Goal: Task Accomplishment & Management: Use online tool/utility

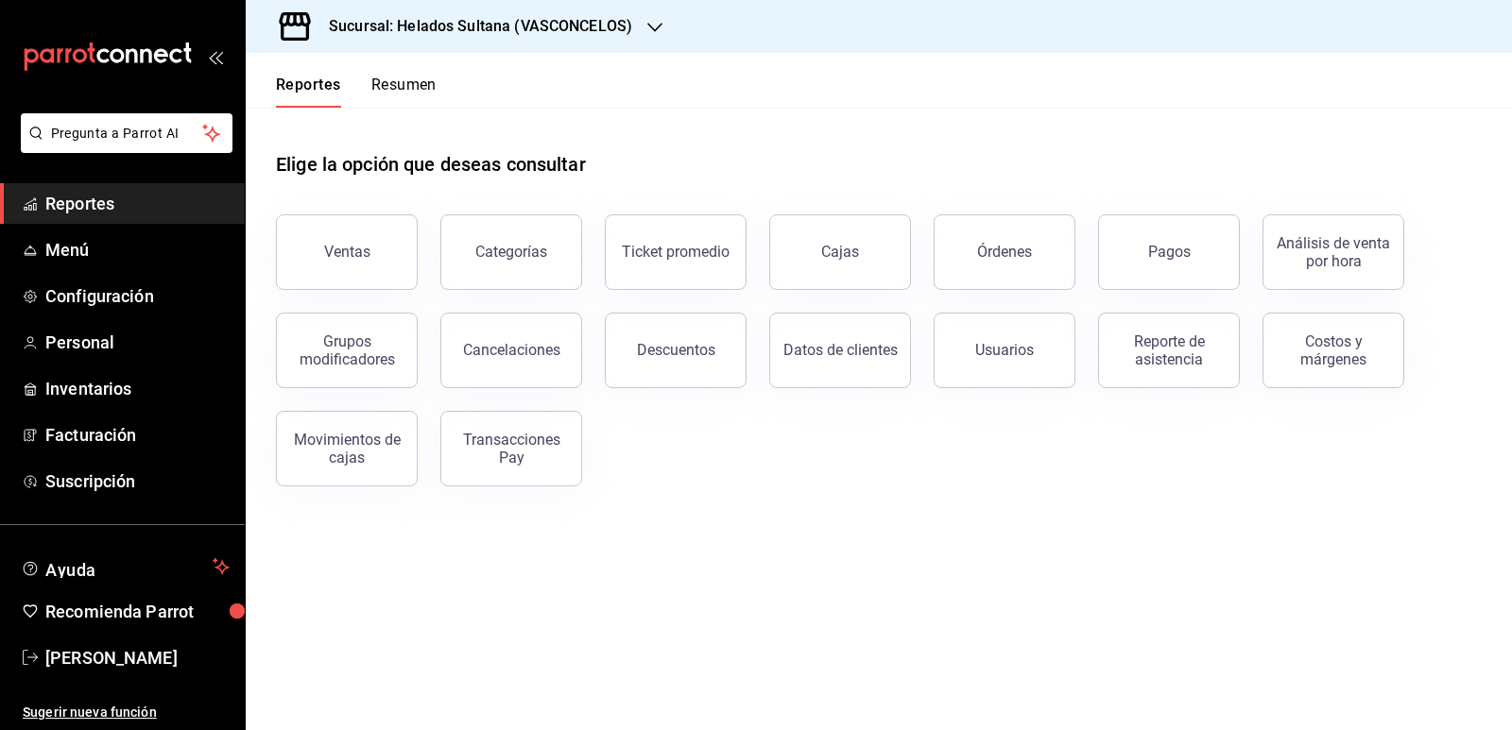
click at [407, 91] on button "Resumen" at bounding box center [403, 92] width 65 height 32
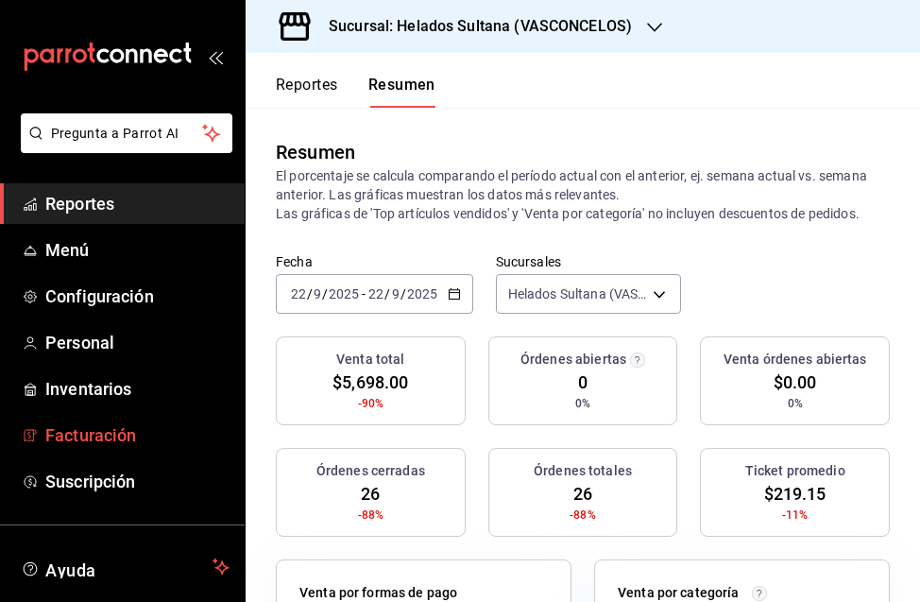
click at [84, 430] on span "Facturación" at bounding box center [137, 435] width 184 height 26
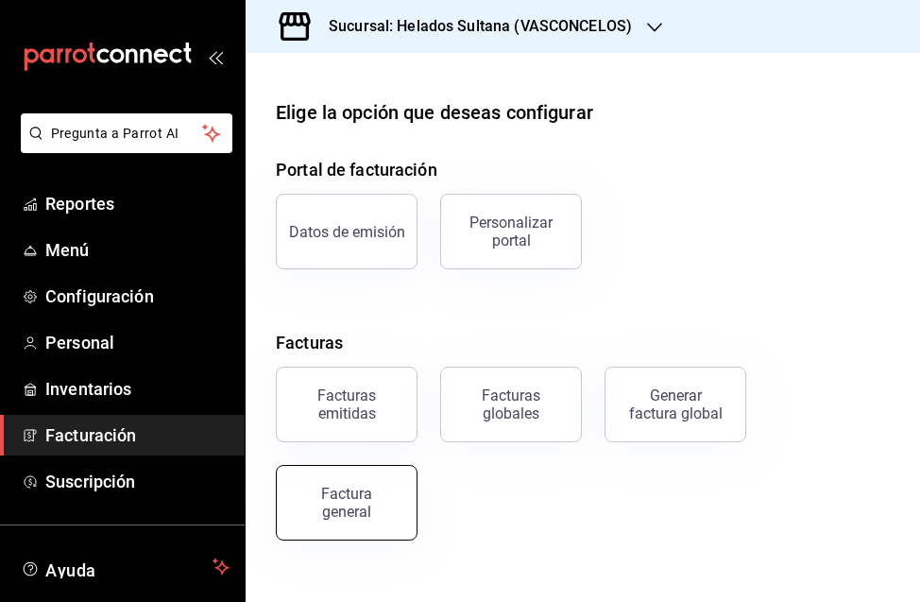
click at [350, 484] on button "Factura general" at bounding box center [347, 503] width 142 height 76
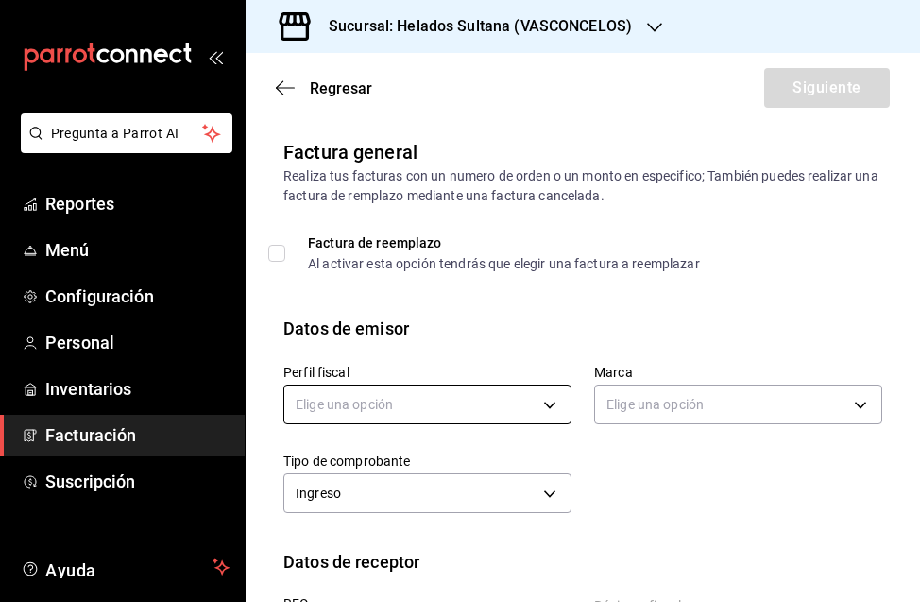
click at [520, 399] on body "Pregunta a Parrot AI Reportes Menú Configuración Personal Inventarios Facturaci…" at bounding box center [460, 301] width 920 height 602
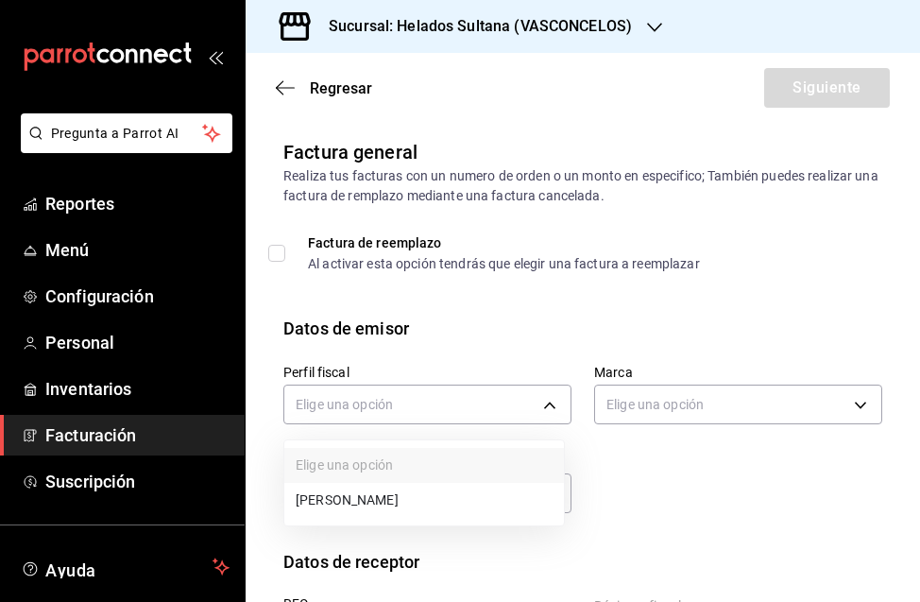
click at [436, 495] on li "[PERSON_NAME]" at bounding box center [424, 500] width 280 height 35
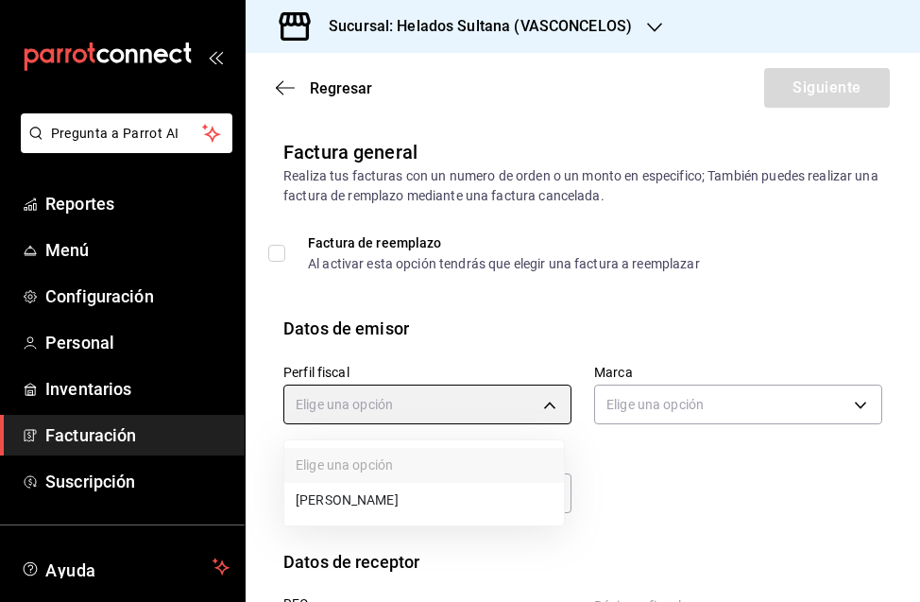
type input "3ddbee9d-526d-4270-adce-b67b8633c009"
type input "144306c7-8caf-4d8c-ba73-d2b7112157ad"
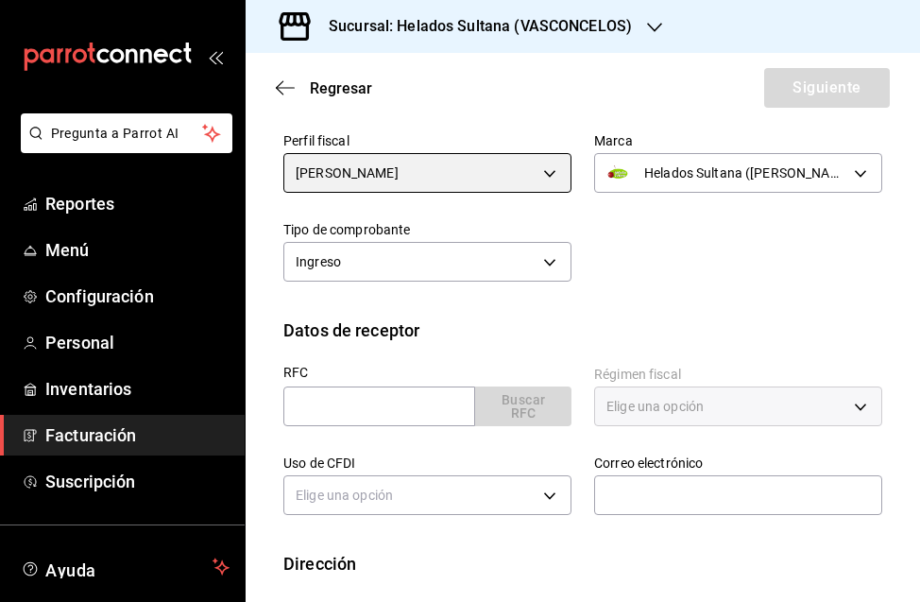
scroll to position [322, 0]
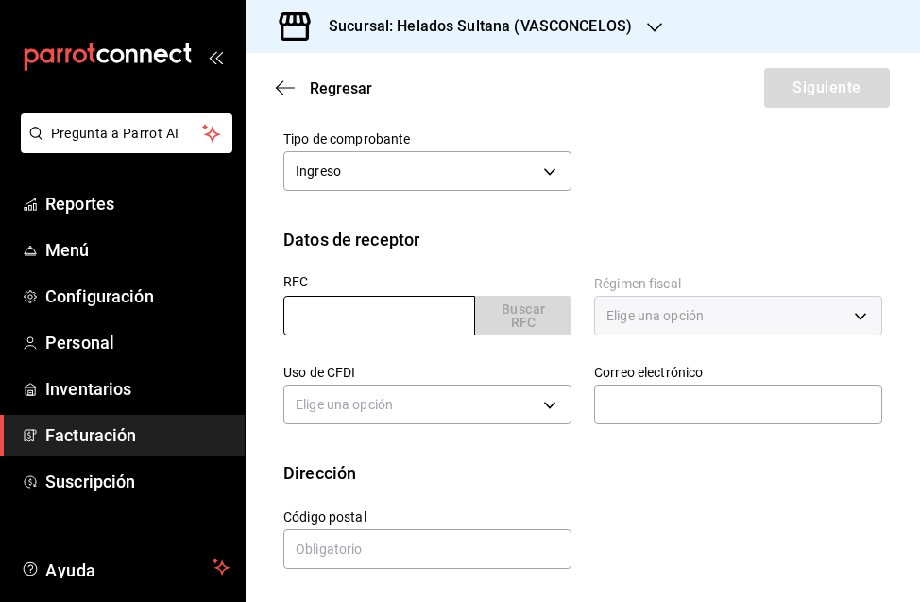
click at [415, 321] on input "text" at bounding box center [379, 316] width 192 height 40
paste input "CIC141106TW0"
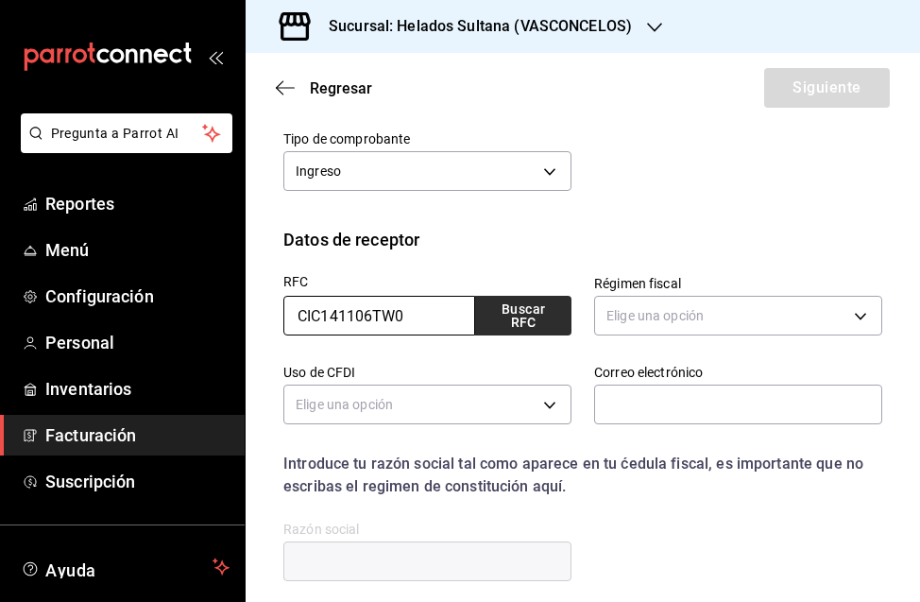
type input "CIC141106TW0"
click at [538, 316] on button "Buscar RFC" at bounding box center [523, 316] width 96 height 40
type input "[DOMAIN_NAME][EMAIL_ADDRESS][DOMAIN_NAME]"
type input "66220"
type input "CRAVING INNOVATIONS CORP"
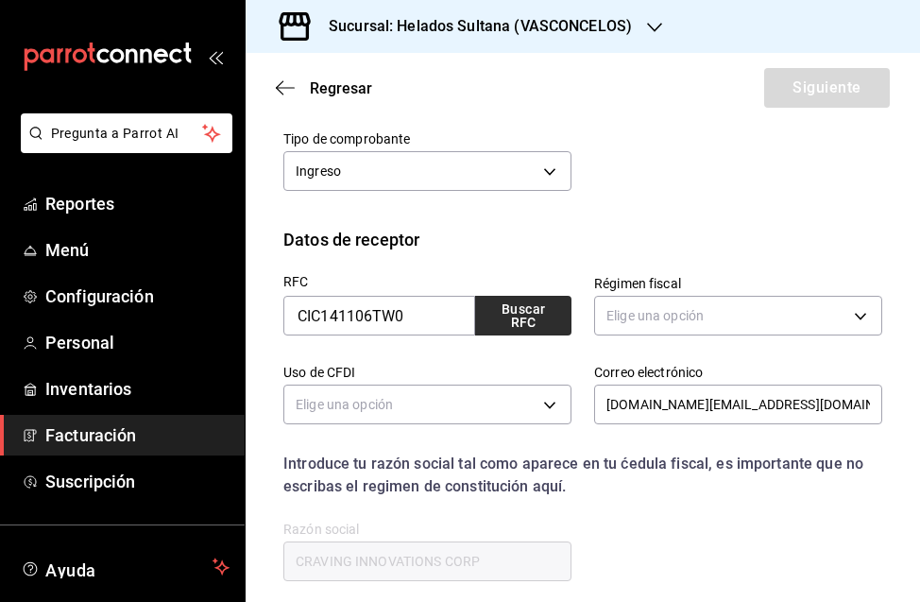
type input "601"
type input "G03"
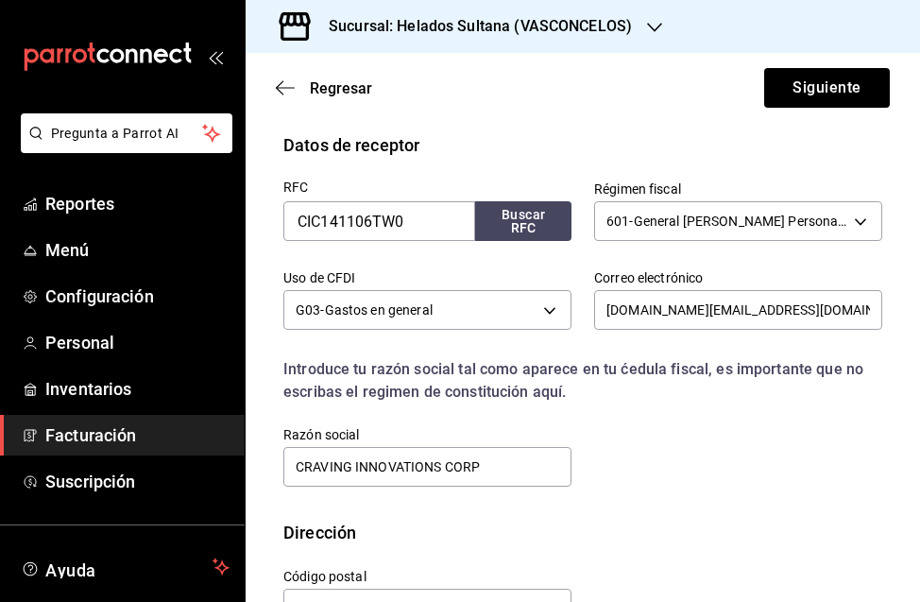
scroll to position [476, 0]
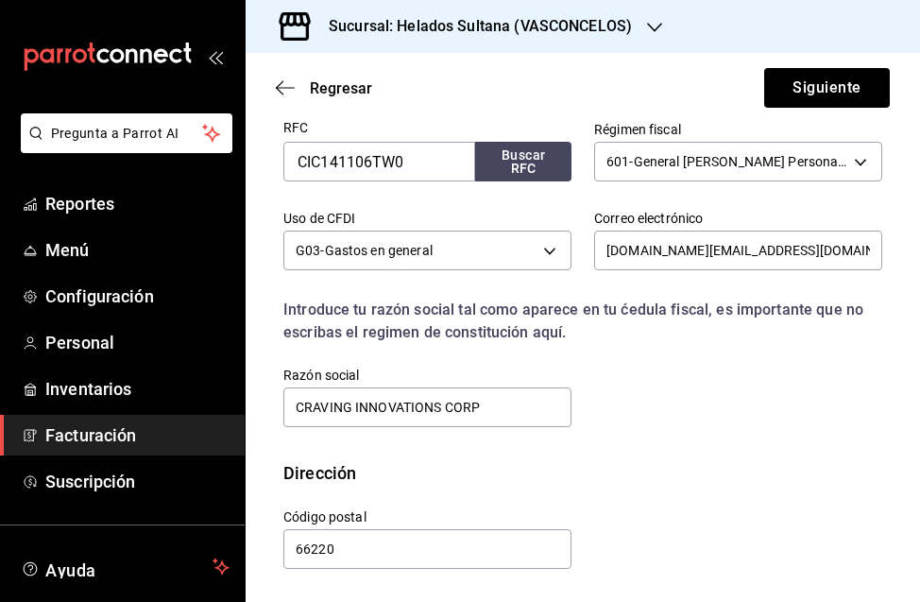
click at [641, 497] on div "Calle # exterior # interior Código postal 66220 Estado ​ Municipio ​ [GEOGRAPHI…" at bounding box center [572, 529] width 622 height 86
click at [805, 83] on button "Siguiente" at bounding box center [827, 88] width 126 height 40
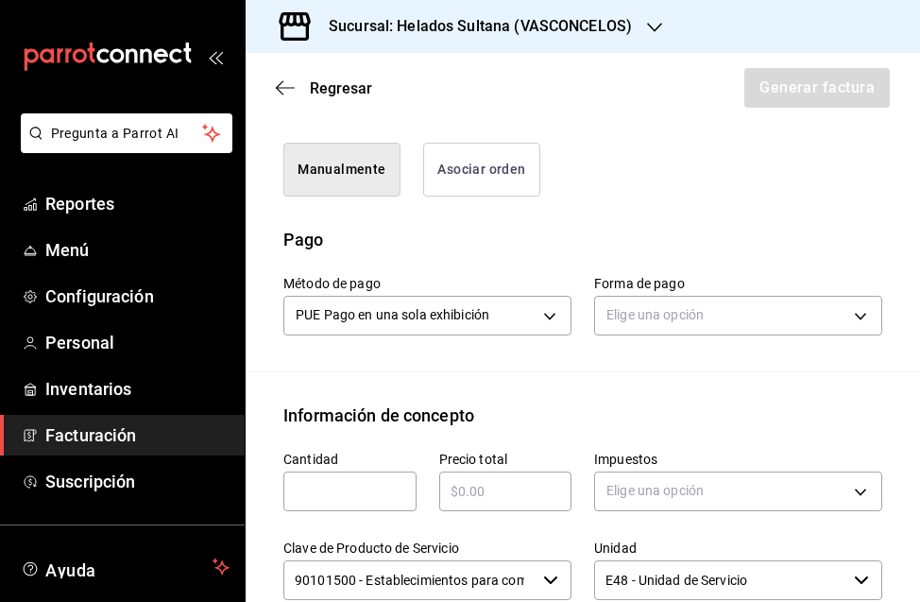
click at [447, 171] on button "Asociar orden" at bounding box center [481, 170] width 117 height 54
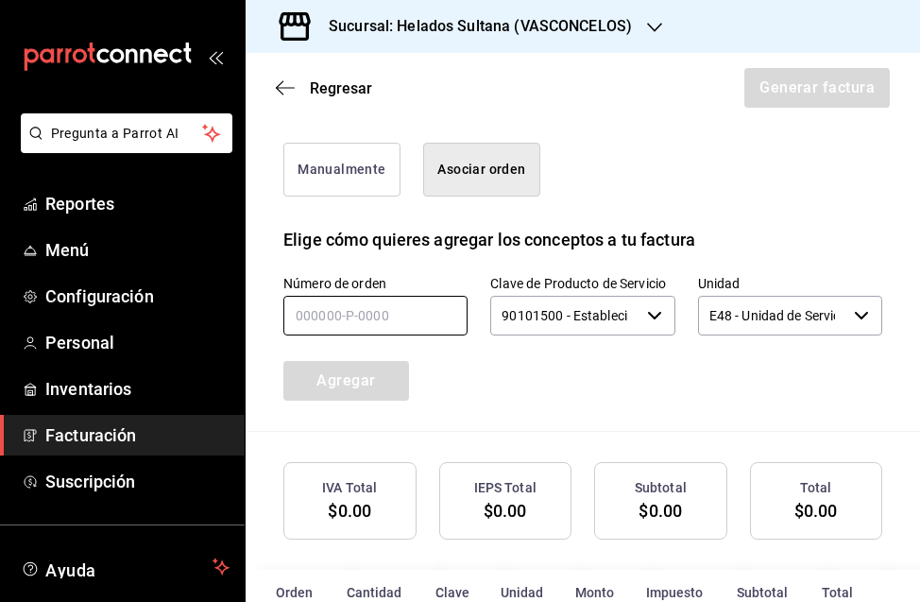
click at [406, 332] on input "text" at bounding box center [375, 316] width 184 height 40
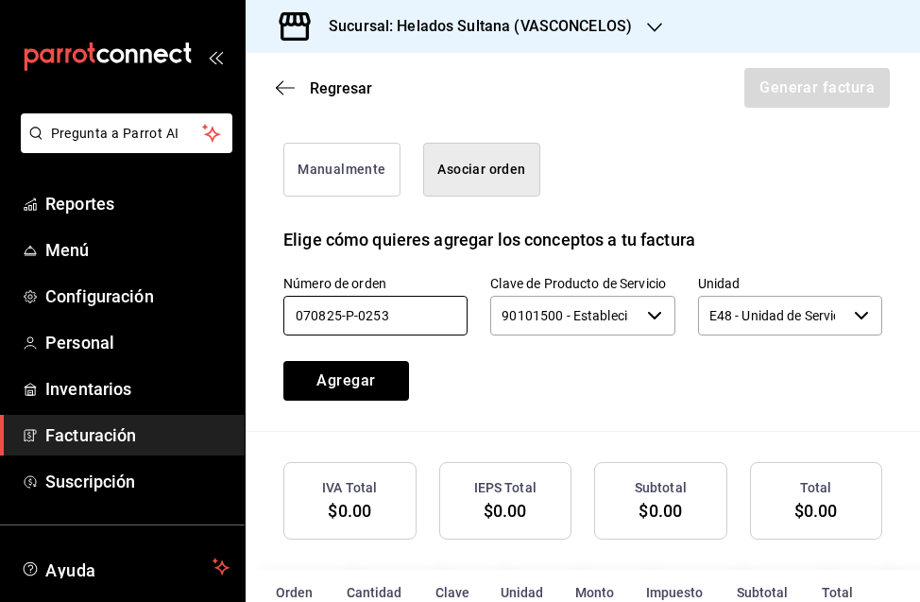
type input "070825-p-0253"
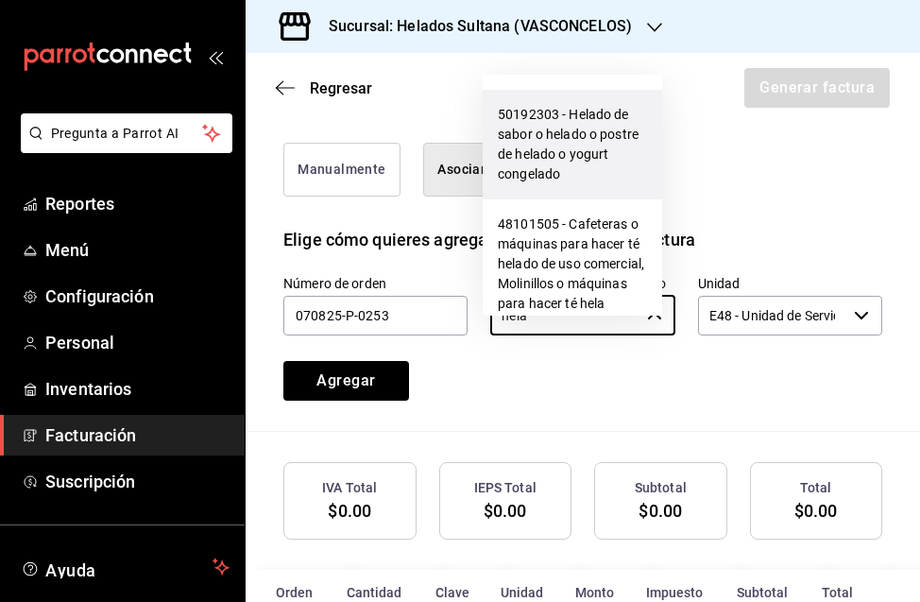
click at [532, 147] on li "50192303 - Helado de sabor o helado o postre de helado o yogurt congelado" at bounding box center [572, 145] width 179 height 110
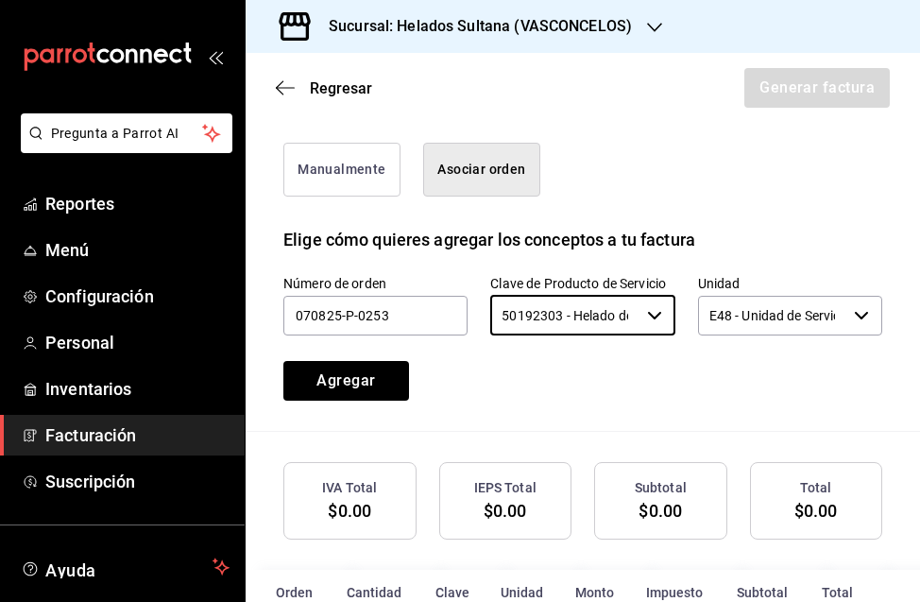
type input "50192303 - Helado de sabor o helado o postre de helado o yogurt congelado"
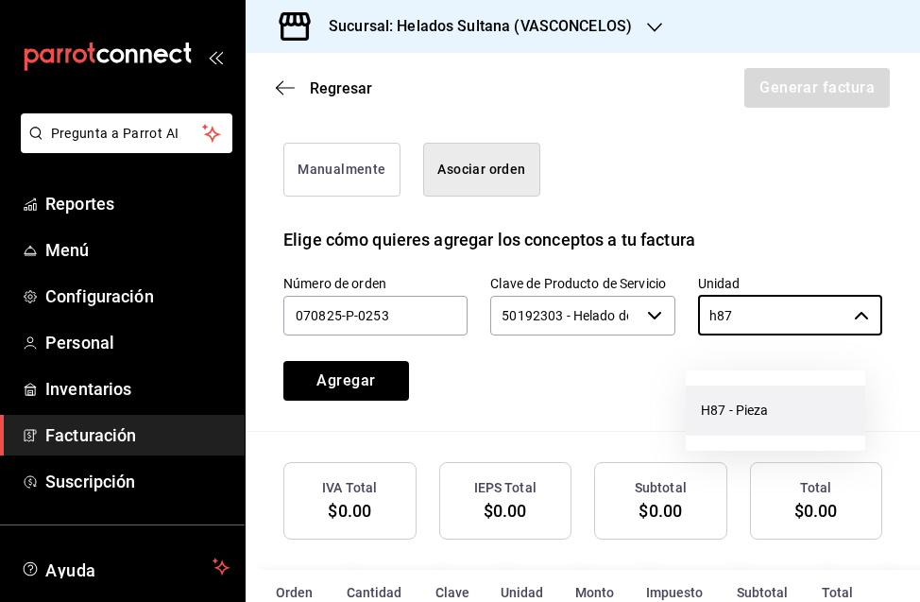
click at [733, 405] on li "H87 - Pieza" at bounding box center [775, 410] width 179 height 50
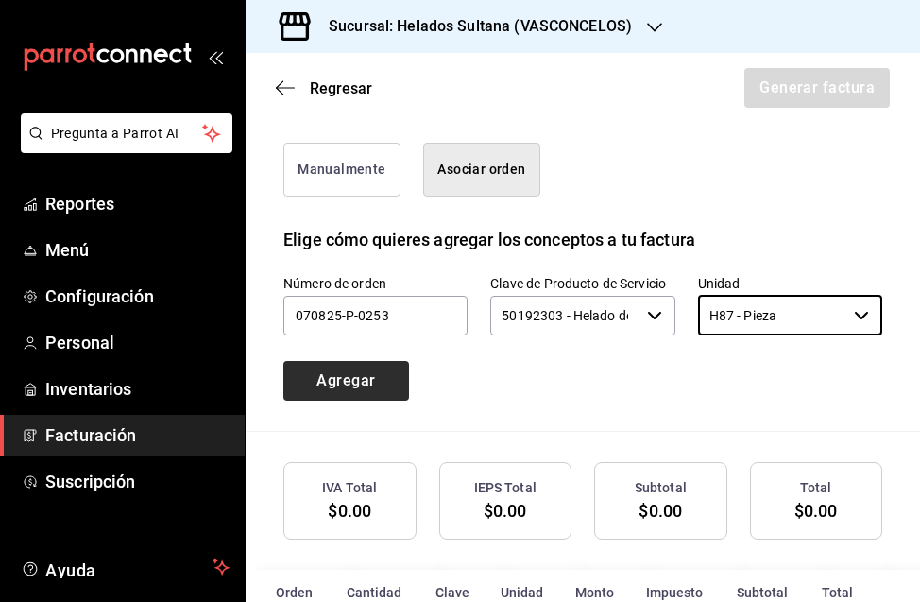
type input "H87 - Pieza"
click at [379, 401] on button "Agregar" at bounding box center [346, 381] width 126 height 40
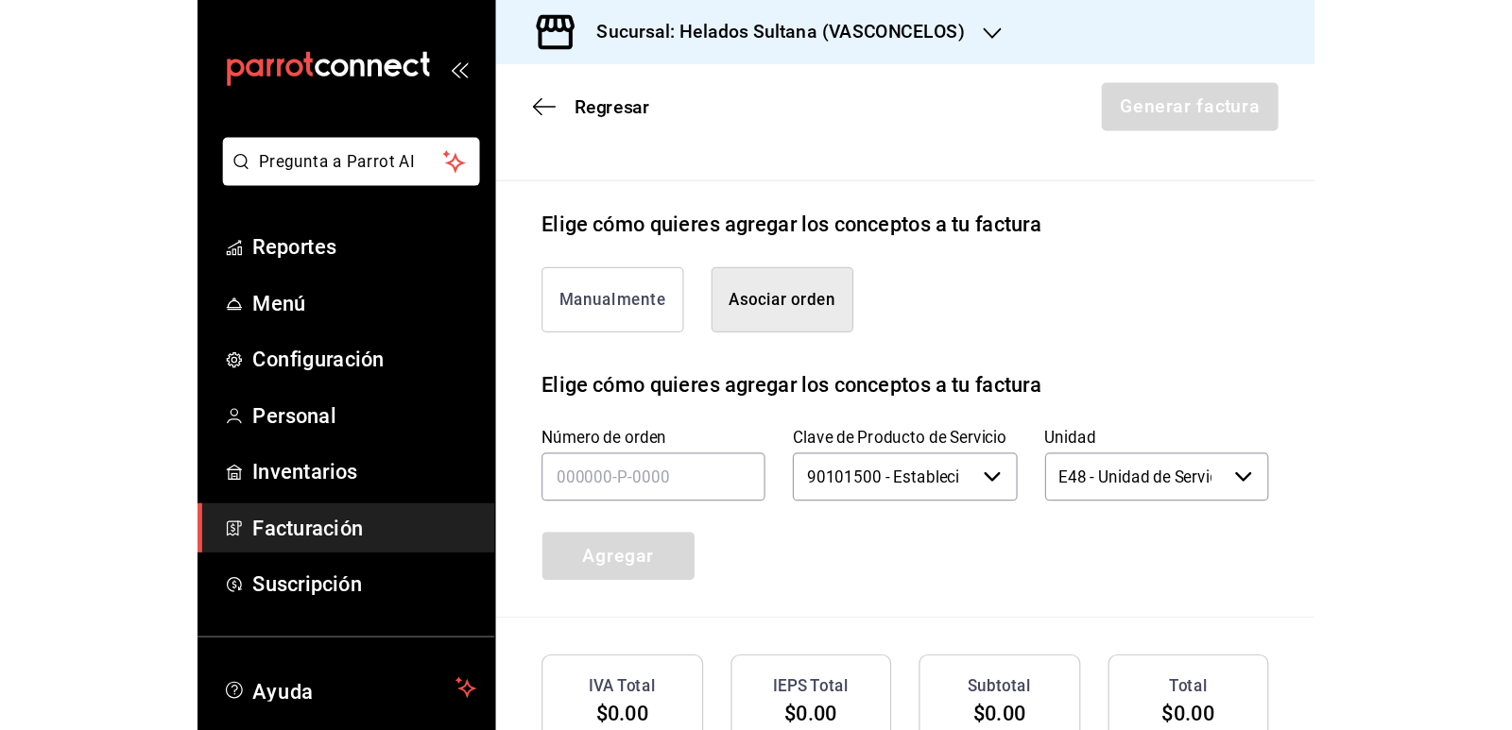
scroll to position [548, 0]
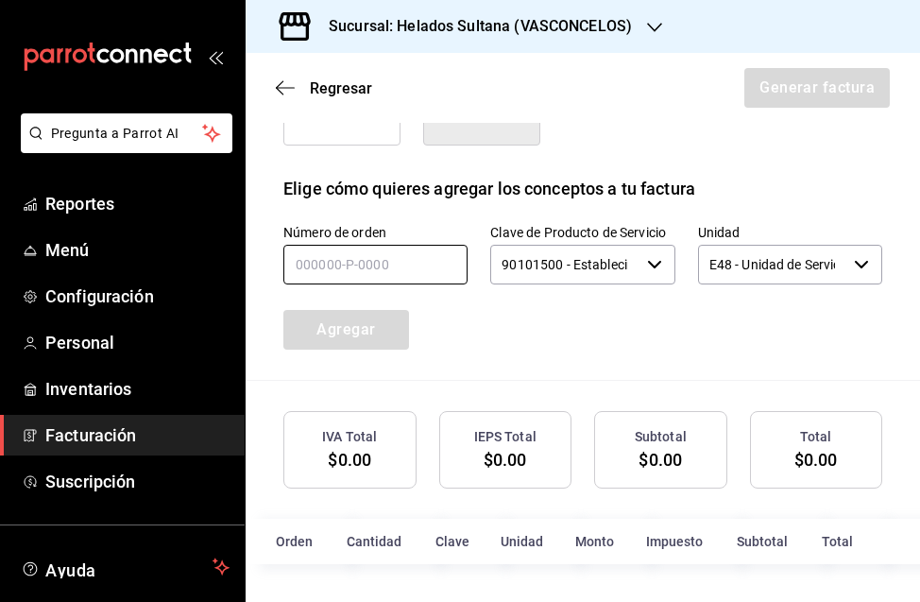
click at [378, 272] on input "text" at bounding box center [375, 265] width 184 height 40
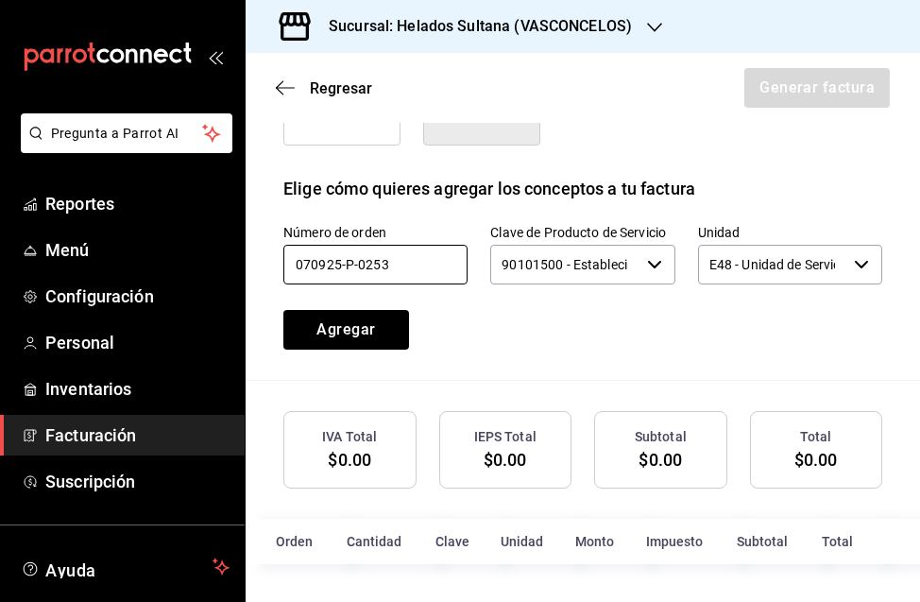
type input "070925-p-0253"
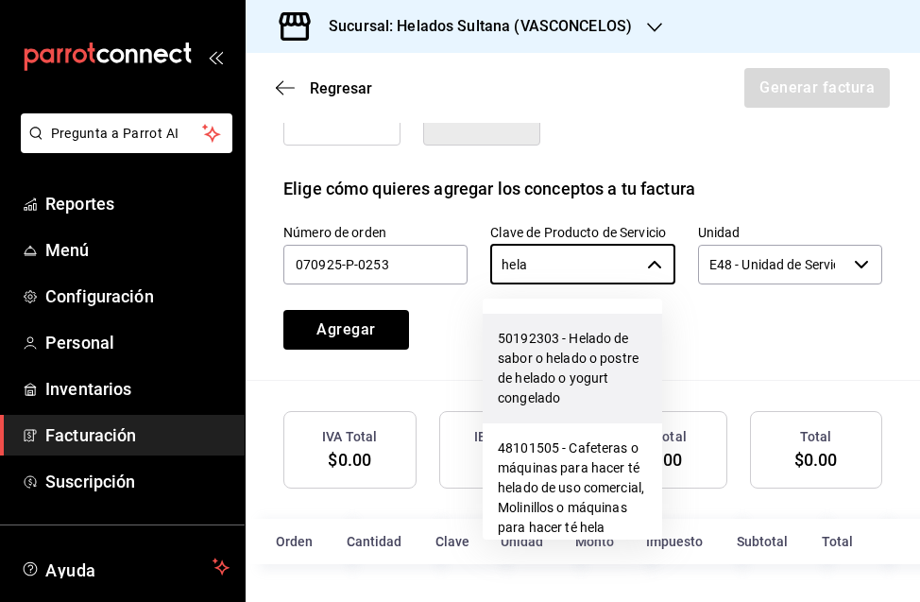
click at [535, 368] on li "50192303 - Helado de sabor o helado o postre de helado o yogurt congelado" at bounding box center [572, 369] width 179 height 110
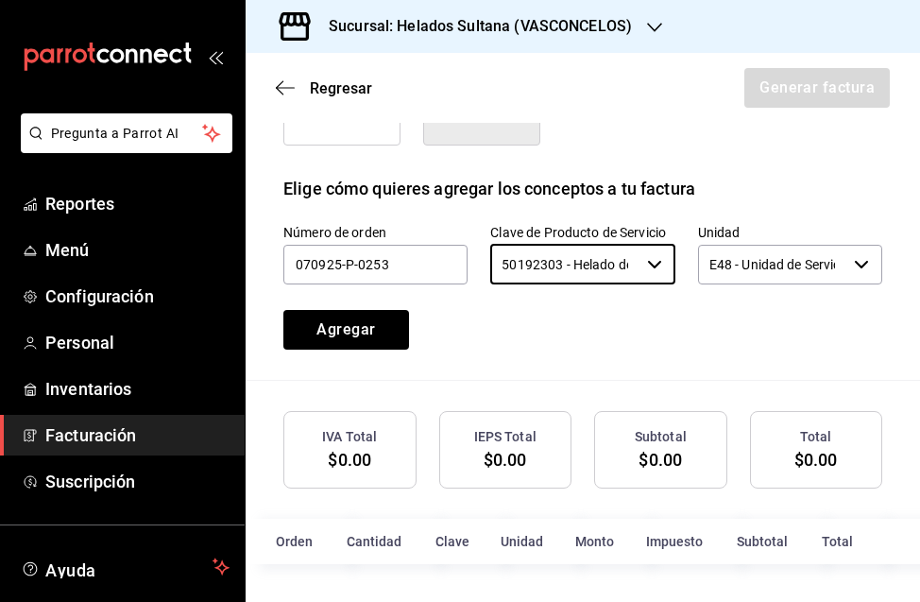
type input "50192303 - Helado de sabor o helado o postre de helado o yogurt congelado"
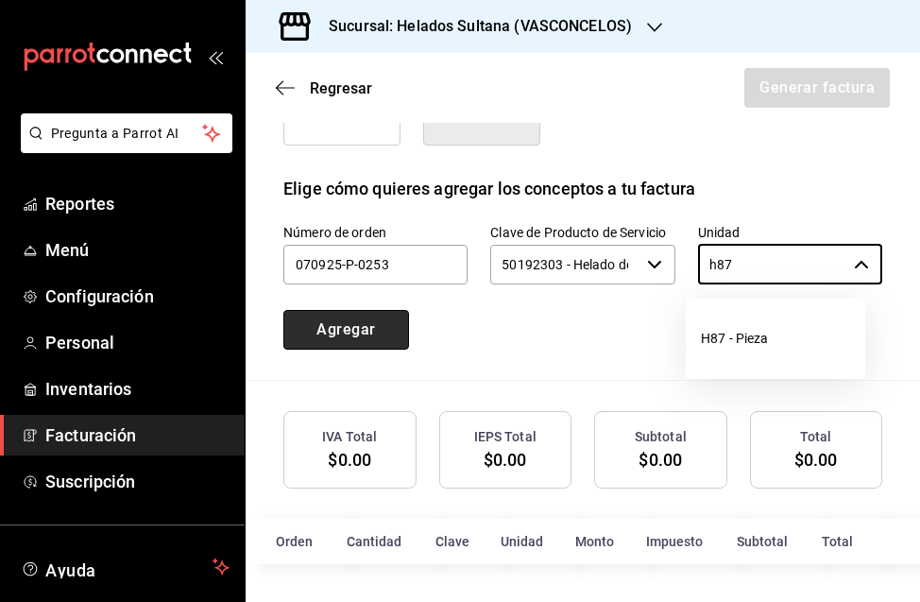
type input "E48 - Unidad de Servicio"
click at [374, 333] on button "Agregar" at bounding box center [346, 330] width 126 height 40
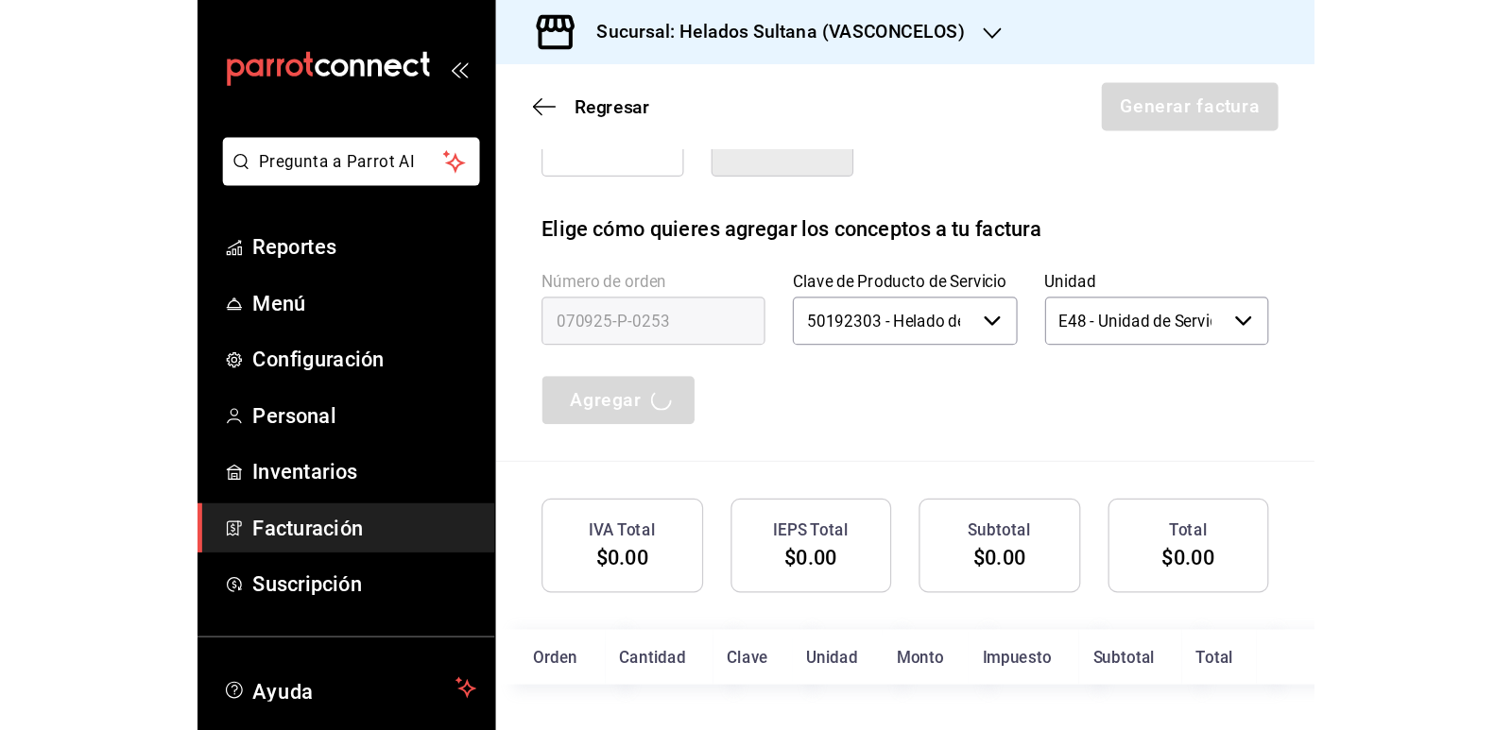
scroll to position [400, 0]
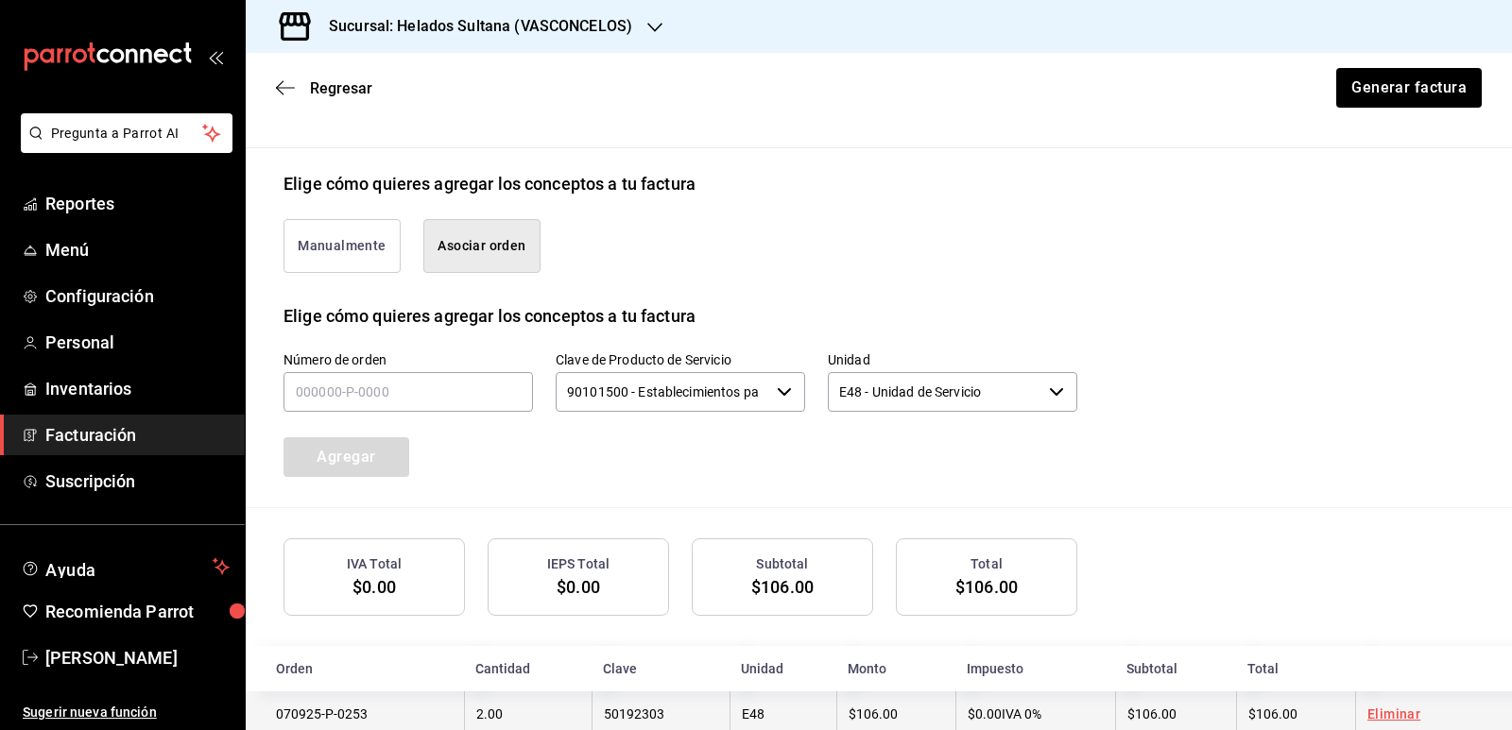
click at [1397, 710] on link "Eliminar" at bounding box center [1393, 714] width 53 height 15
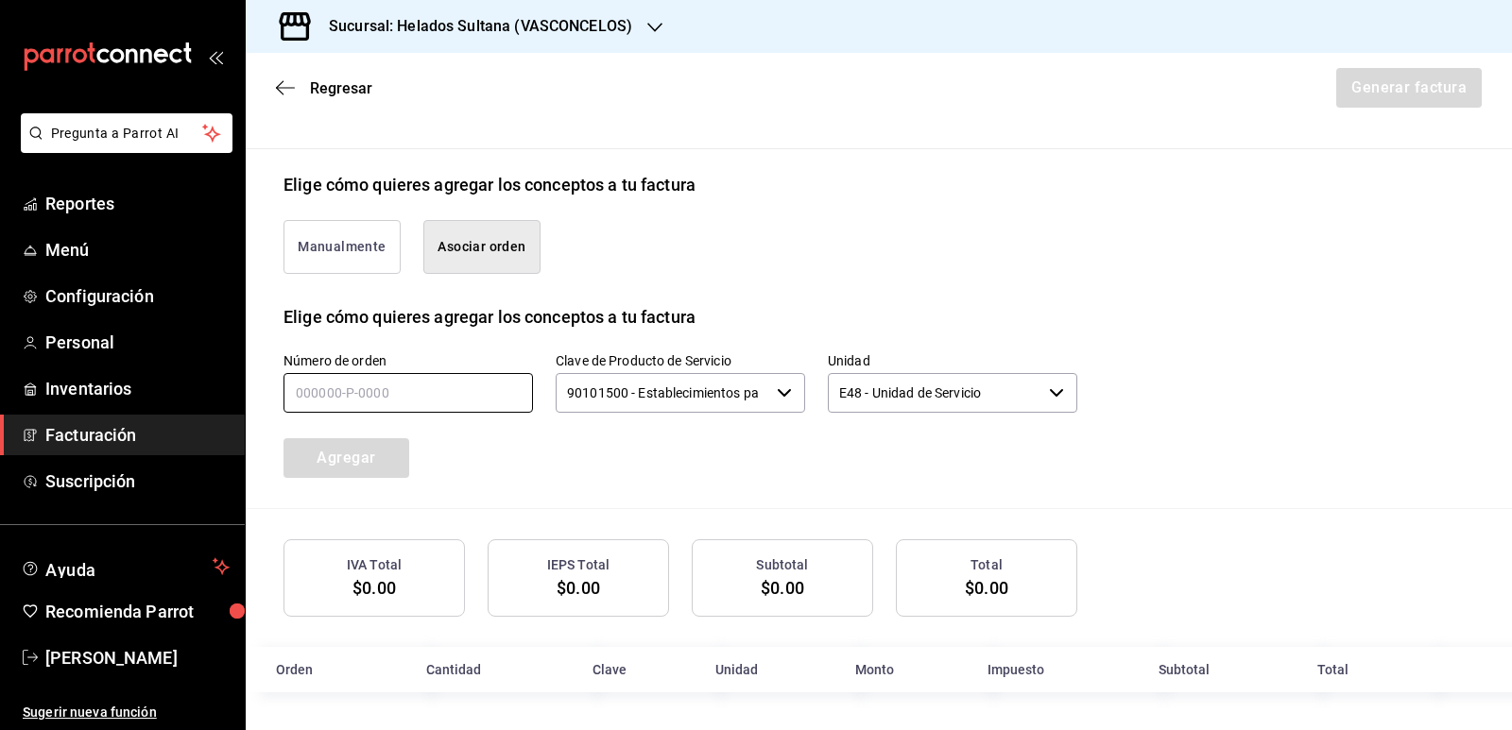
click at [468, 393] on input "text" at bounding box center [407, 393] width 249 height 40
type input "070925-p-0253"
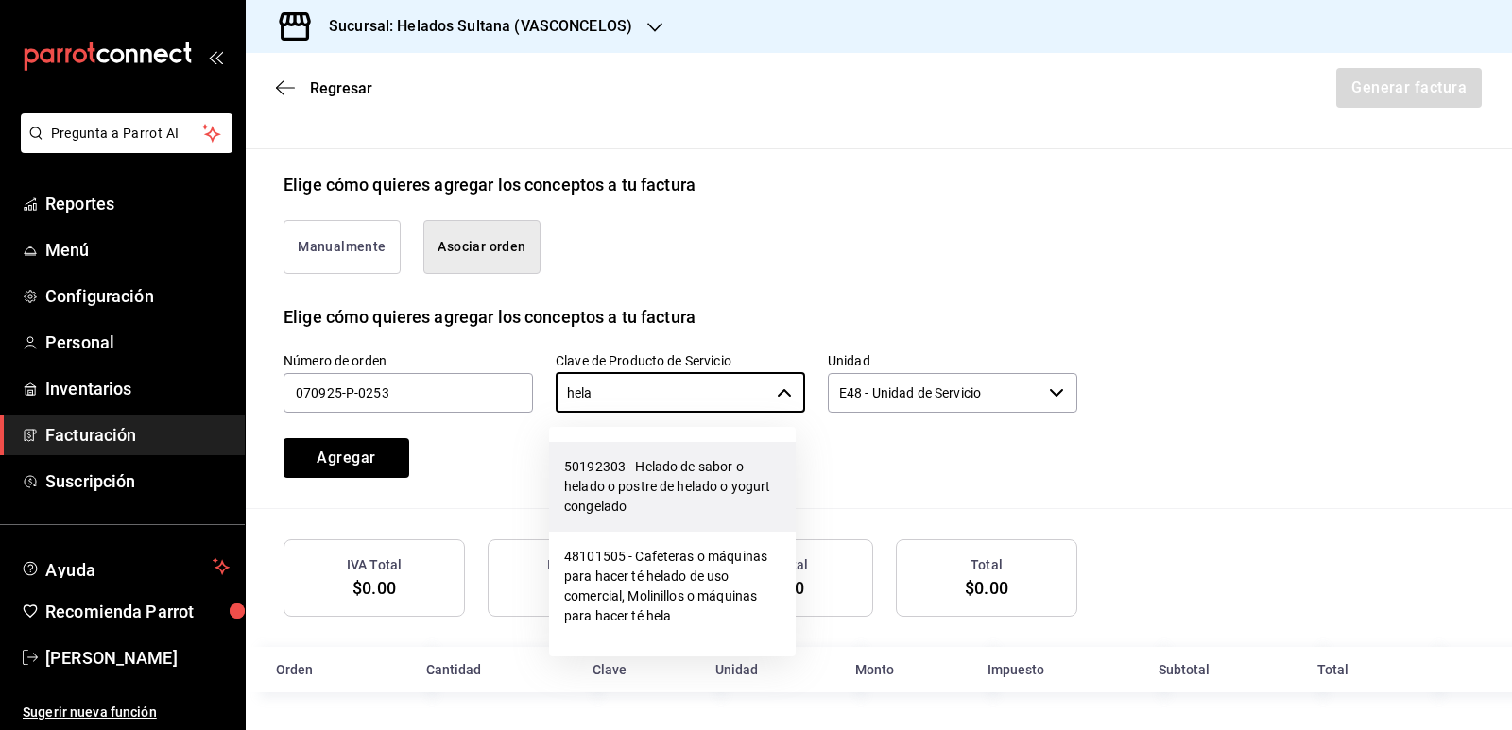
click at [624, 473] on li "50192303 - Helado de sabor o helado o postre de helado o yogurt congelado" at bounding box center [672, 487] width 247 height 90
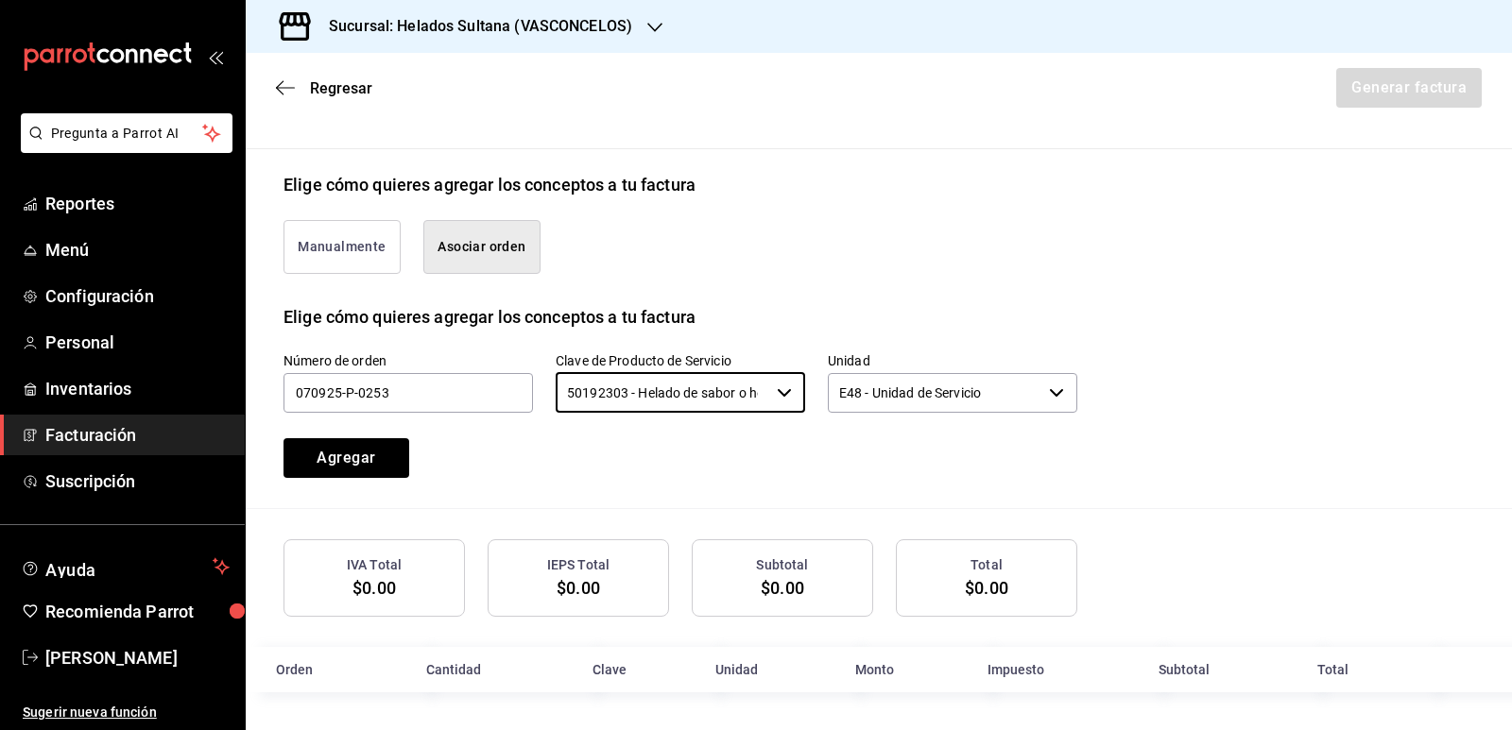
type input "50192303 - Helado de sabor o helado o postre de helado o yogurt congelado"
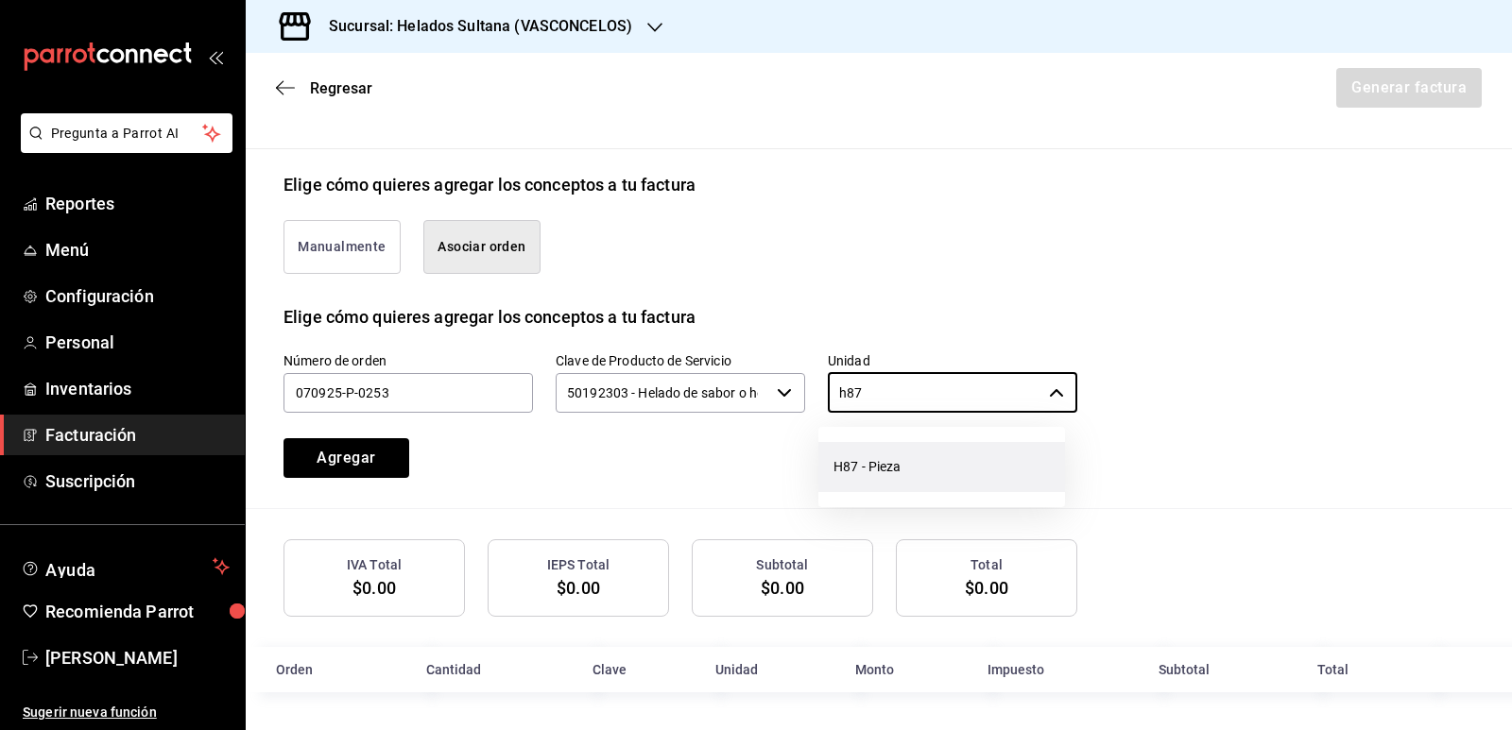
click at [850, 468] on li "H87 - Pieza" at bounding box center [941, 467] width 247 height 50
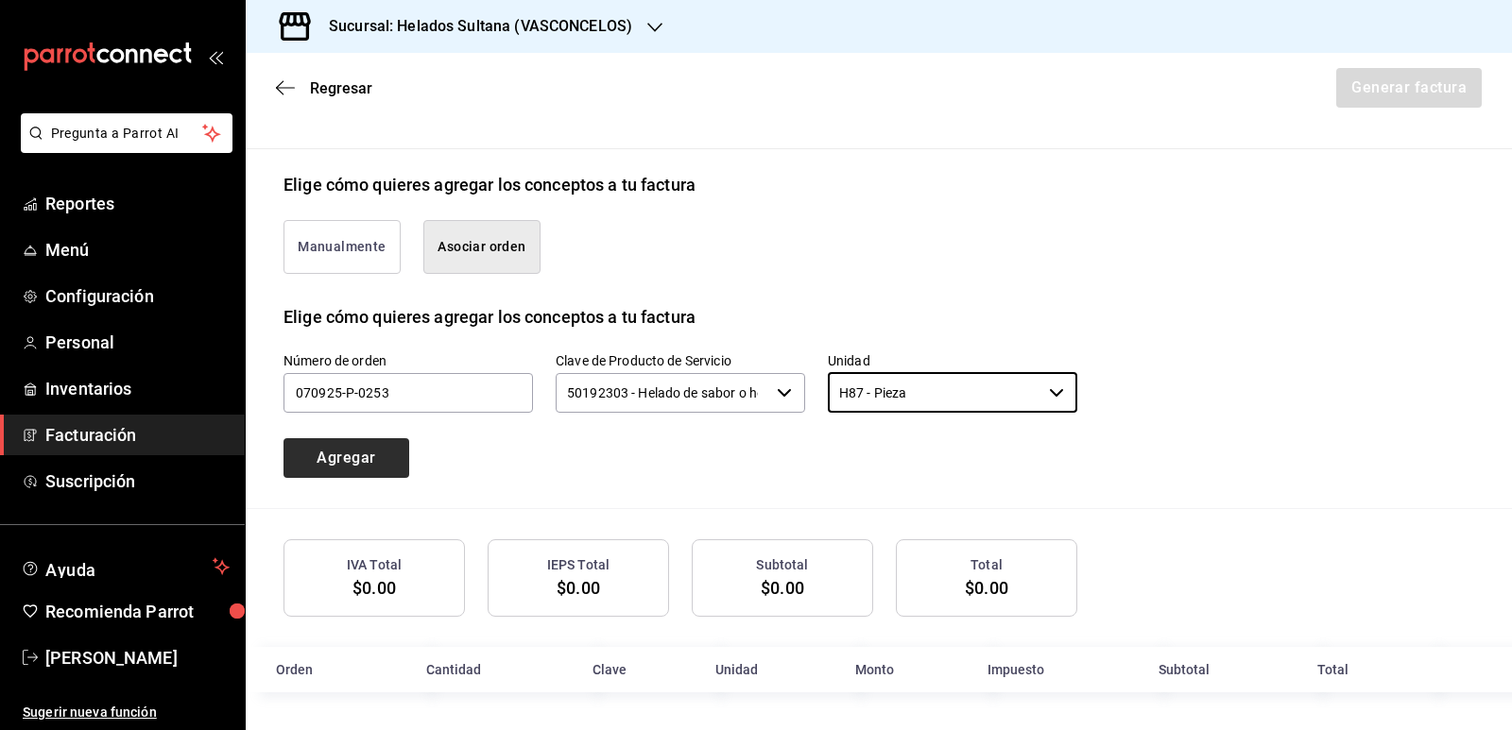
type input "H87 - Pieza"
click at [299, 455] on button "Agregar" at bounding box center [346, 458] width 126 height 40
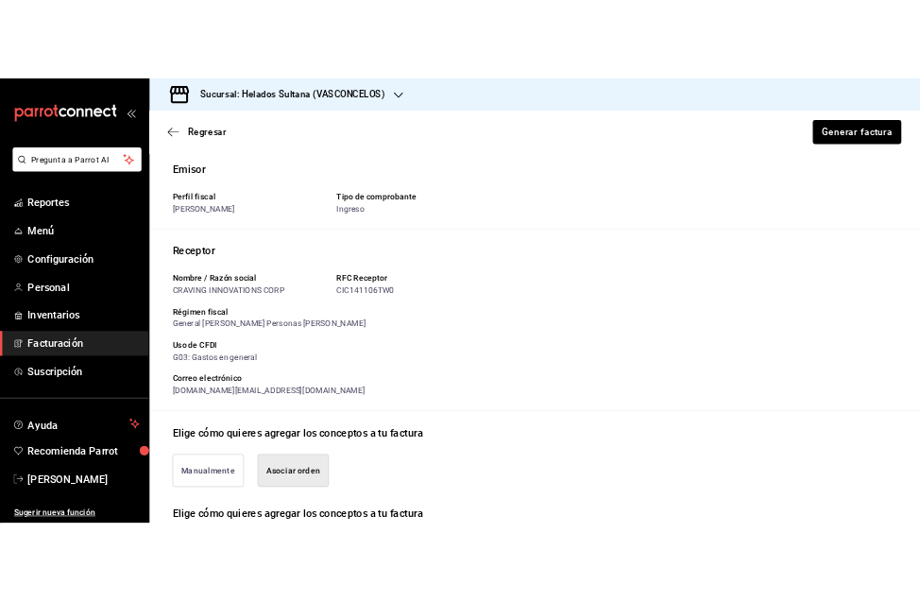
scroll to position [0, 0]
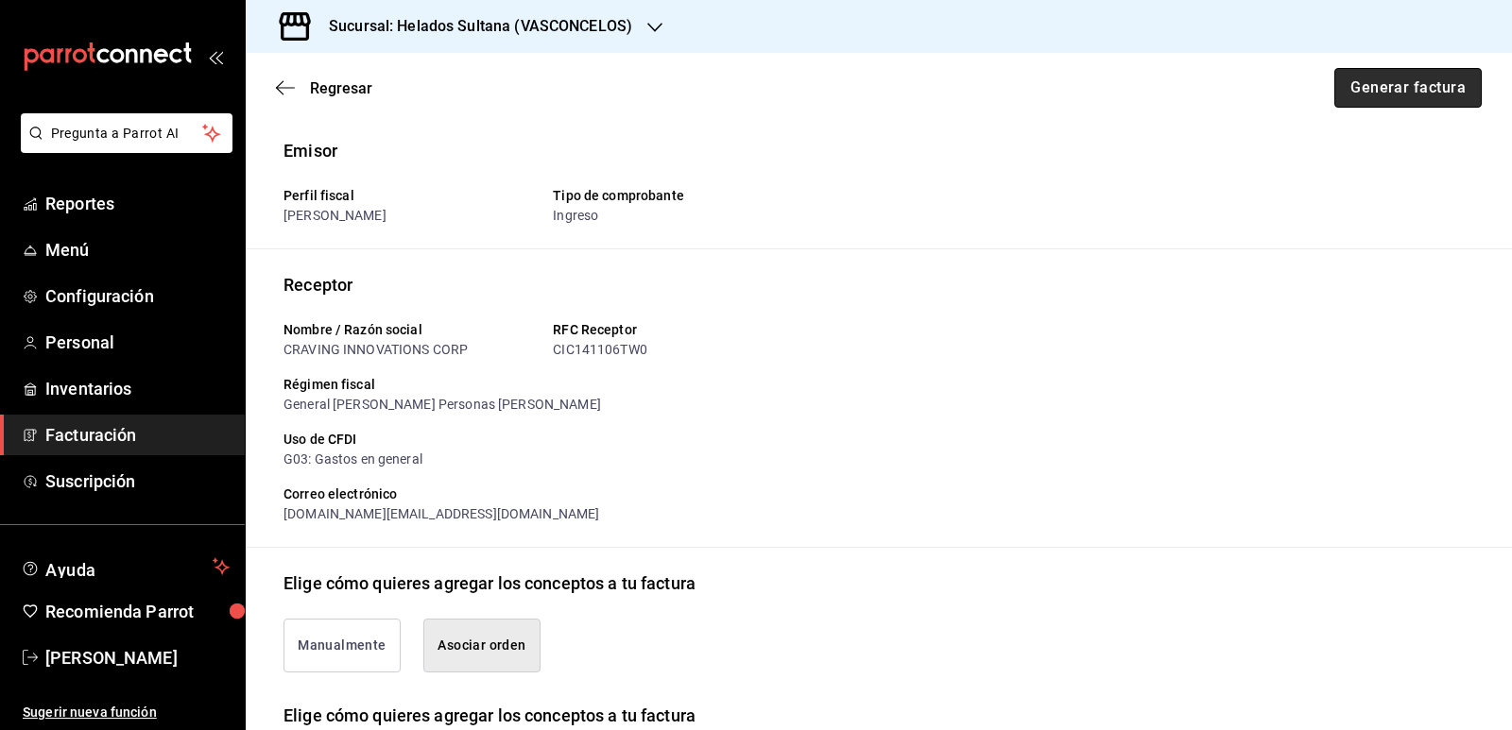
click at [1379, 93] on button "Generar factura" at bounding box center [1407, 88] width 147 height 40
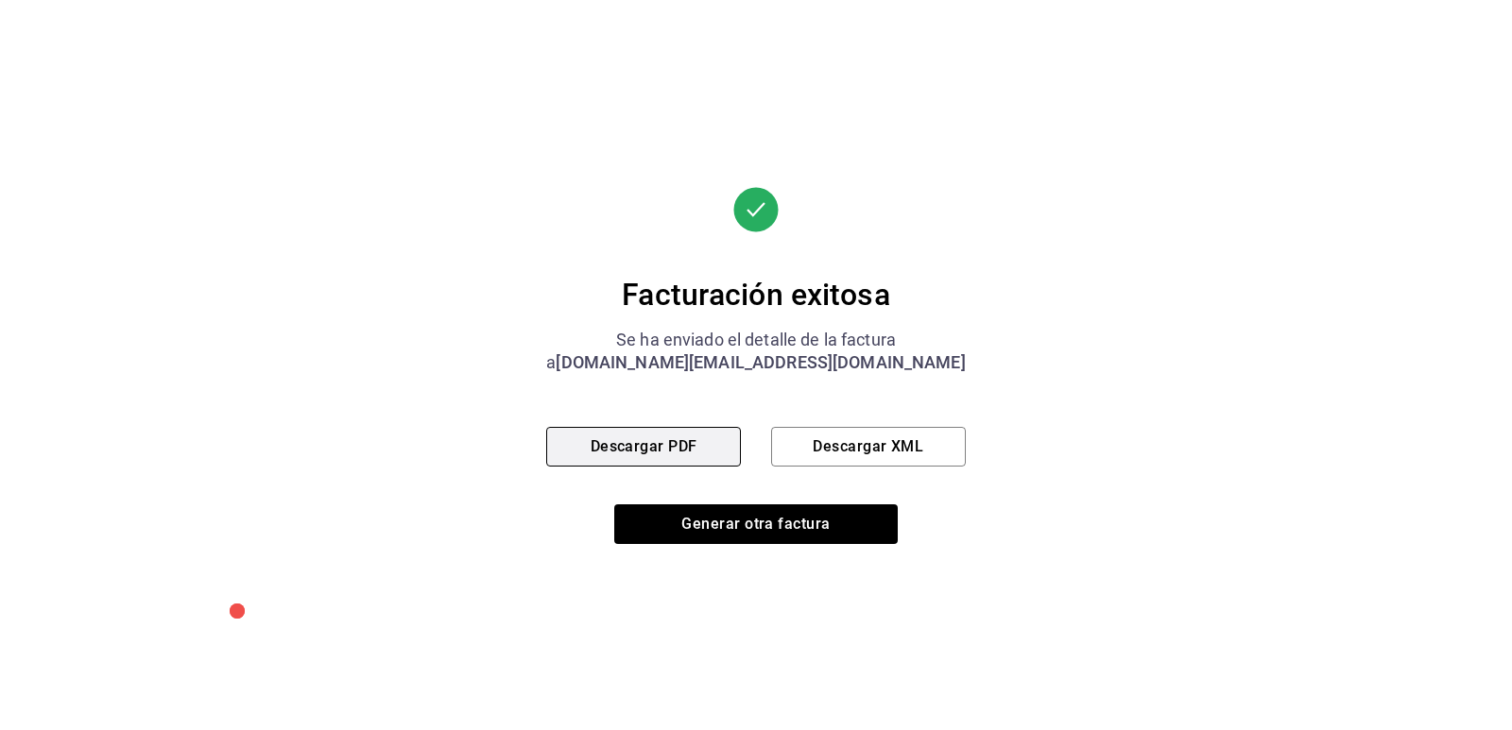
click at [649, 453] on button "Descargar PDF" at bounding box center [643, 447] width 195 height 40
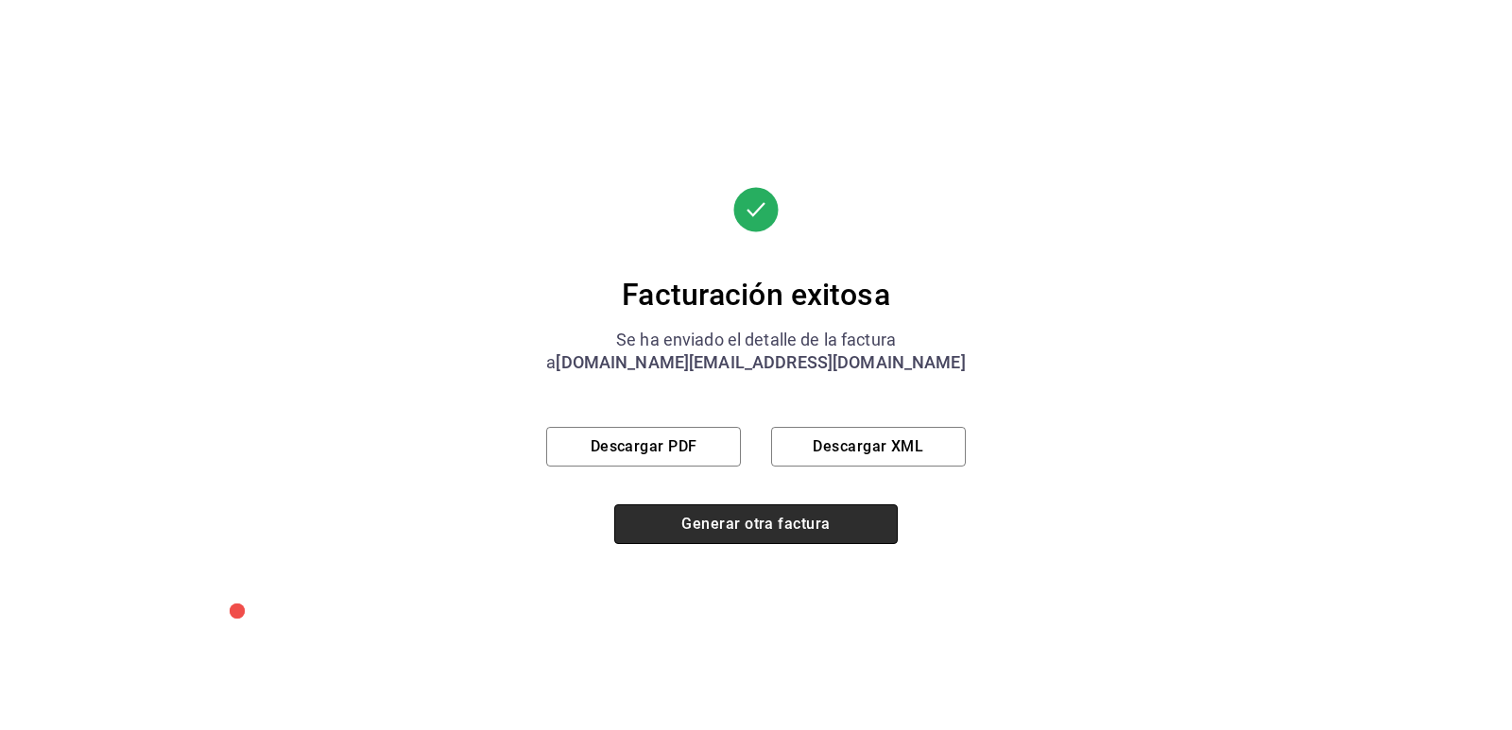
click at [724, 518] on button "Generar otra factura" at bounding box center [755, 524] width 283 height 40
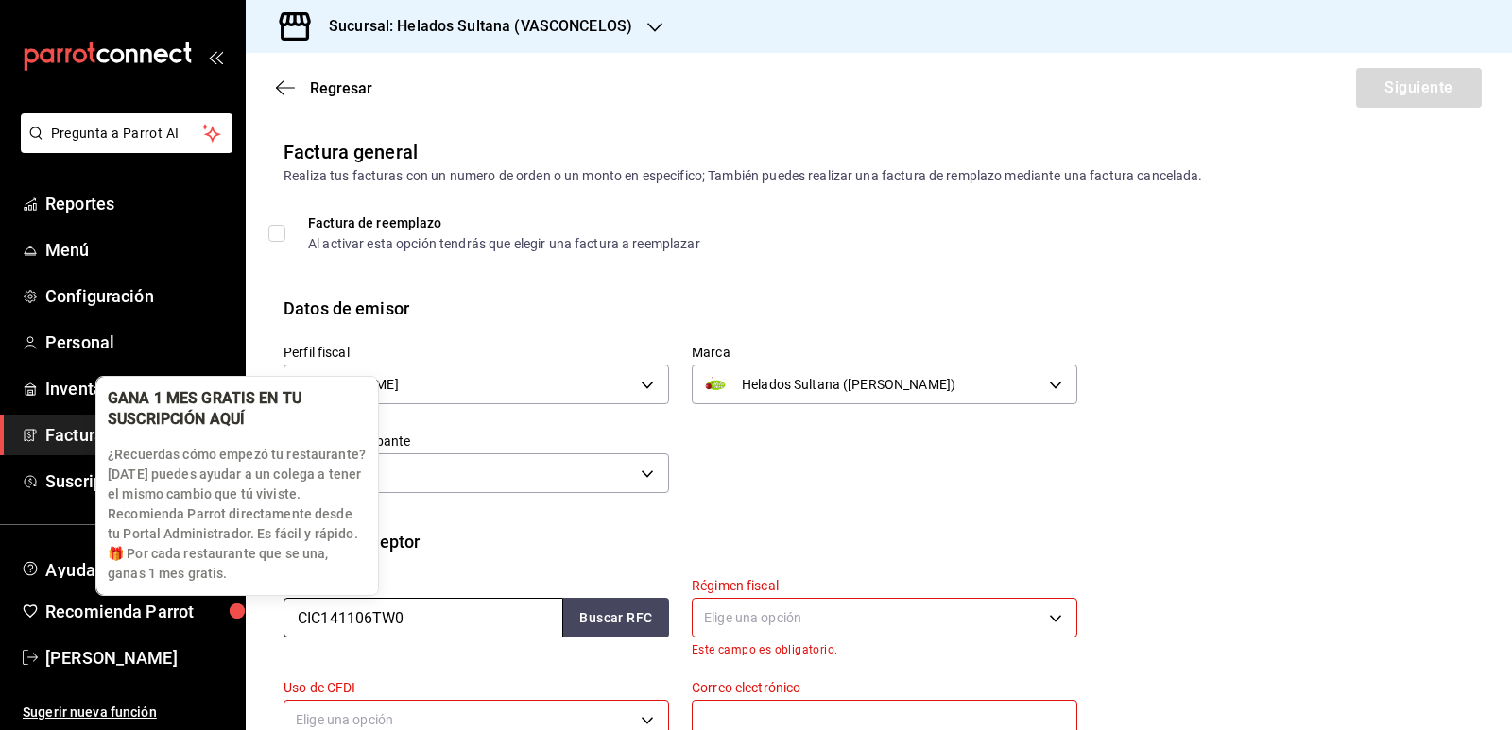
drag, startPoint x: 458, startPoint y: 621, endPoint x: 244, endPoint y: 589, distance: 216.8
click at [244, 589] on body "Pregunta a Parrot AI Reportes Menú Configuración Personal Inventarios Facturaci…" at bounding box center [756, 365] width 1512 height 730
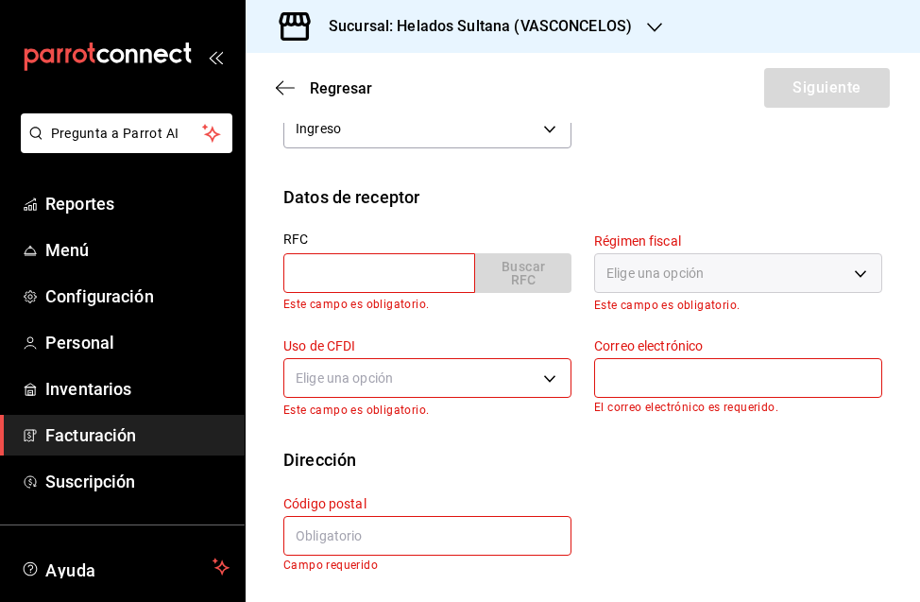
scroll to position [366, 0]
click at [385, 285] on input "text" at bounding box center [379, 272] width 192 height 40
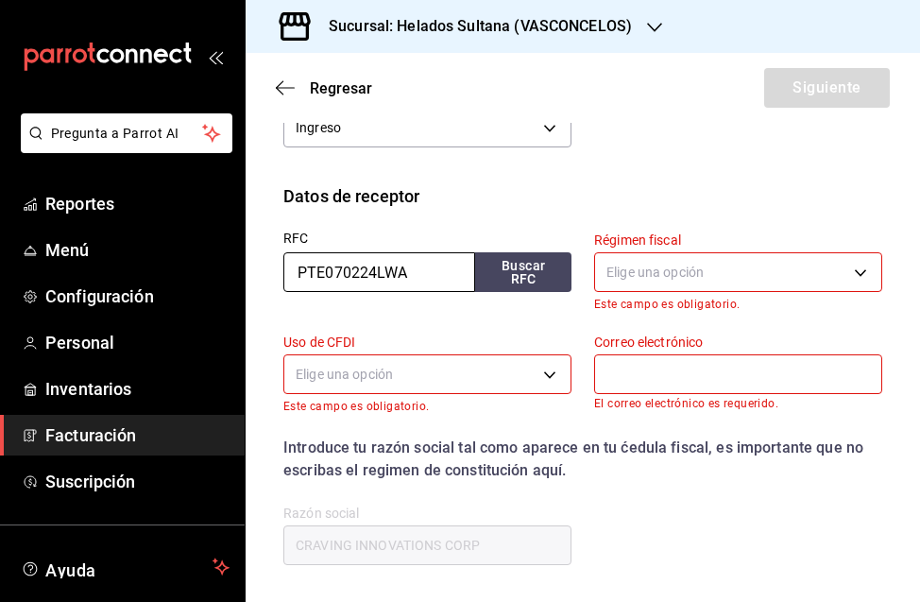
type input "PTE070224LWA"
click at [475, 252] on button "Buscar RFC" at bounding box center [523, 272] width 96 height 40
click at [639, 278] on body "Pregunta a Parrot AI Reportes Menú Configuración Personal Inventarios Facturaci…" at bounding box center [460, 301] width 920 height 602
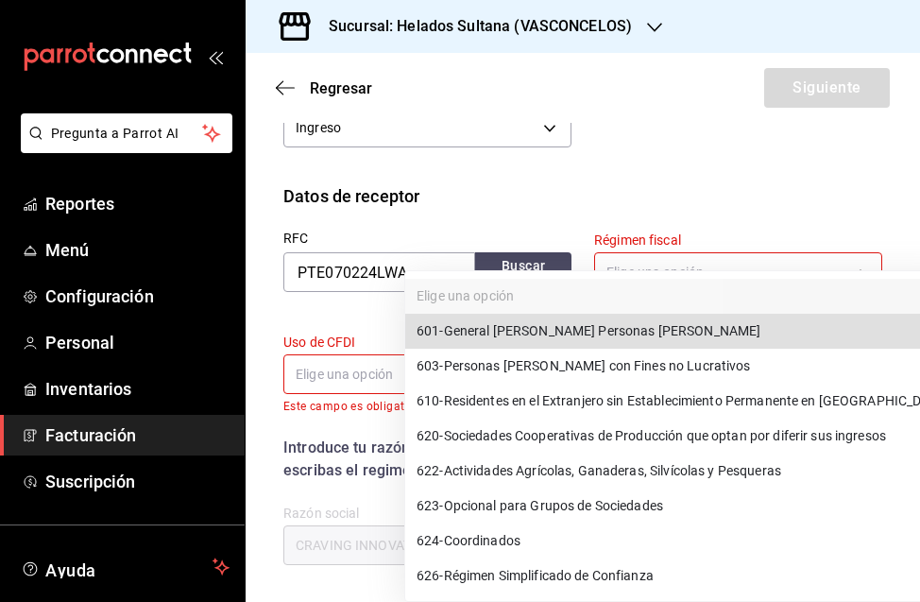
click at [609, 334] on span "601 - General [PERSON_NAME] Personas [PERSON_NAME]" at bounding box center [589, 331] width 344 height 20
type input "601"
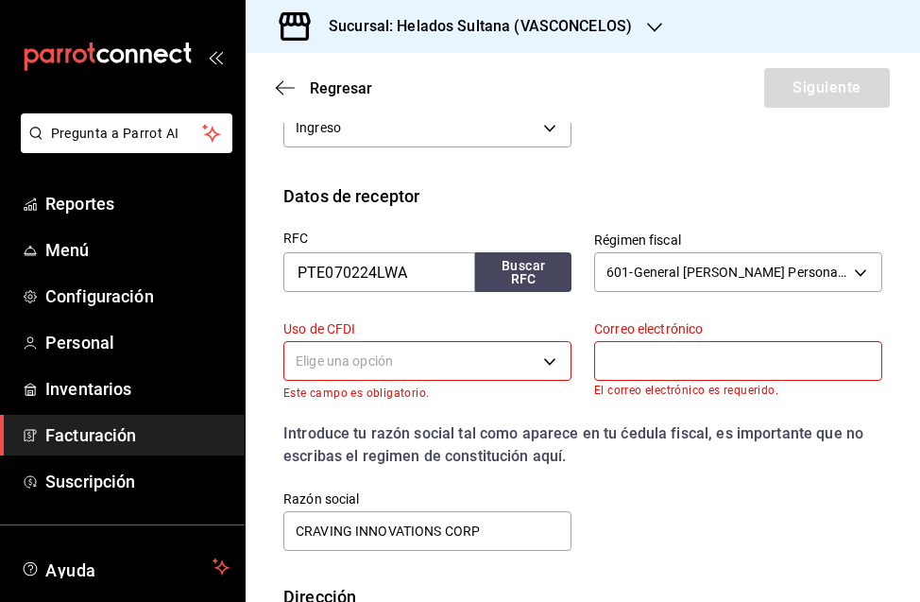
click at [429, 371] on body "Pregunta a Parrot AI Reportes Menú Configuración Personal Inventarios Facturaci…" at bounding box center [460, 301] width 920 height 602
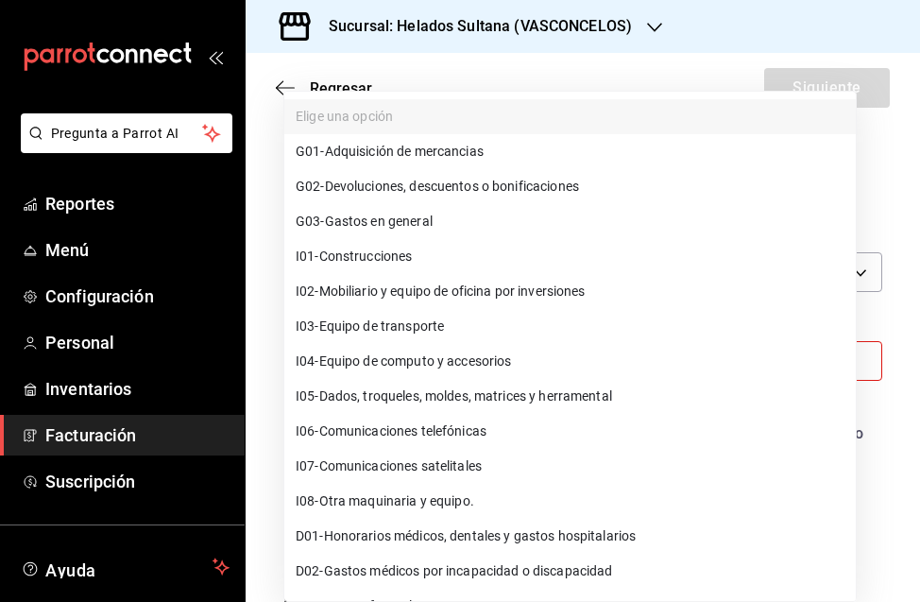
click at [411, 217] on span "G03 - Gastos en general" at bounding box center [364, 222] width 137 height 20
type input "G03"
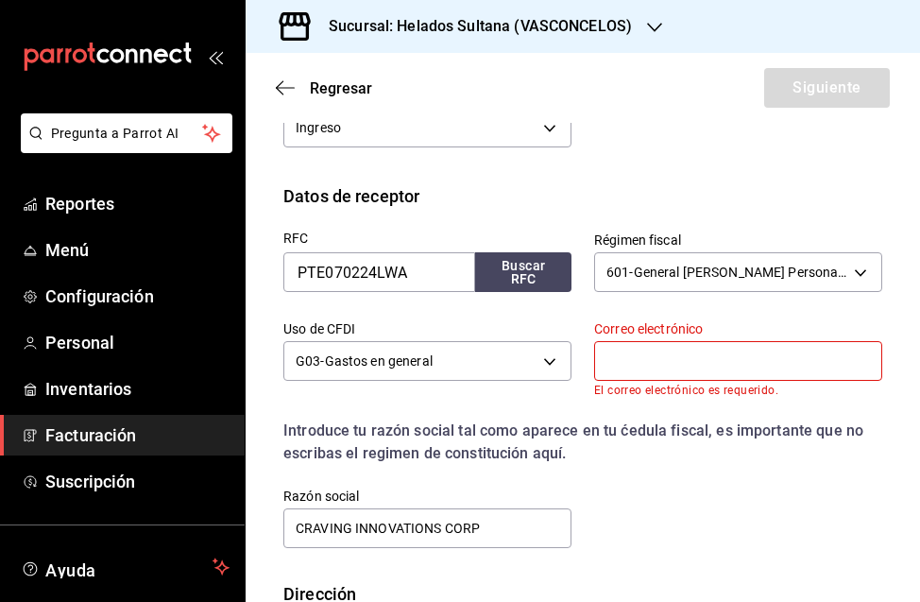
paste input "[PERSON_NAME][EMAIL_ADDRESS][DOMAIN_NAME]"
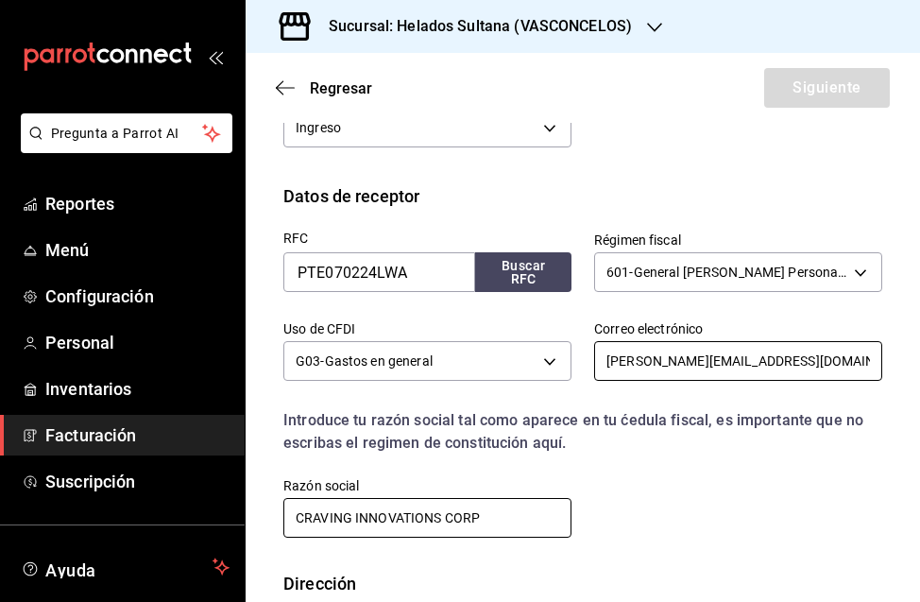
type input "[PERSON_NAME][EMAIL_ADDRESS][DOMAIN_NAME]"
drag, startPoint x: 505, startPoint y: 520, endPoint x: 285, endPoint y: 509, distance: 220.4
click at [286, 509] on input "CRAVING INNOVATIONS CORP" at bounding box center [427, 518] width 288 height 40
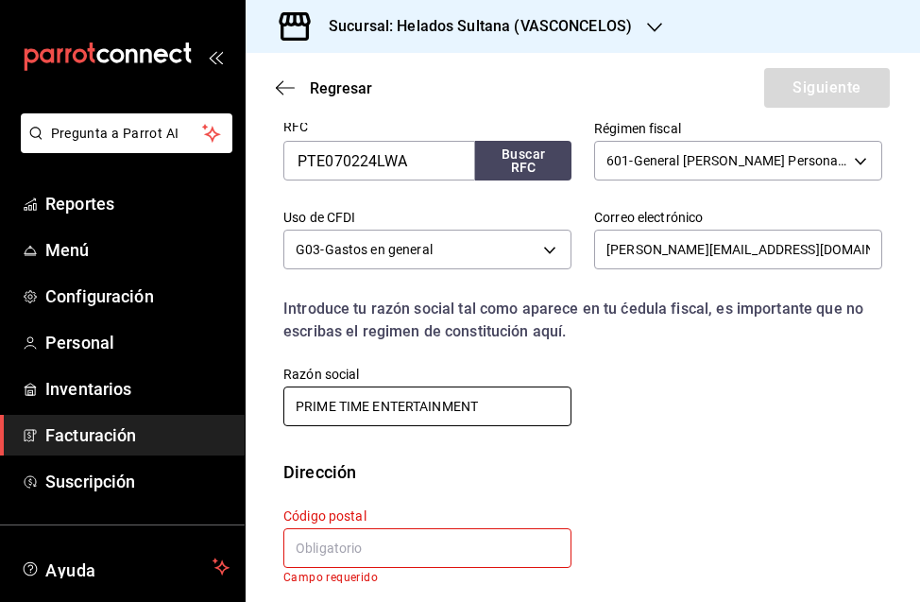
scroll to position [489, 0]
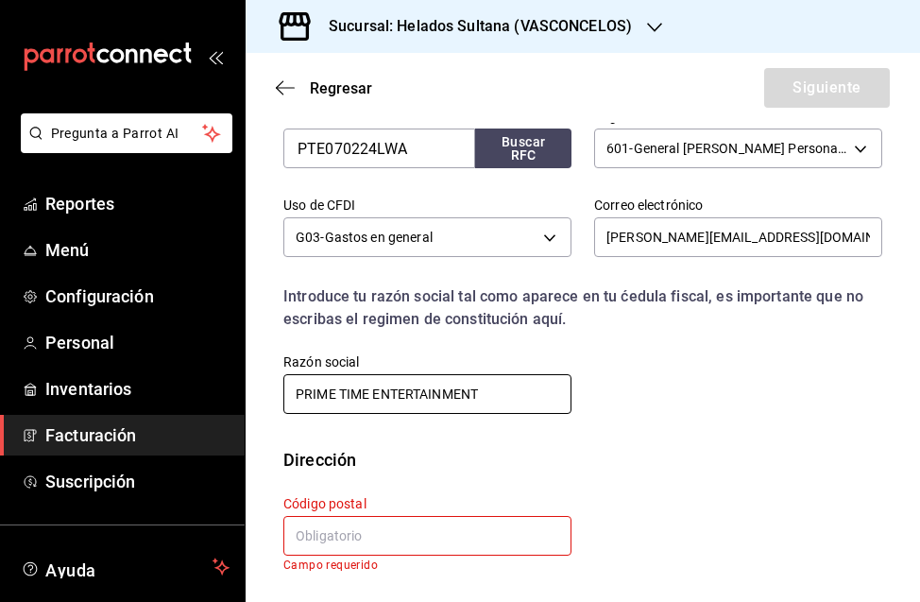
type input "PRIME TIME ENTERTAINMENT"
click at [354, 540] on input "text" at bounding box center [427, 536] width 288 height 40
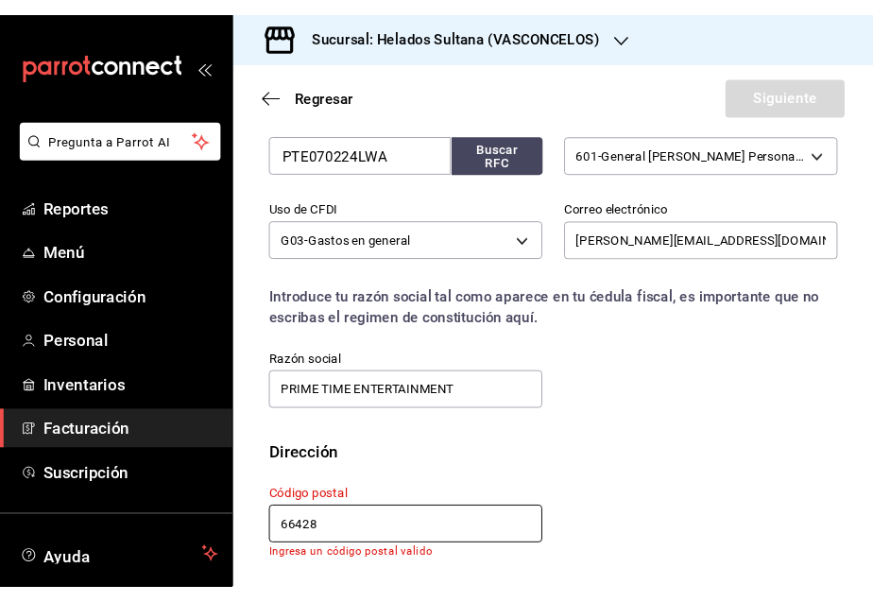
scroll to position [476, 0]
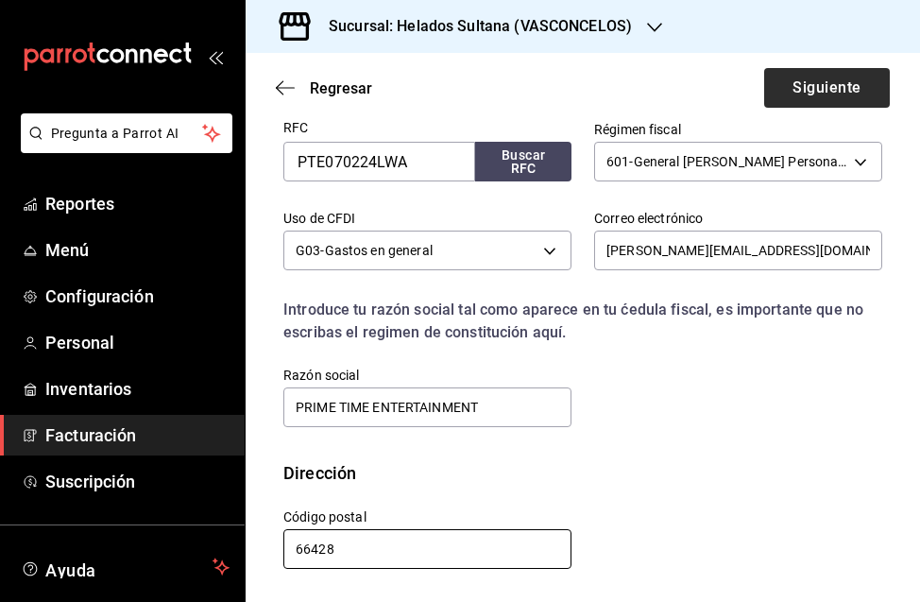
type input "66428"
click at [812, 81] on button "Siguiente" at bounding box center [827, 88] width 126 height 40
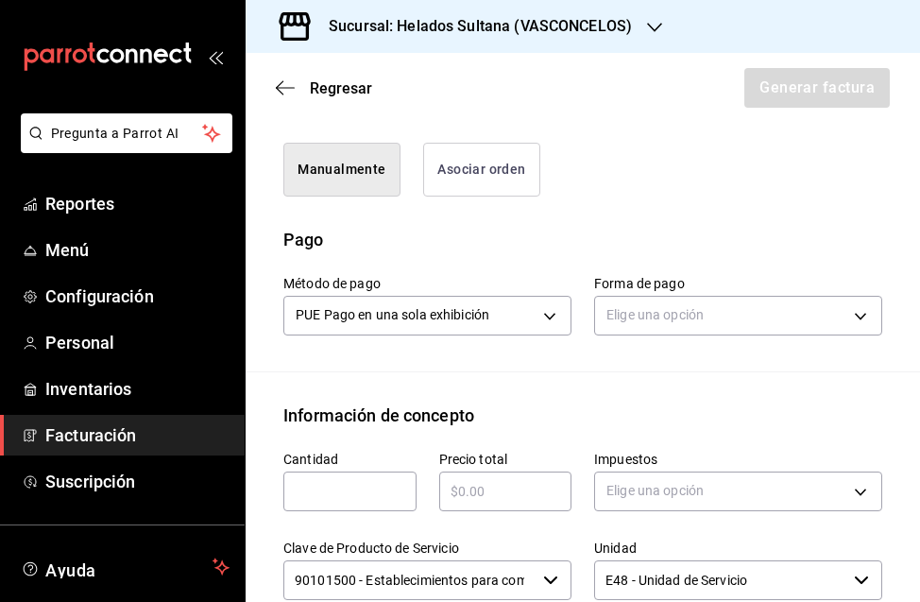
click at [463, 197] on button "Asociar orden" at bounding box center [481, 170] width 117 height 54
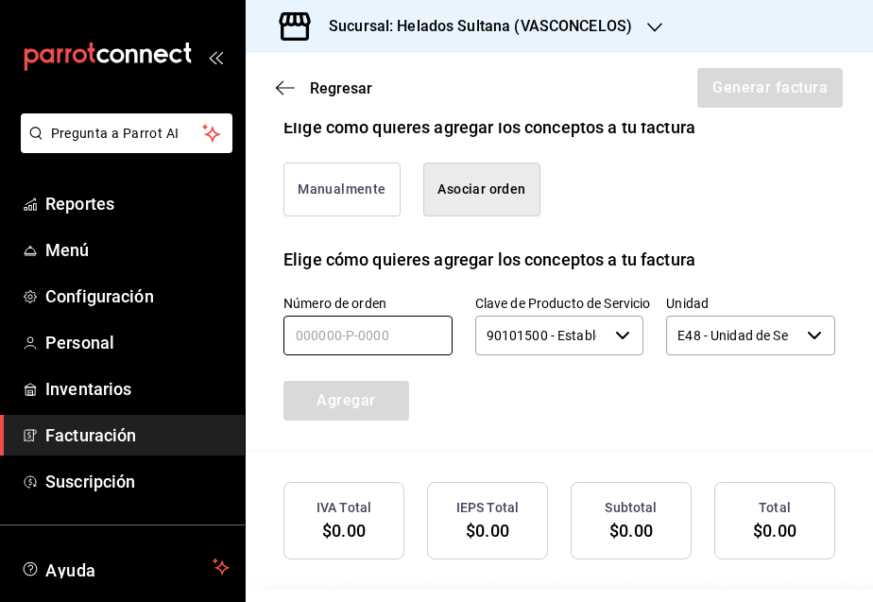
click at [399, 353] on input "text" at bounding box center [367, 336] width 169 height 40
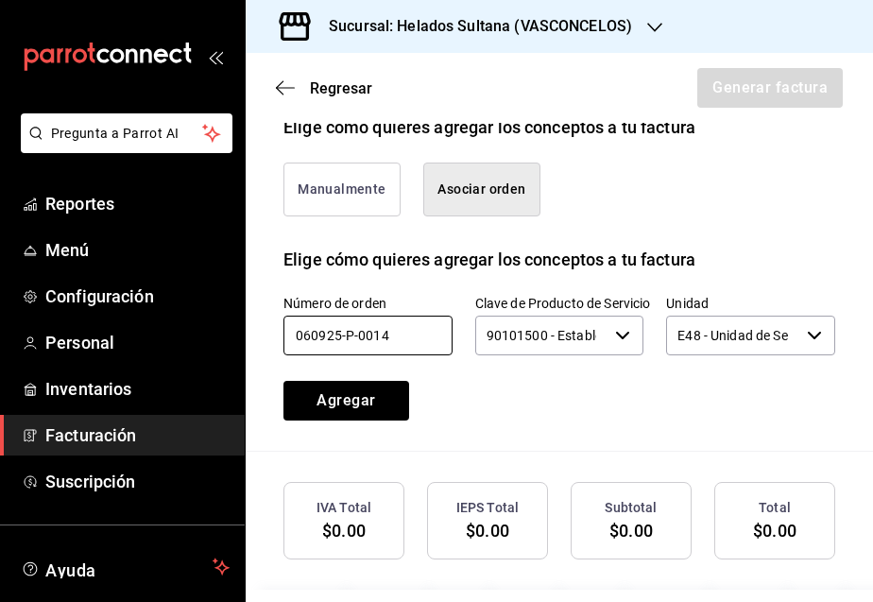
type input "060925-P-0014"
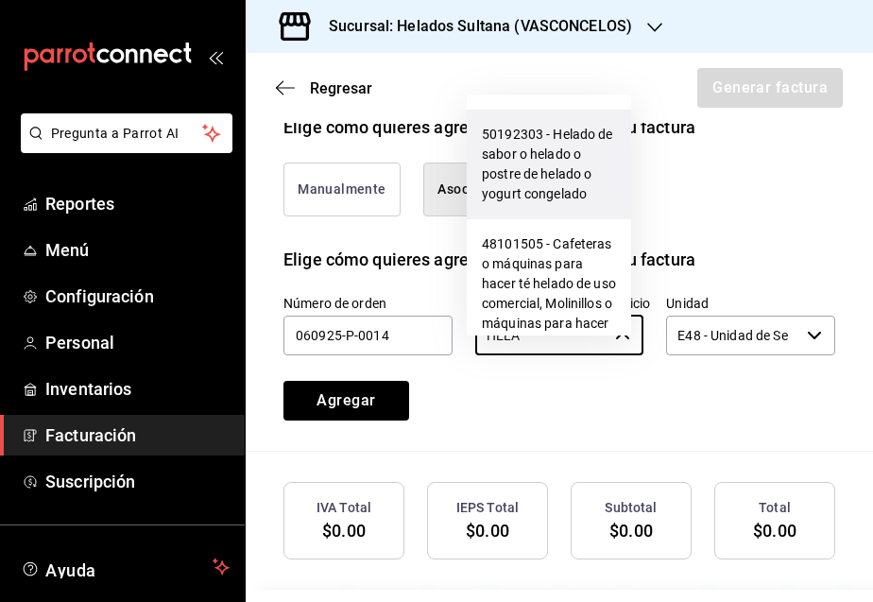
click at [536, 178] on li "50192303 - Helado de sabor o helado o postre de helado o yogurt congelado" at bounding box center [549, 165] width 164 height 110
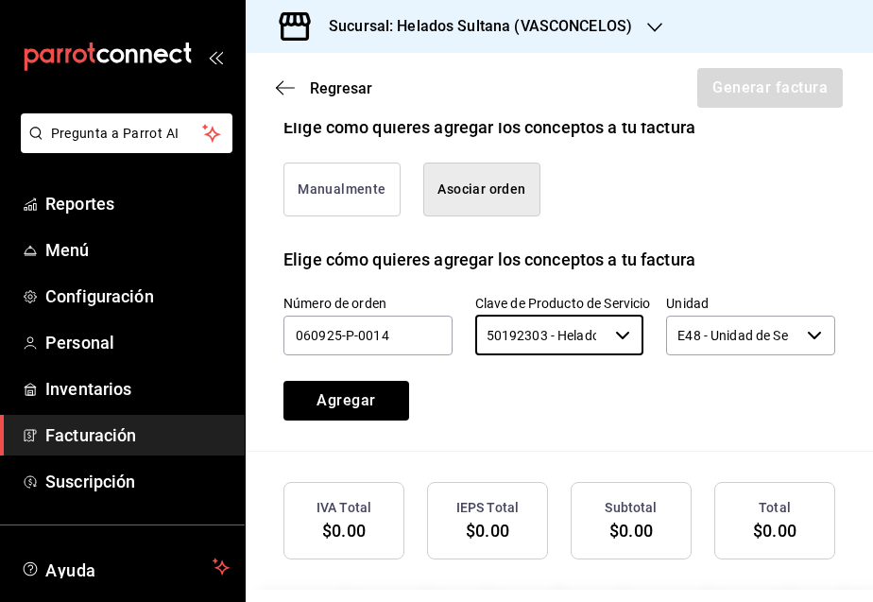
type input "50192303 - Helado de sabor o helado o postre de helado o yogurt congelado"
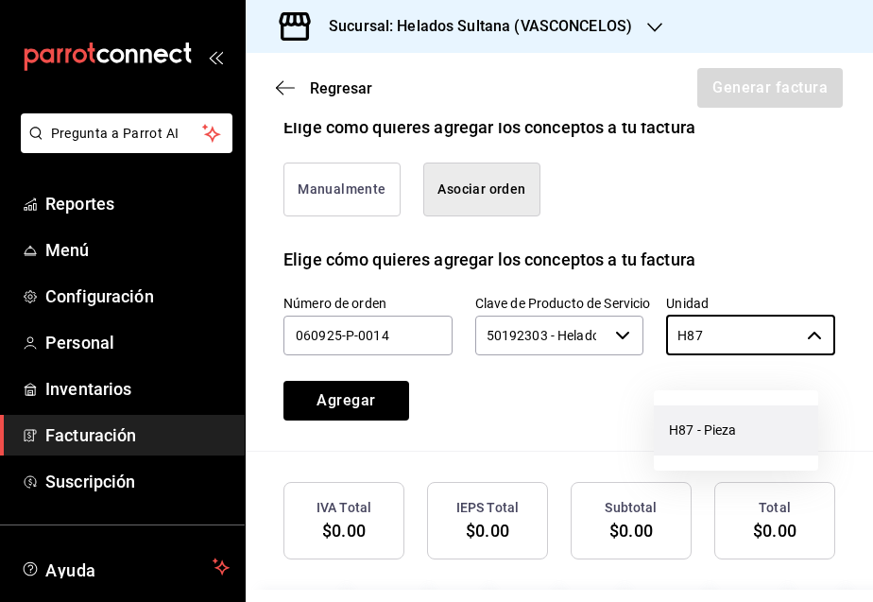
click at [709, 419] on li "H87 - Pieza" at bounding box center [736, 430] width 164 height 50
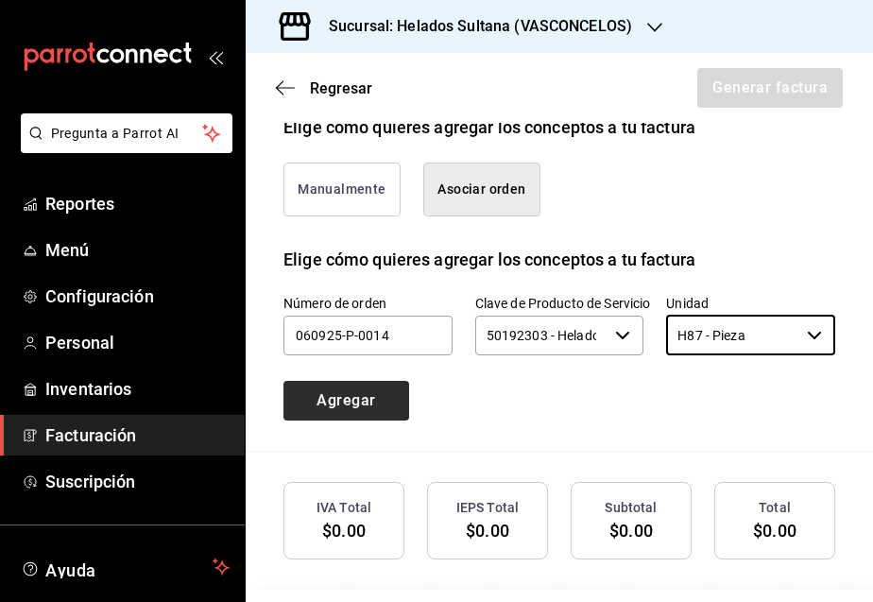
type input "H87 - Pieza"
click at [358, 419] on button "Agregar" at bounding box center [346, 401] width 126 height 40
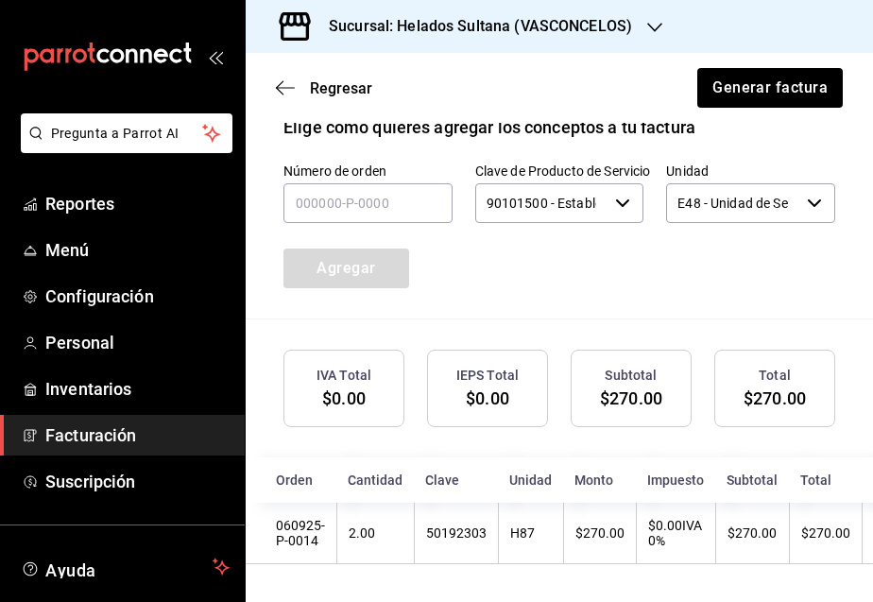
scroll to position [645, 0]
click at [778, 82] on button "Generar factura" at bounding box center [768, 88] width 147 height 40
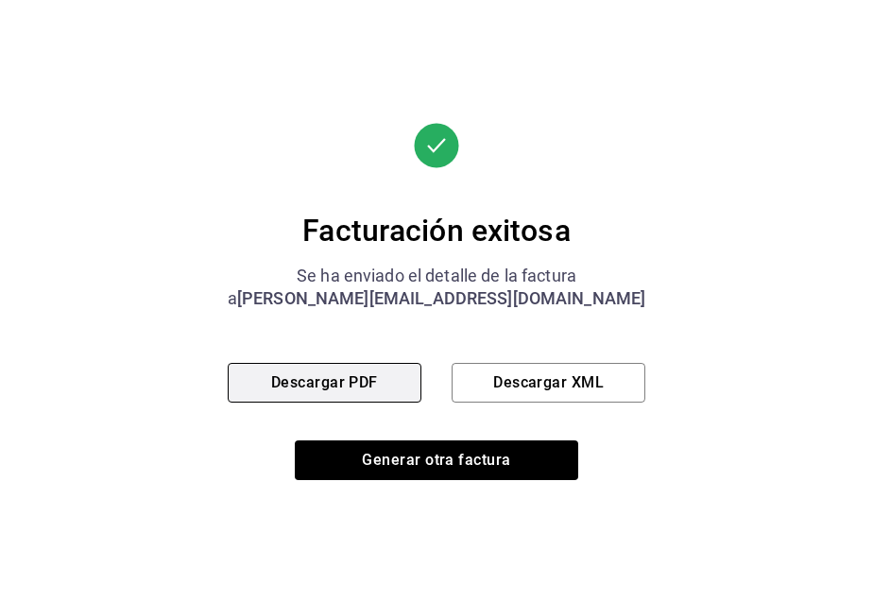
click at [353, 388] on button "Descargar PDF" at bounding box center [325, 383] width 194 height 40
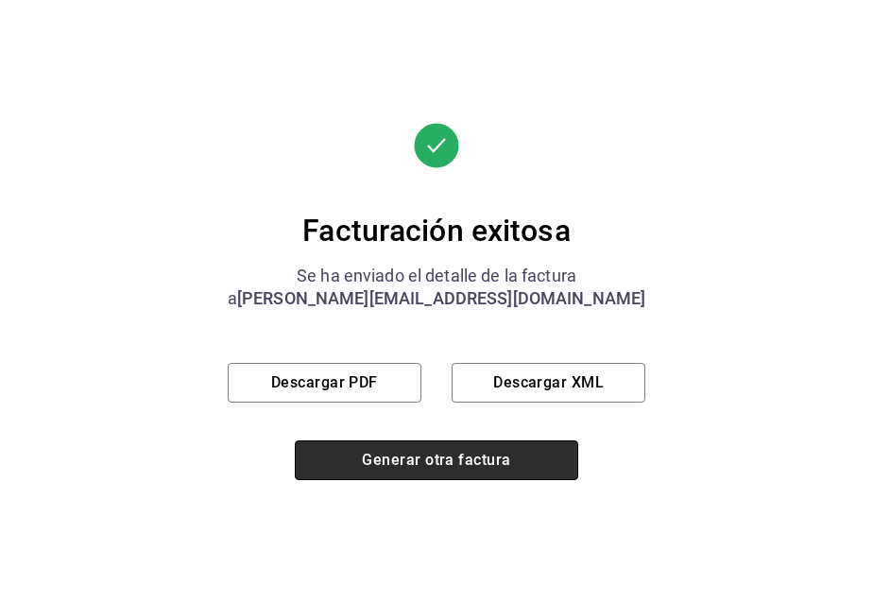
click at [416, 462] on button "Generar otra factura" at bounding box center [436, 460] width 283 height 40
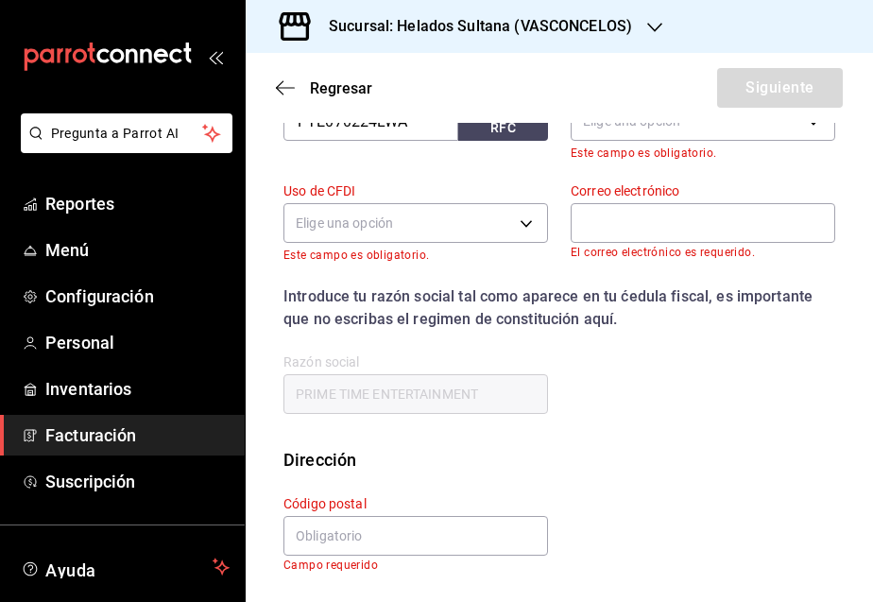
scroll to position [322, 0]
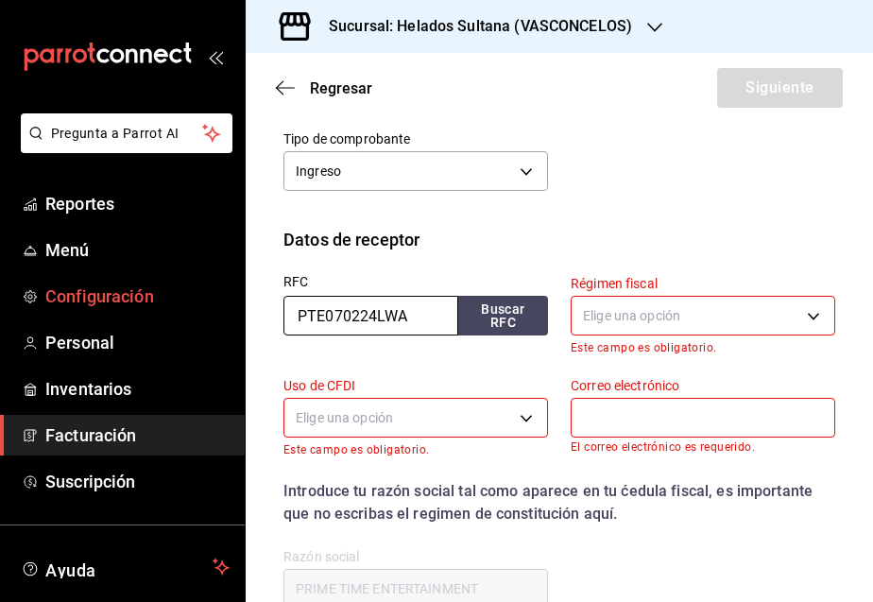
drag, startPoint x: 415, startPoint y: 312, endPoint x: 231, endPoint y: 307, distance: 183.3
click at [239, 310] on div "Pregunta a Parrot AI Reportes Menú Configuración Personal Inventarios Facturaci…" at bounding box center [436, 301] width 873 height 602
type input "TEG010522V29"
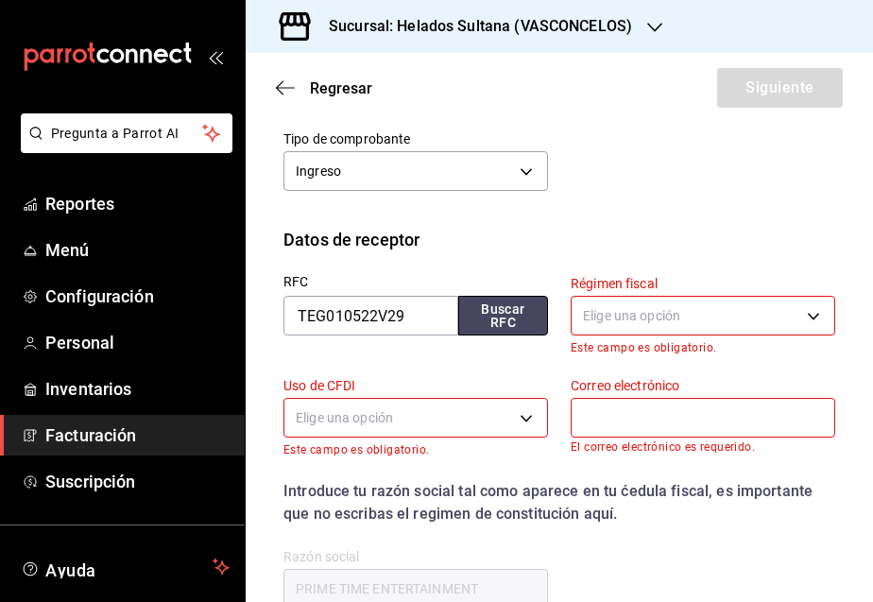
click at [496, 303] on button "Buscar RFC" at bounding box center [503, 316] width 90 height 40
click at [642, 317] on body "Pregunta a Parrot AI Reportes Menú Configuración Personal Inventarios Facturaci…" at bounding box center [436, 301] width 873 height 602
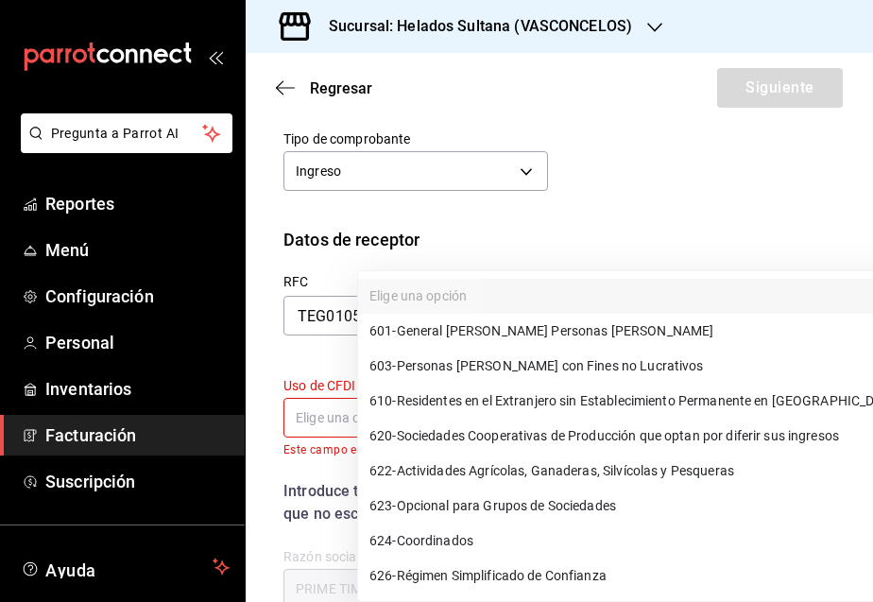
click at [550, 335] on span "601 - General [PERSON_NAME] Personas [PERSON_NAME]" at bounding box center [541, 331] width 344 height 20
type input "601"
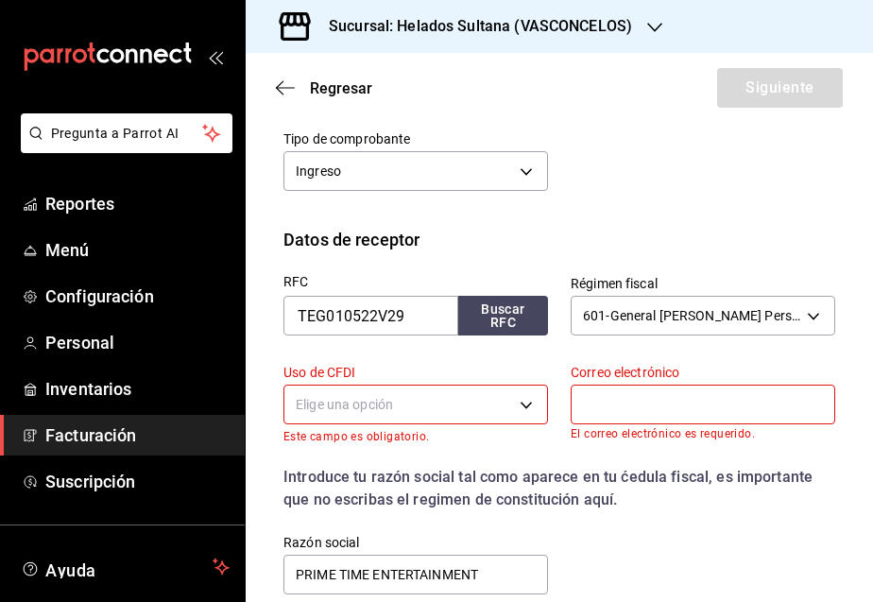
click at [428, 397] on body "Pregunta a Parrot AI Reportes Menú Configuración Personal Inventarios Facturaci…" at bounding box center [436, 301] width 873 height 602
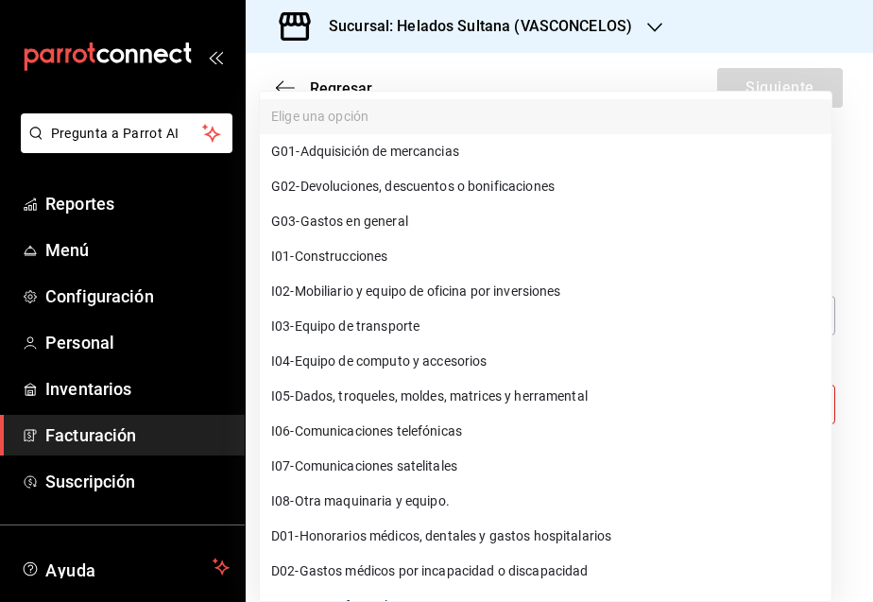
click at [406, 211] on li "G03 - Gastos en general" at bounding box center [546, 221] width 572 height 35
type input "G03"
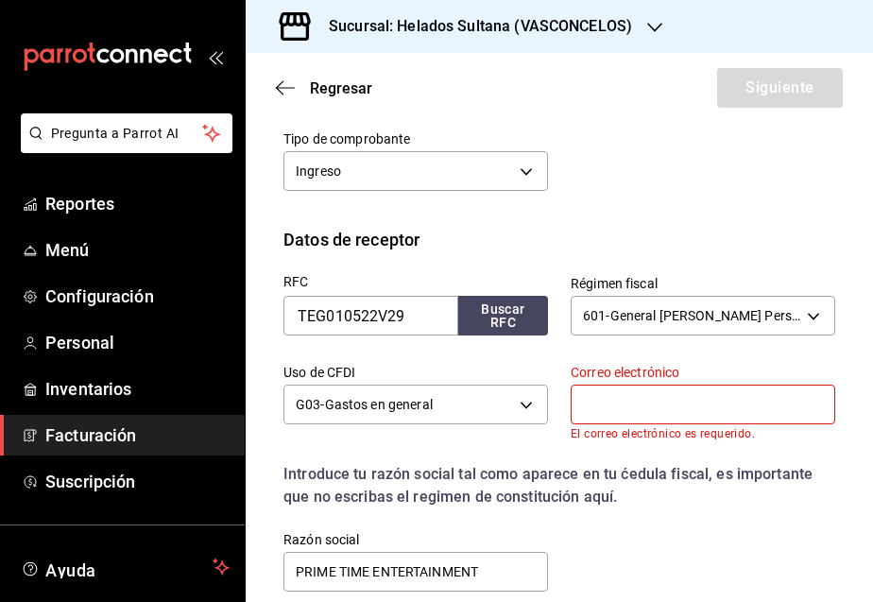
click at [652, 400] on input "text" at bounding box center [703, 405] width 265 height 40
paste input "[EMAIL_ADDRESS][DOMAIN_NAME]"
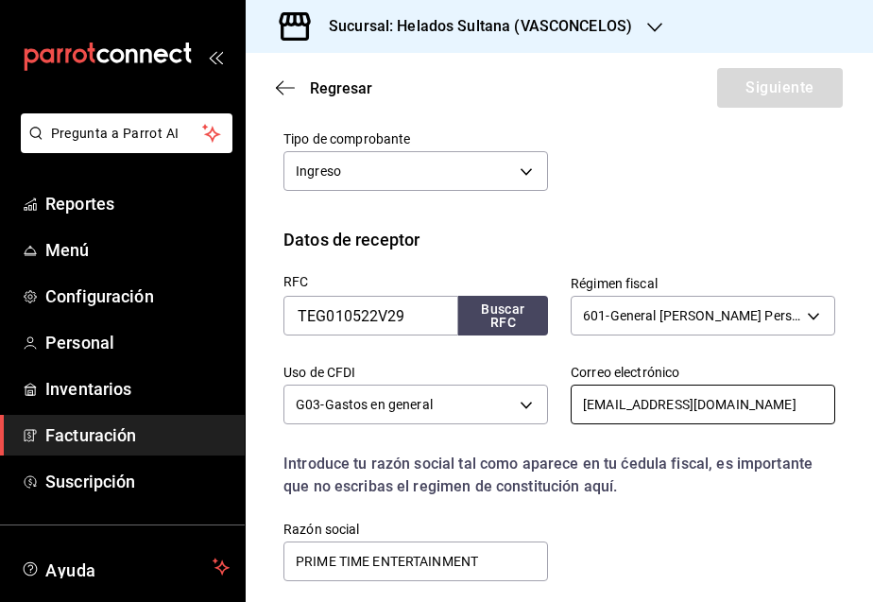
type input "[EMAIL_ADDRESS][DOMAIN_NAME]"
click at [669, 504] on div "RFC TEG010522V29 Buscar RFC Régimen fiscal 601 - General [PERSON_NAME] Personas…" at bounding box center [548, 418] width 574 height 332
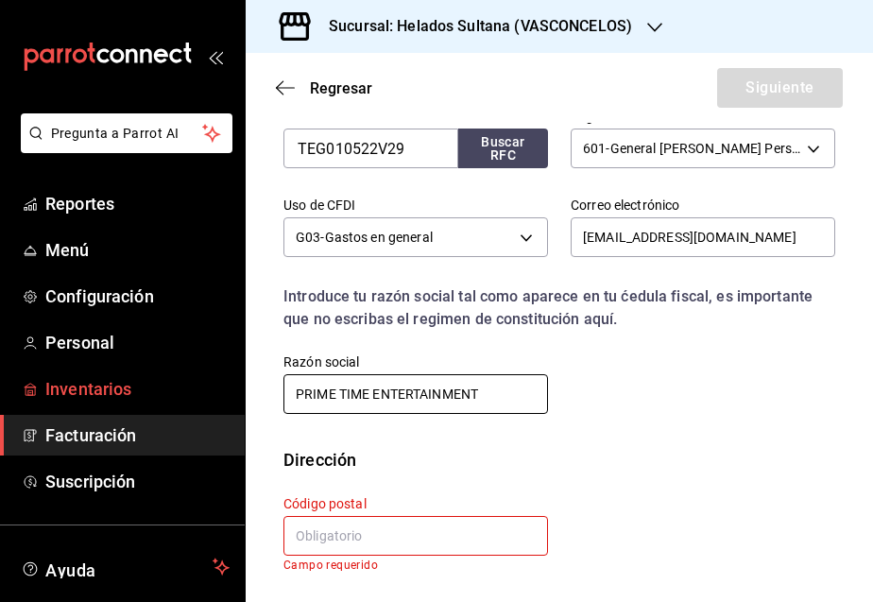
drag, startPoint x: 505, startPoint y: 395, endPoint x: 171, endPoint y: 392, distance: 334.4
click at [171, 392] on div "Pregunta a Parrot AI Reportes Menú Configuración Personal Inventarios Facturaci…" at bounding box center [436, 301] width 873 height 602
type input "TRACTO ELECTRICA [PERSON_NAME]"
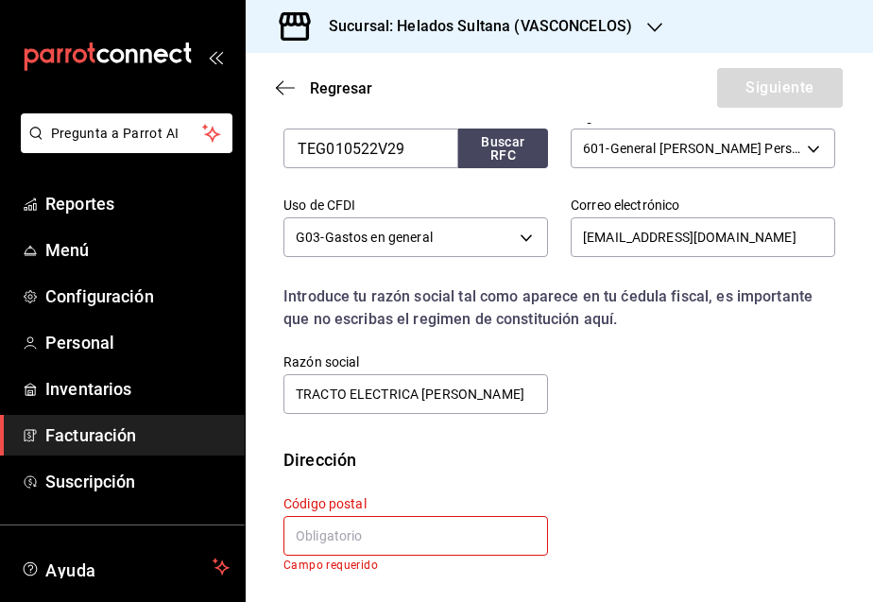
click at [359, 530] on input "text" at bounding box center [415, 536] width 265 height 40
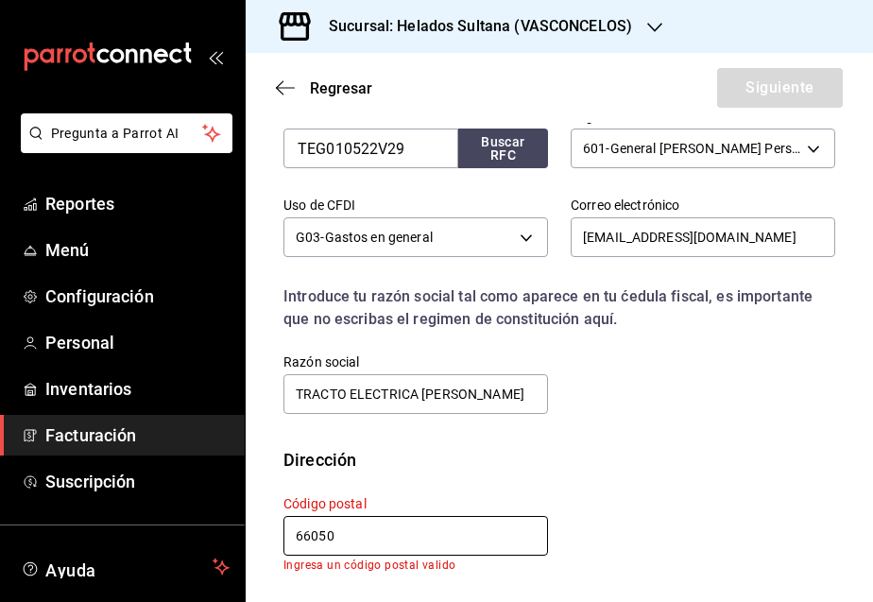
scroll to position [476, 0]
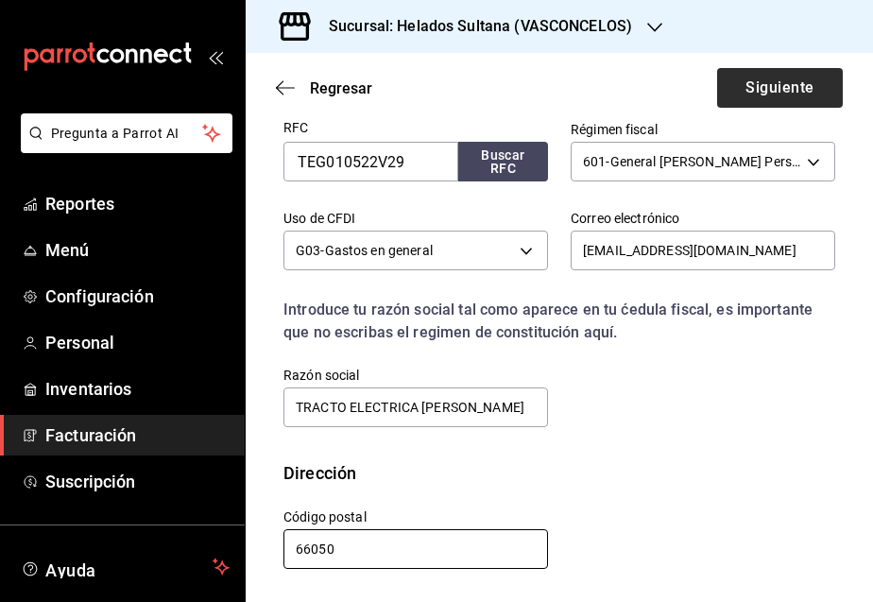
type input "66050"
click at [771, 91] on button "Siguiente" at bounding box center [780, 88] width 126 height 40
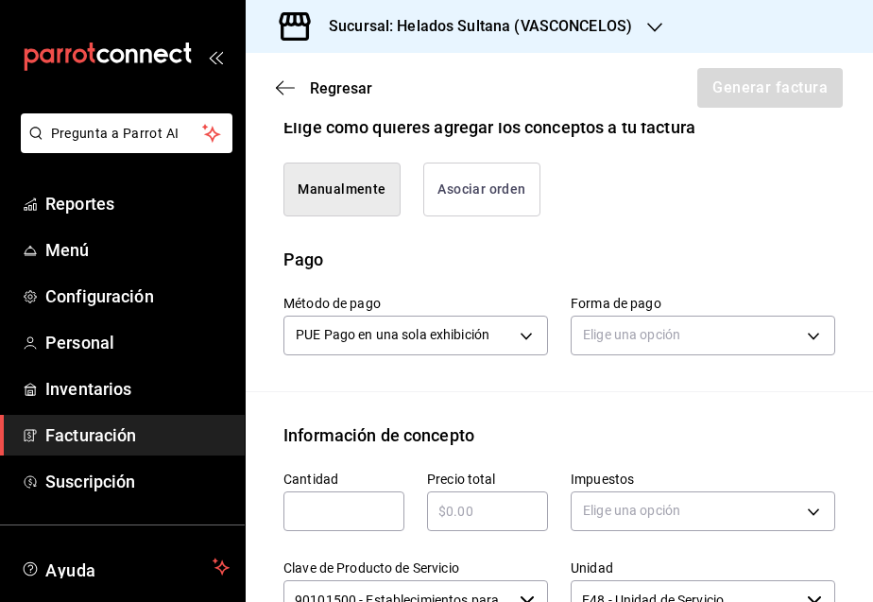
click at [479, 216] on button "Asociar orden" at bounding box center [481, 189] width 117 height 54
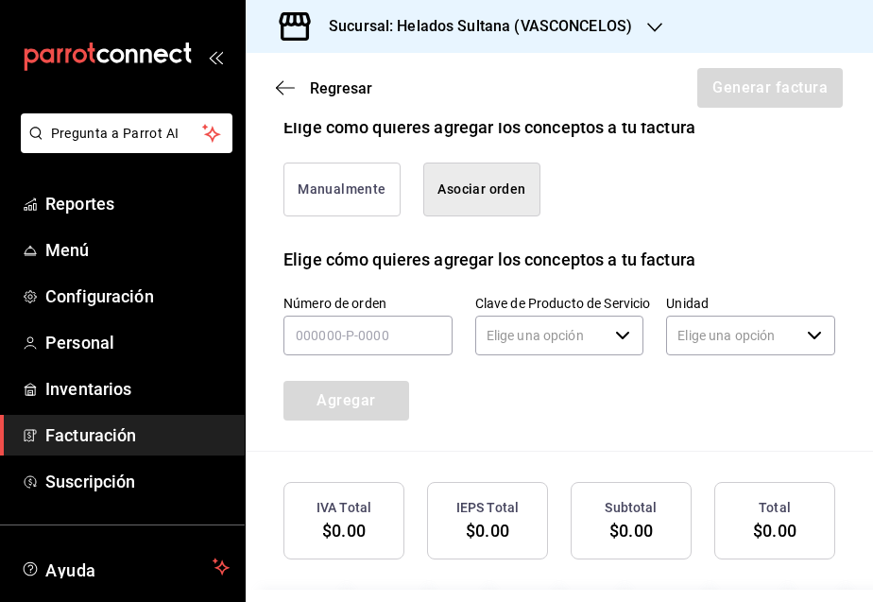
type input "90101500 - Establecimientos para comer y beber"
type input "E48 - Unidad de Servicio"
click at [382, 354] on input "text" at bounding box center [367, 336] width 169 height 40
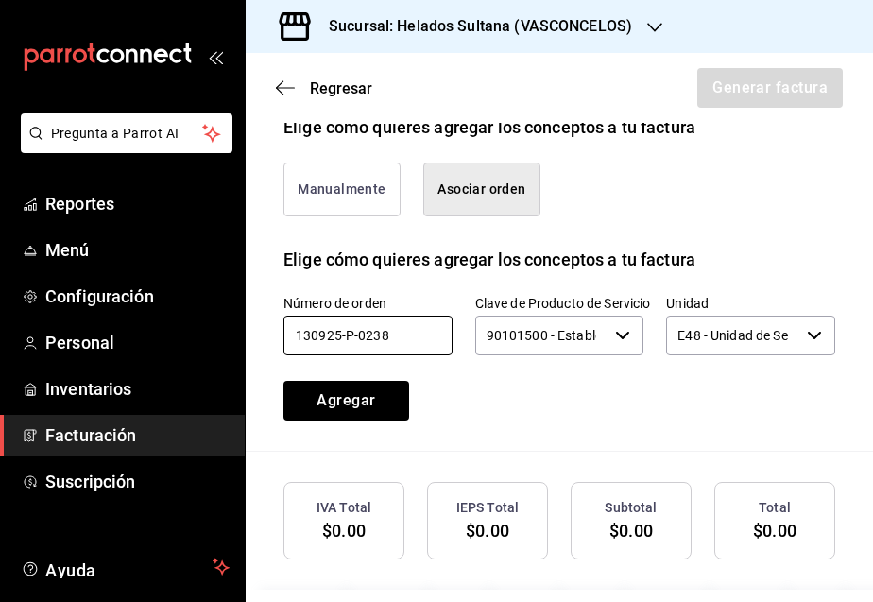
type input "130925-P-0238"
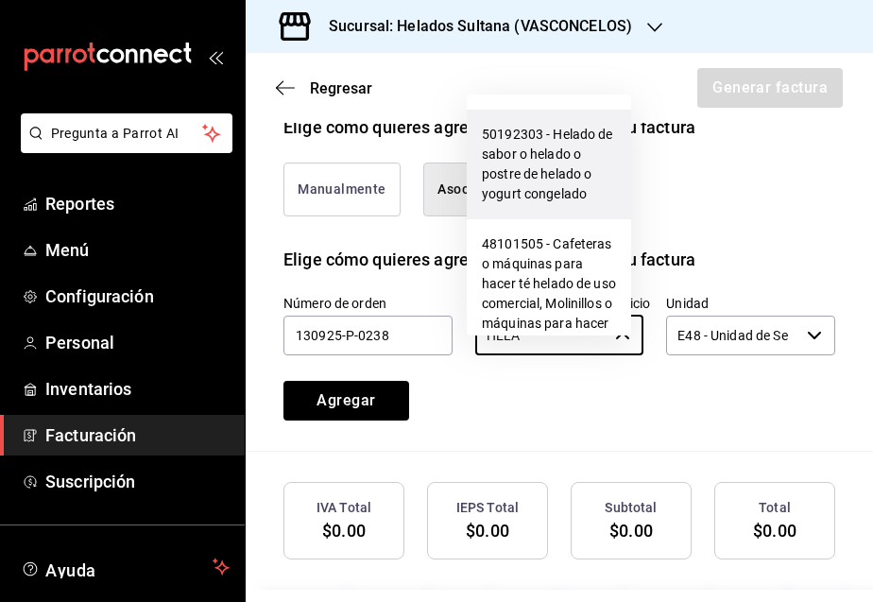
click at [511, 179] on li "50192303 - Helado de sabor o helado o postre de helado o yogurt congelado" at bounding box center [549, 165] width 164 height 110
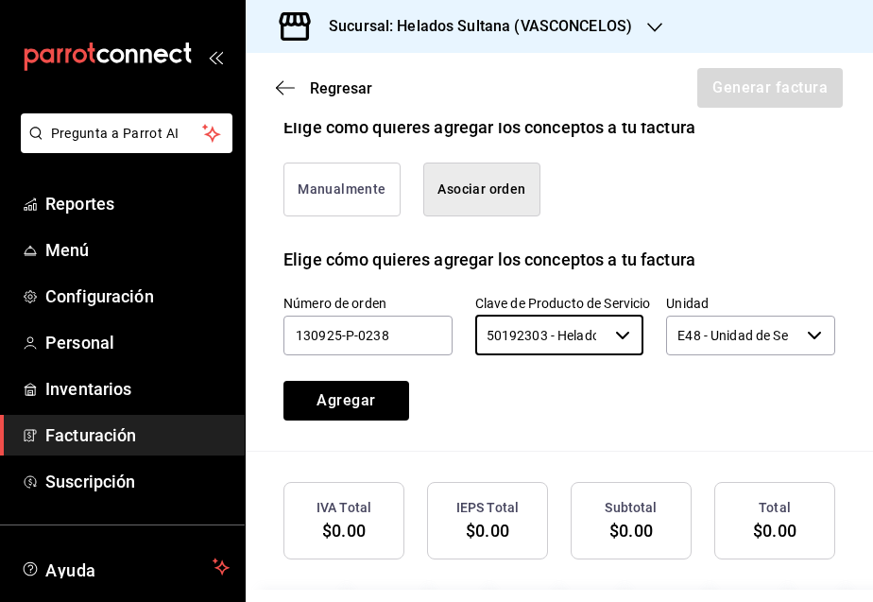
type input "50192303 - Helado de sabor o helado o postre de helado o yogurt congelado"
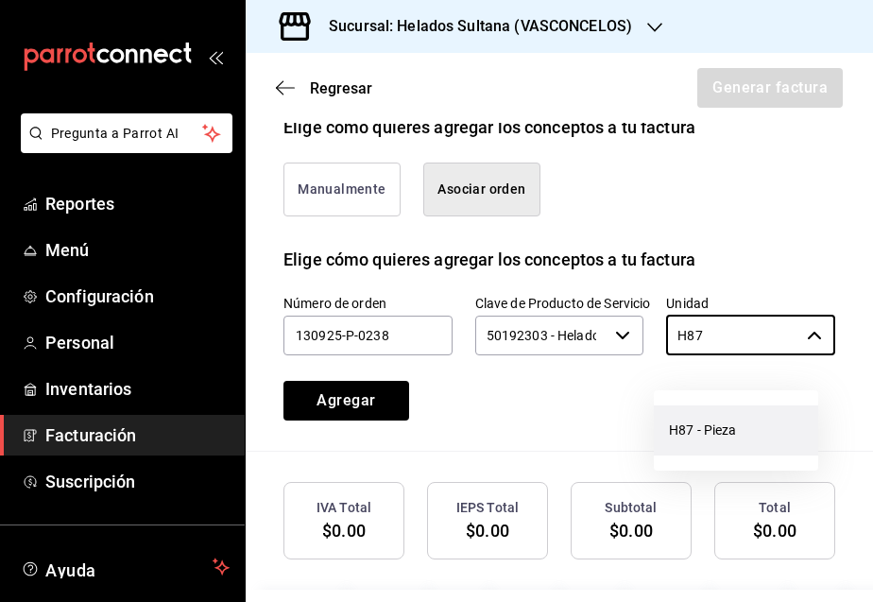
click at [713, 424] on li "H87 - Pieza" at bounding box center [736, 430] width 164 height 50
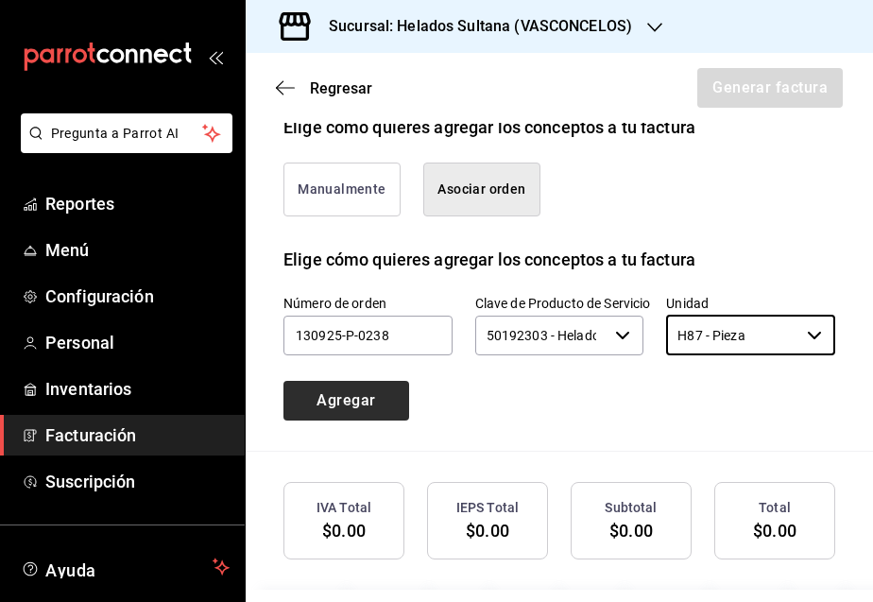
type input "H87 - Pieza"
click at [326, 406] on button "Agregar" at bounding box center [346, 401] width 126 height 40
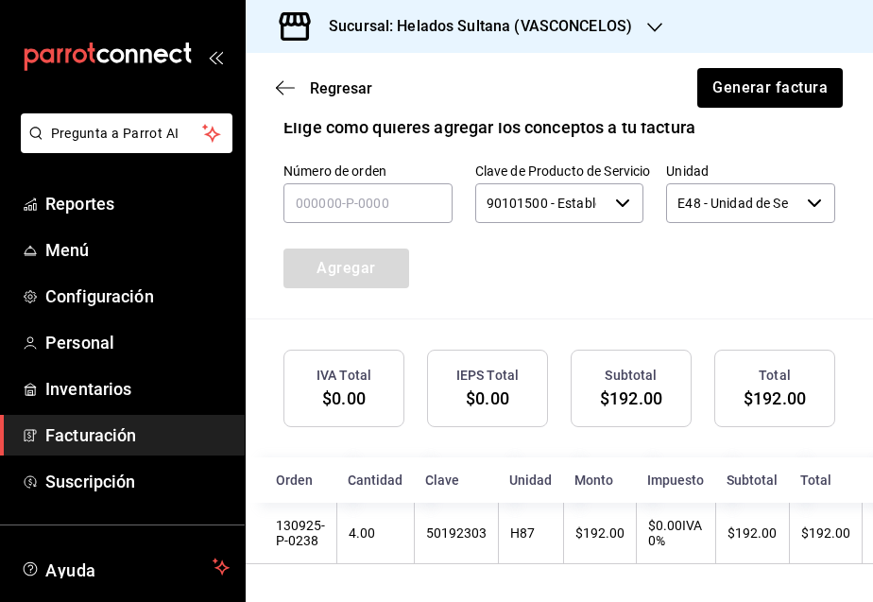
scroll to position [645, 0]
click at [766, 90] on button "Generar factura" at bounding box center [768, 88] width 147 height 40
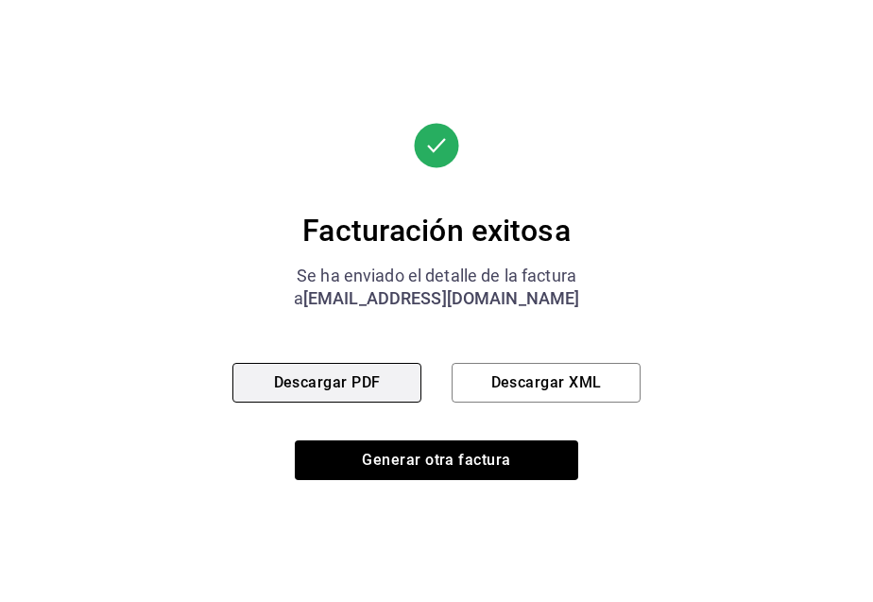
click at [403, 374] on button "Descargar PDF" at bounding box center [326, 383] width 189 height 40
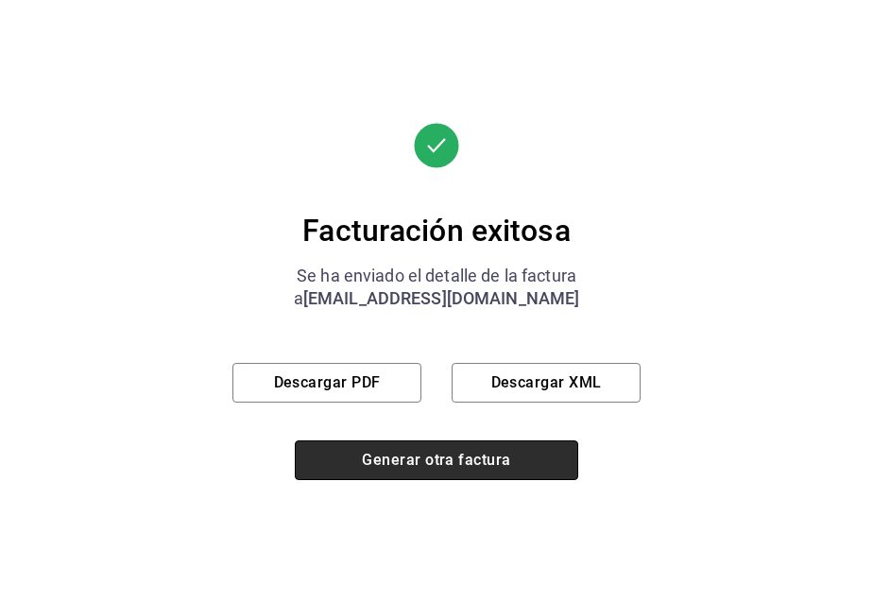
click at [418, 451] on button "Generar otra factura" at bounding box center [436, 460] width 283 height 40
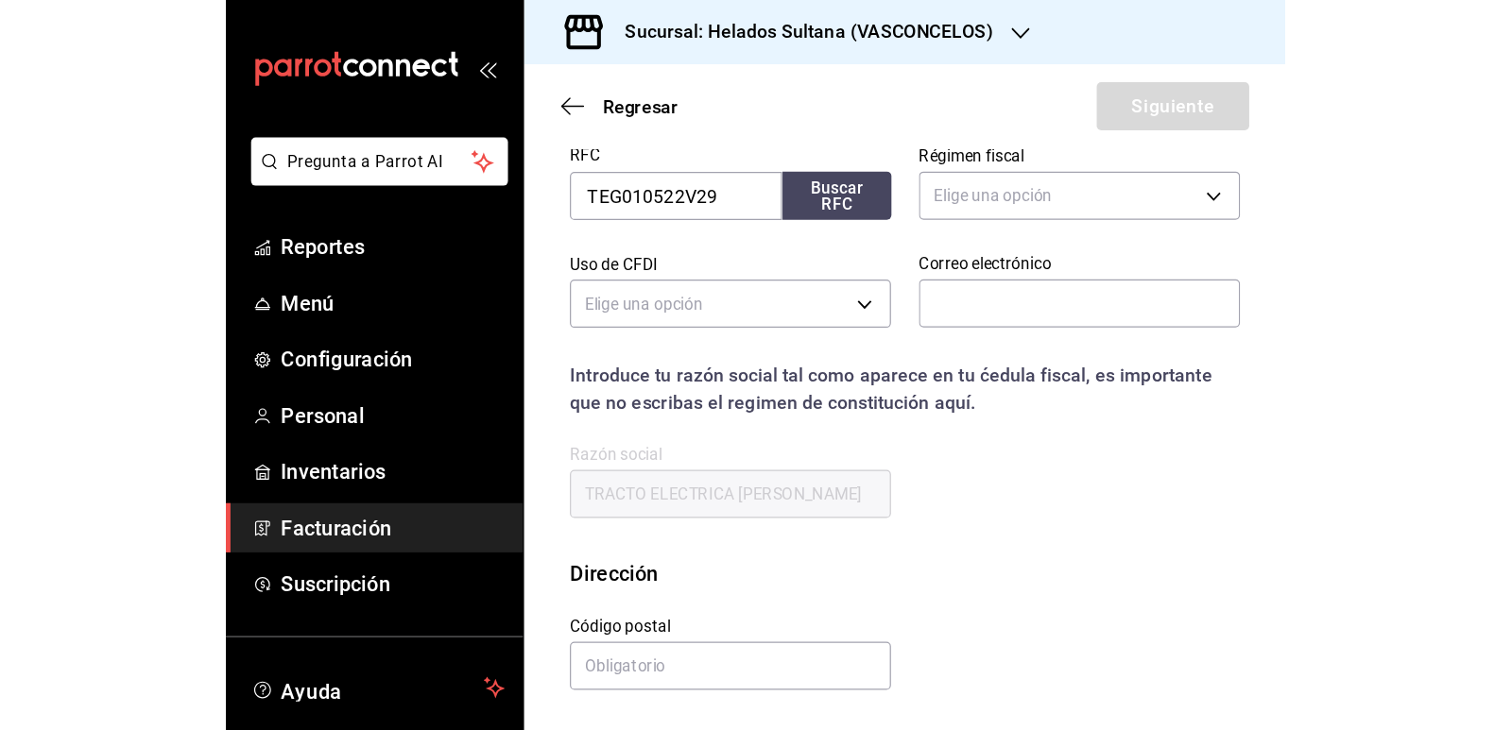
scroll to position [322, 0]
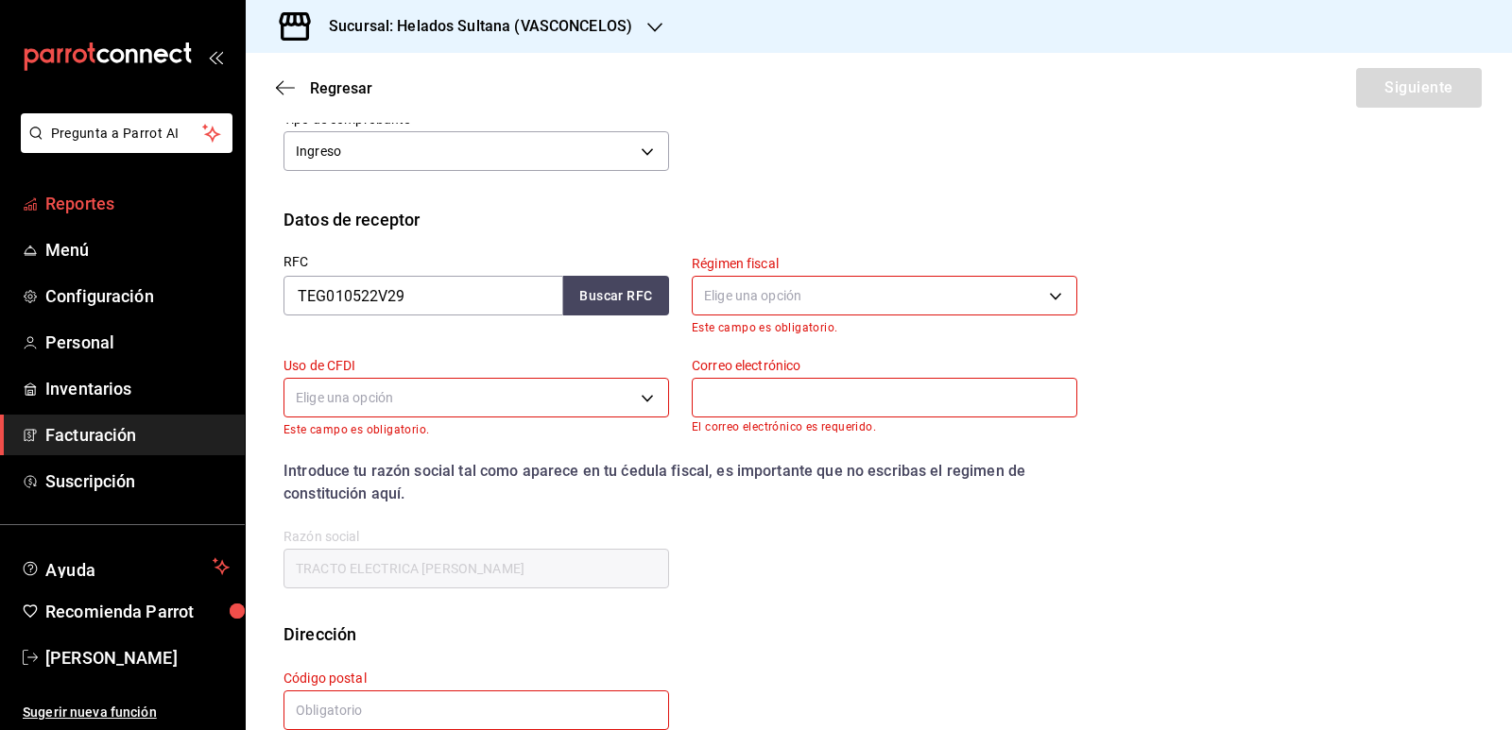
click at [100, 201] on span "Reportes" at bounding box center [137, 204] width 184 height 26
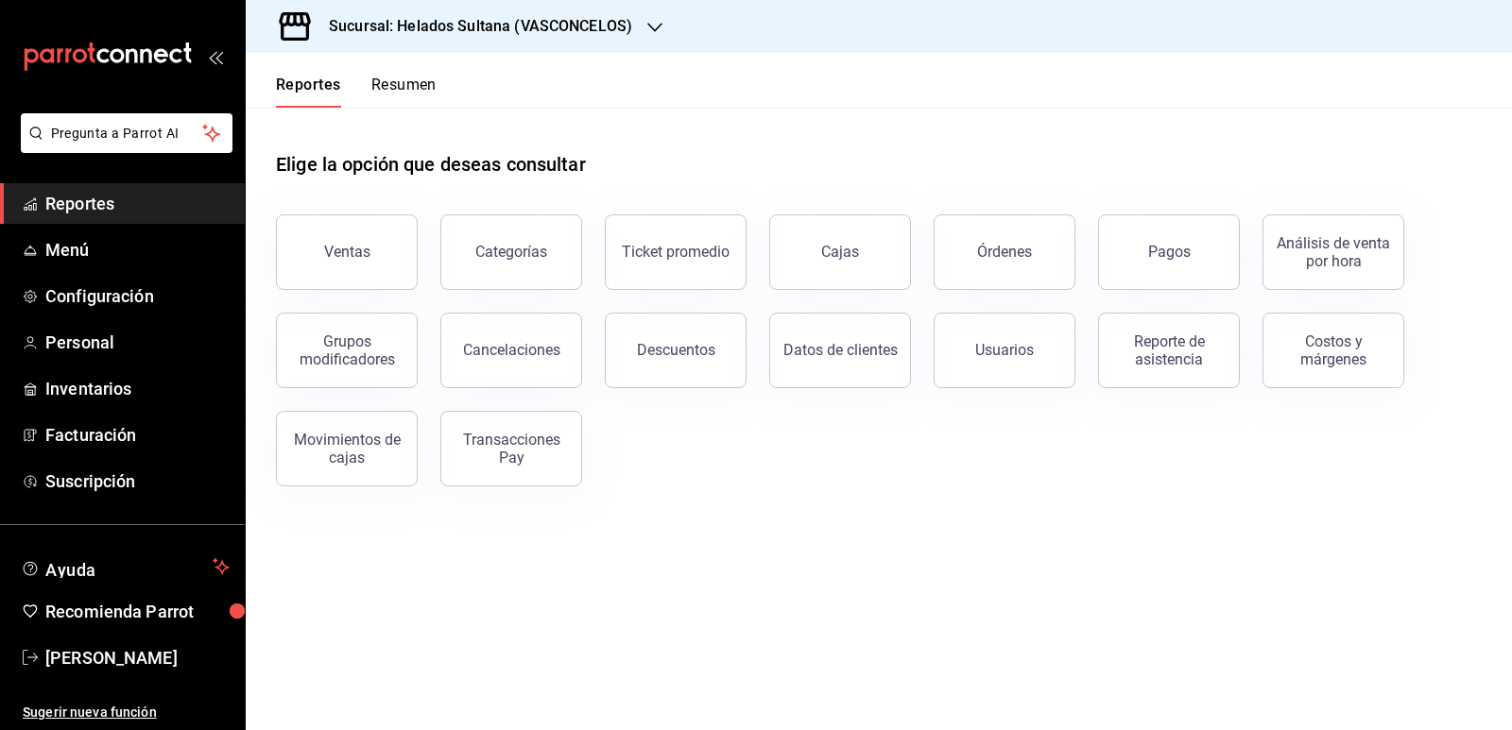
click at [391, 79] on button "Resumen" at bounding box center [403, 92] width 65 height 32
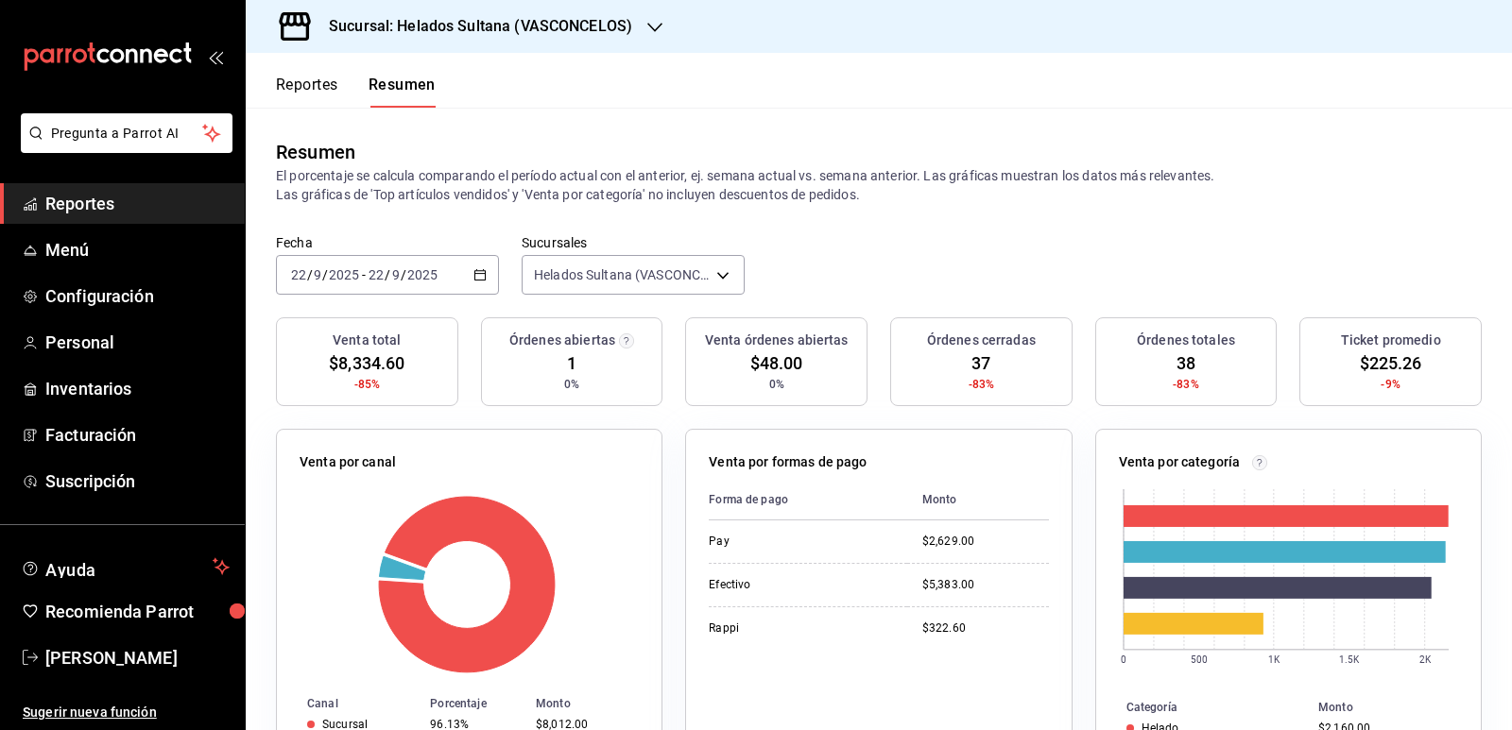
click at [474, 275] on \(Stroke\) "button" at bounding box center [479, 275] width 11 height 10
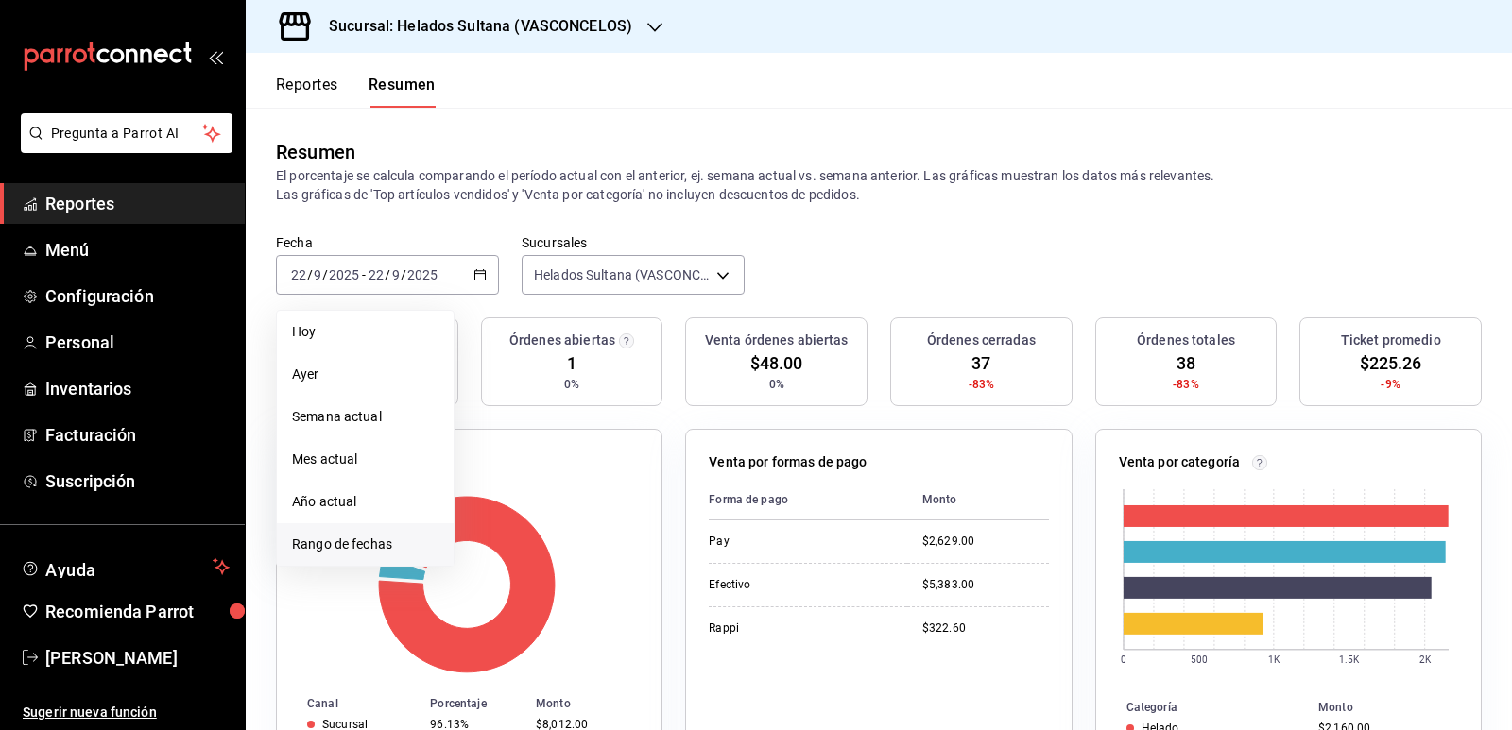
click at [315, 540] on span "Rango de fechas" at bounding box center [365, 545] width 146 height 20
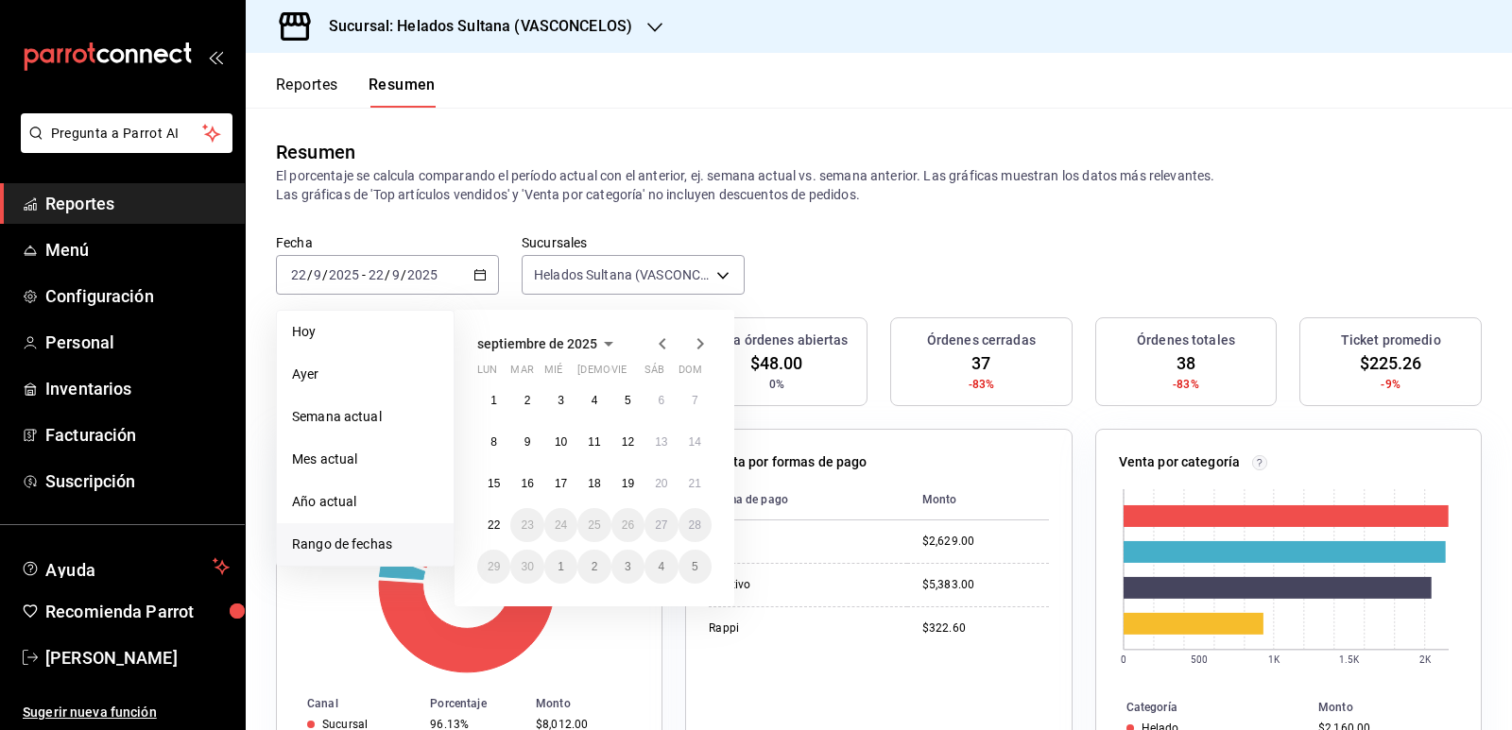
click at [672, 339] on icon "button" at bounding box center [662, 344] width 23 height 23
click at [660, 344] on icon "button" at bounding box center [661, 343] width 7 height 11
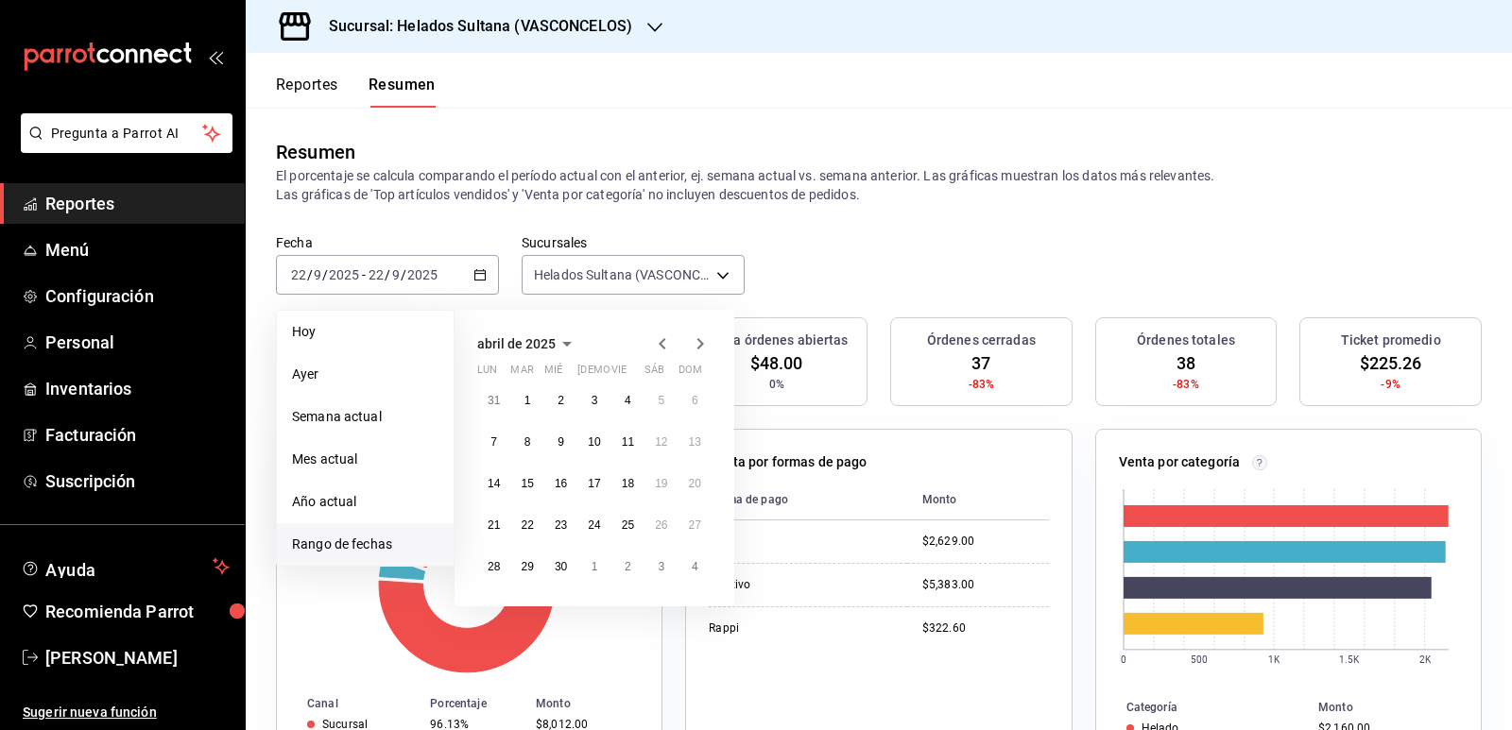
click at [660, 344] on icon "button" at bounding box center [661, 343] width 7 height 11
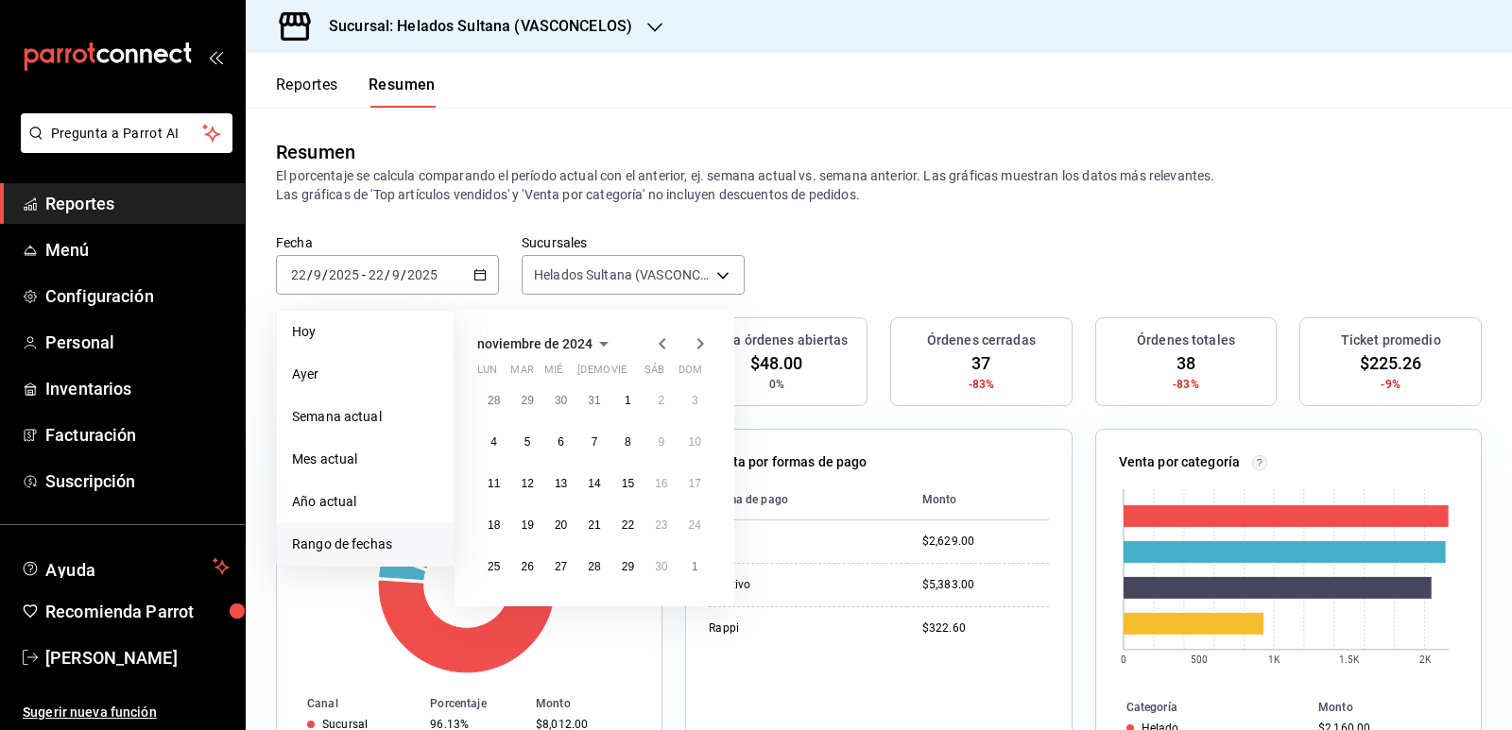
click at [660, 344] on icon "button" at bounding box center [661, 343] width 7 height 11
click at [485, 569] on button "23" at bounding box center [493, 567] width 33 height 34
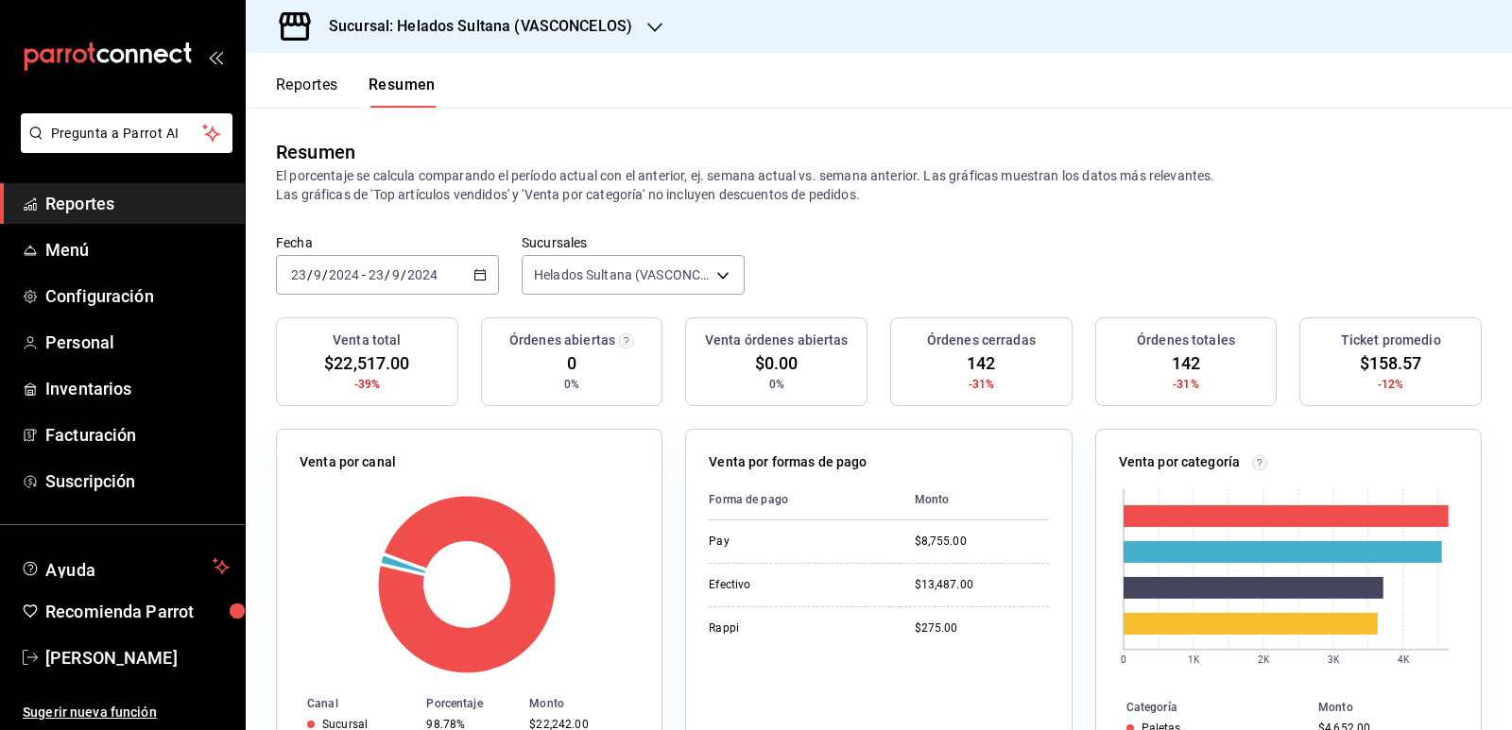
click at [312, 83] on button "Reportes" at bounding box center [307, 92] width 62 height 32
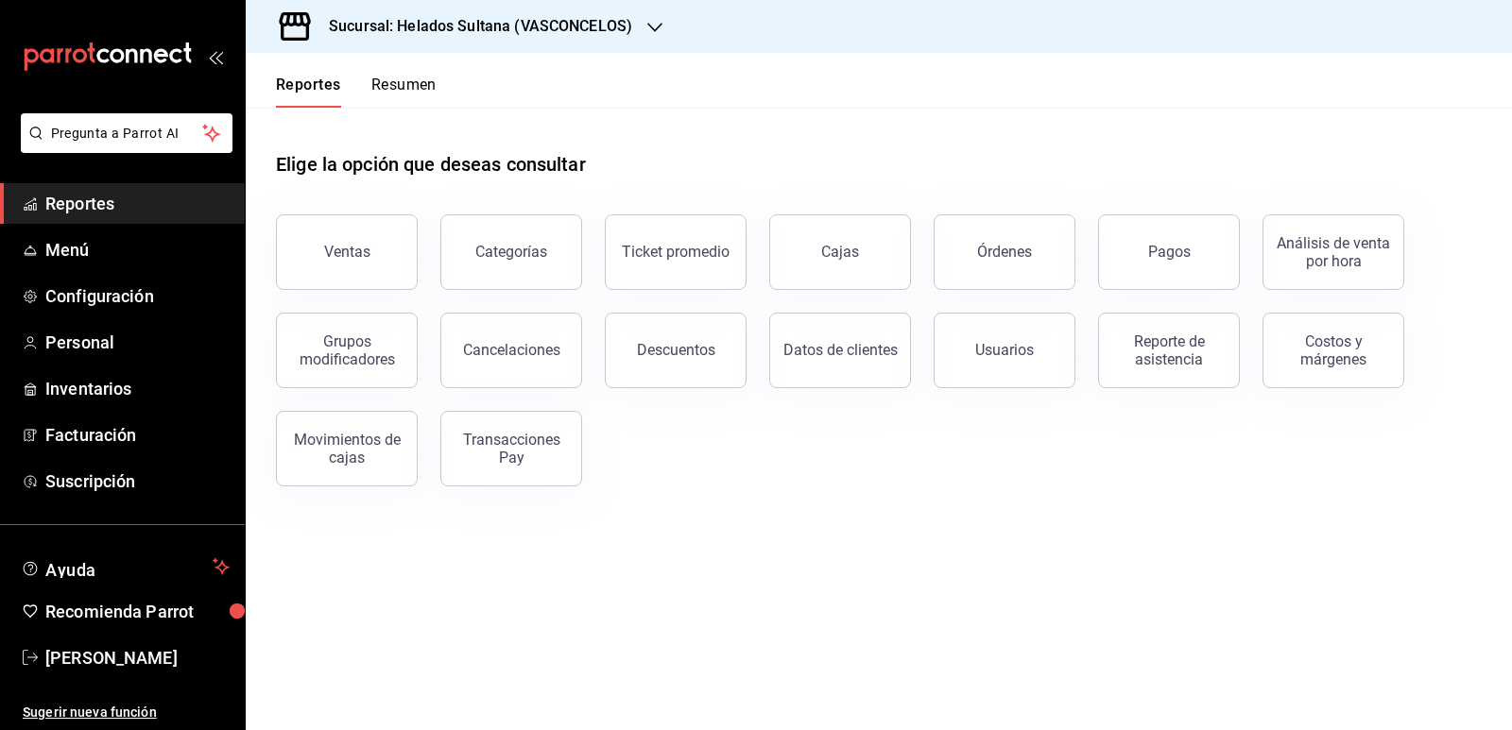
click at [417, 81] on button "Resumen" at bounding box center [403, 92] width 65 height 32
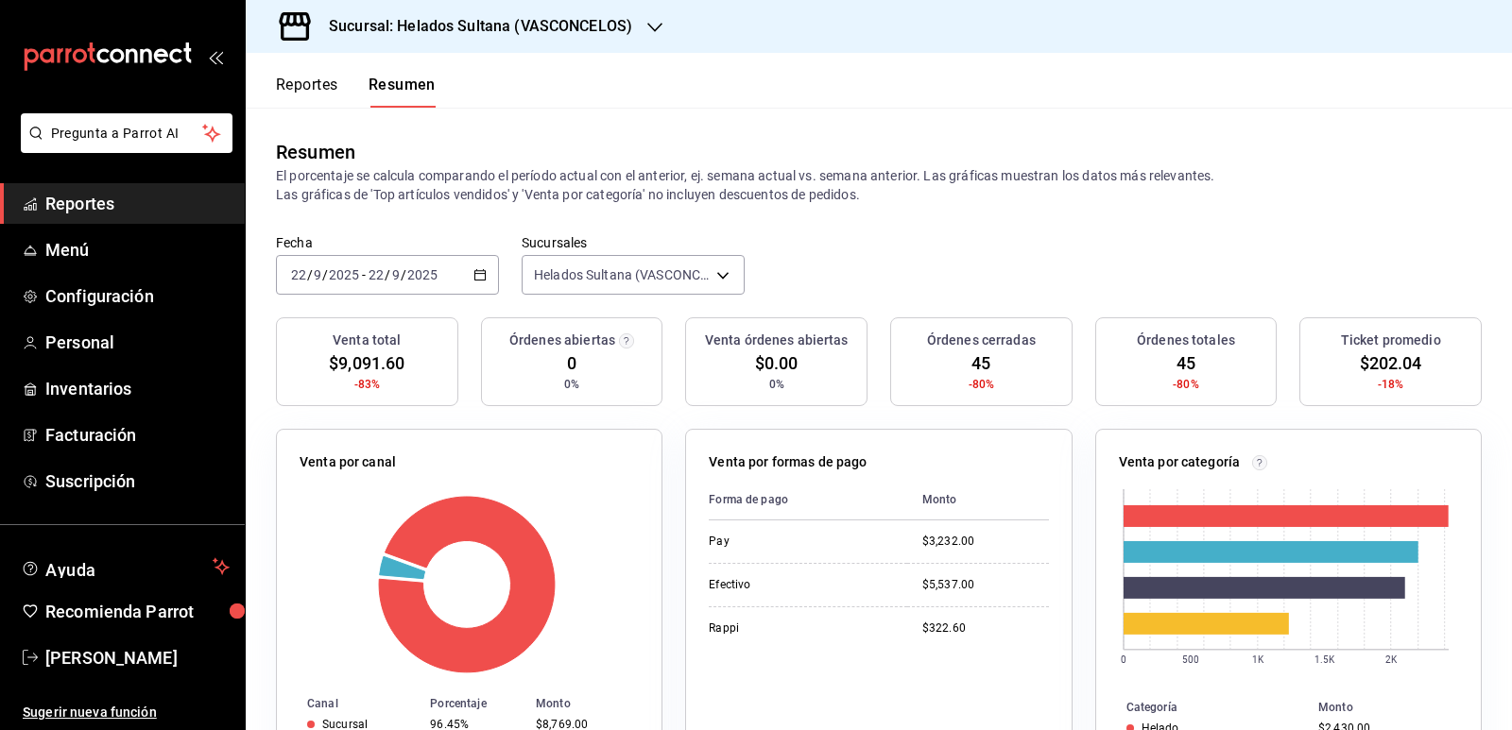
click at [1251, 227] on div "Resumen El porcentaje se calcula comparando el período actual con el anterior, …" at bounding box center [879, 171] width 1266 height 127
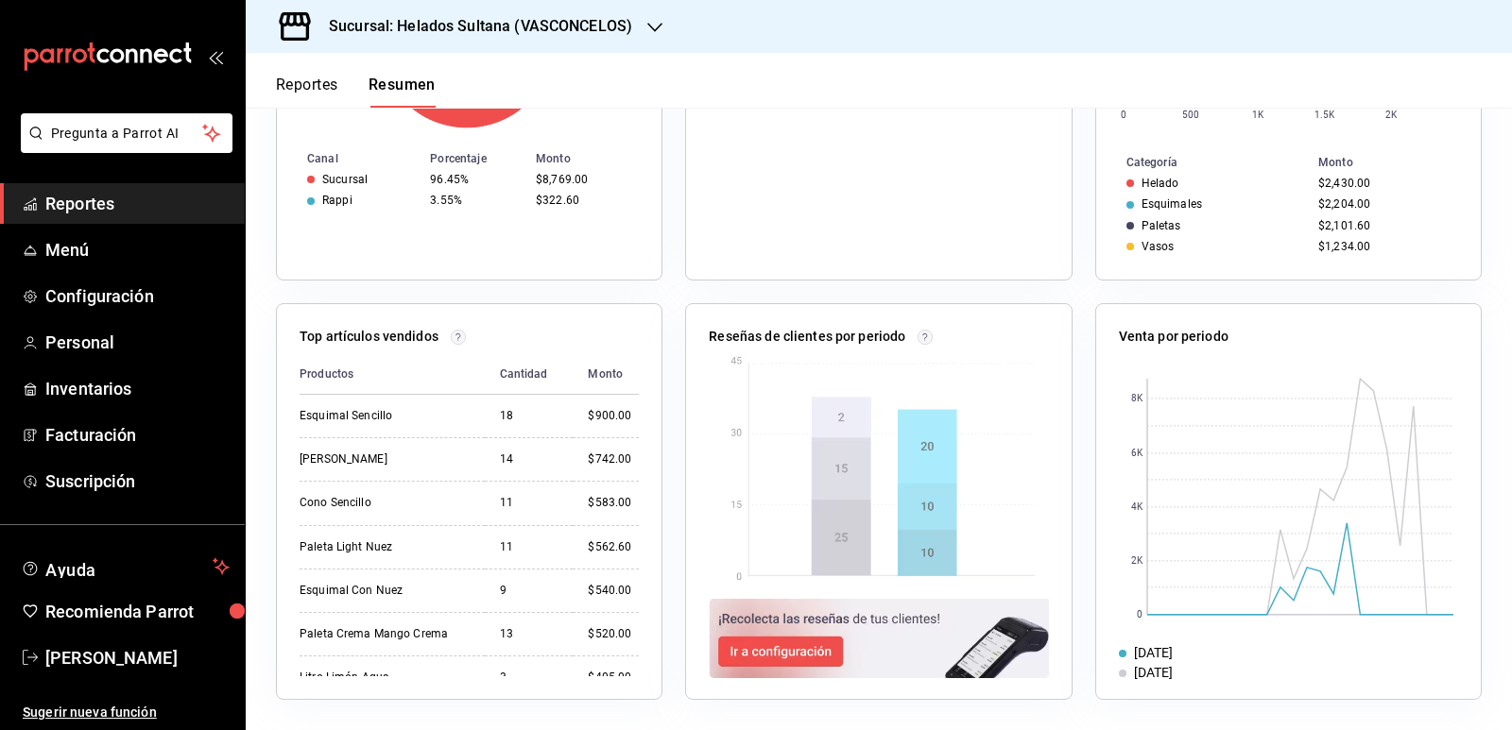
click at [313, 92] on button "Reportes" at bounding box center [307, 92] width 62 height 32
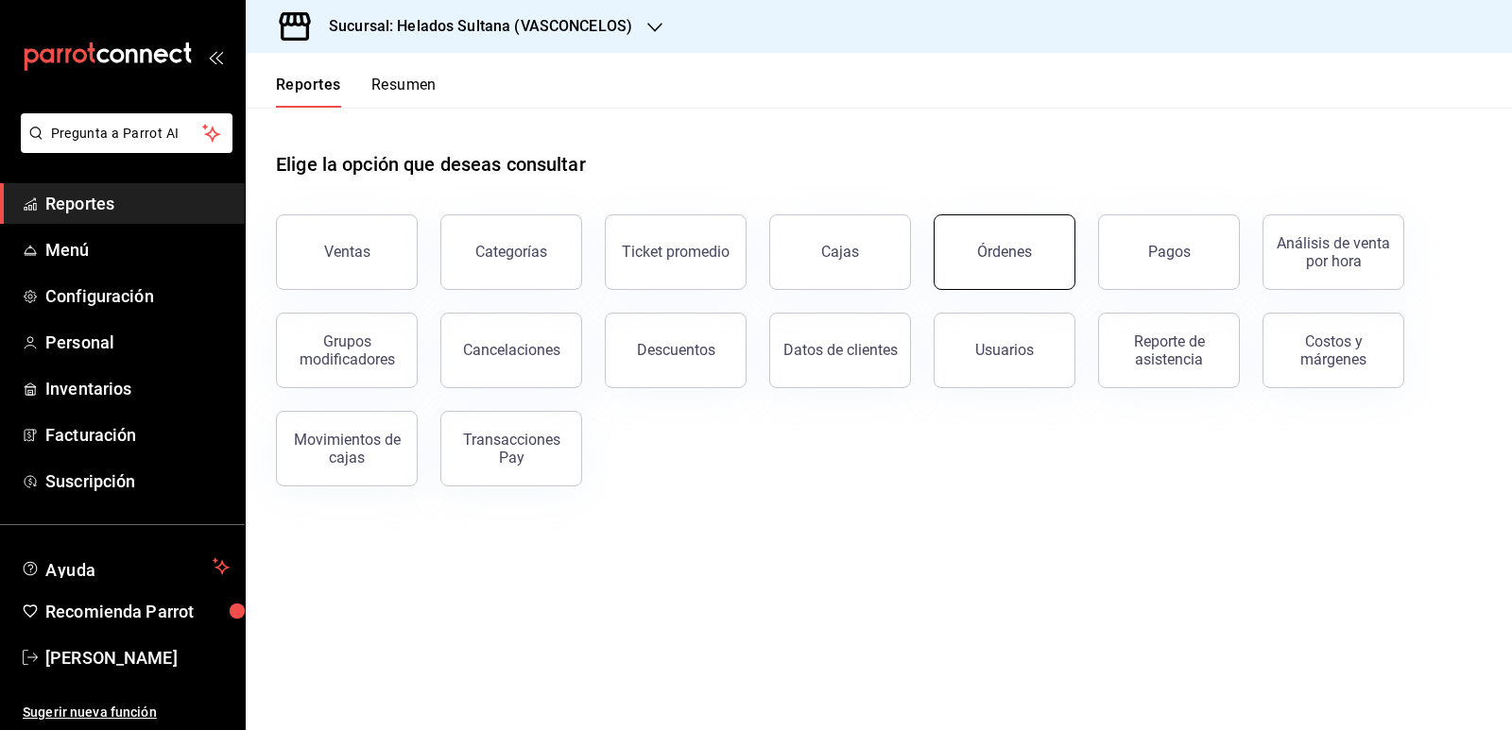
click at [1015, 263] on button "Órdenes" at bounding box center [1004, 252] width 142 height 76
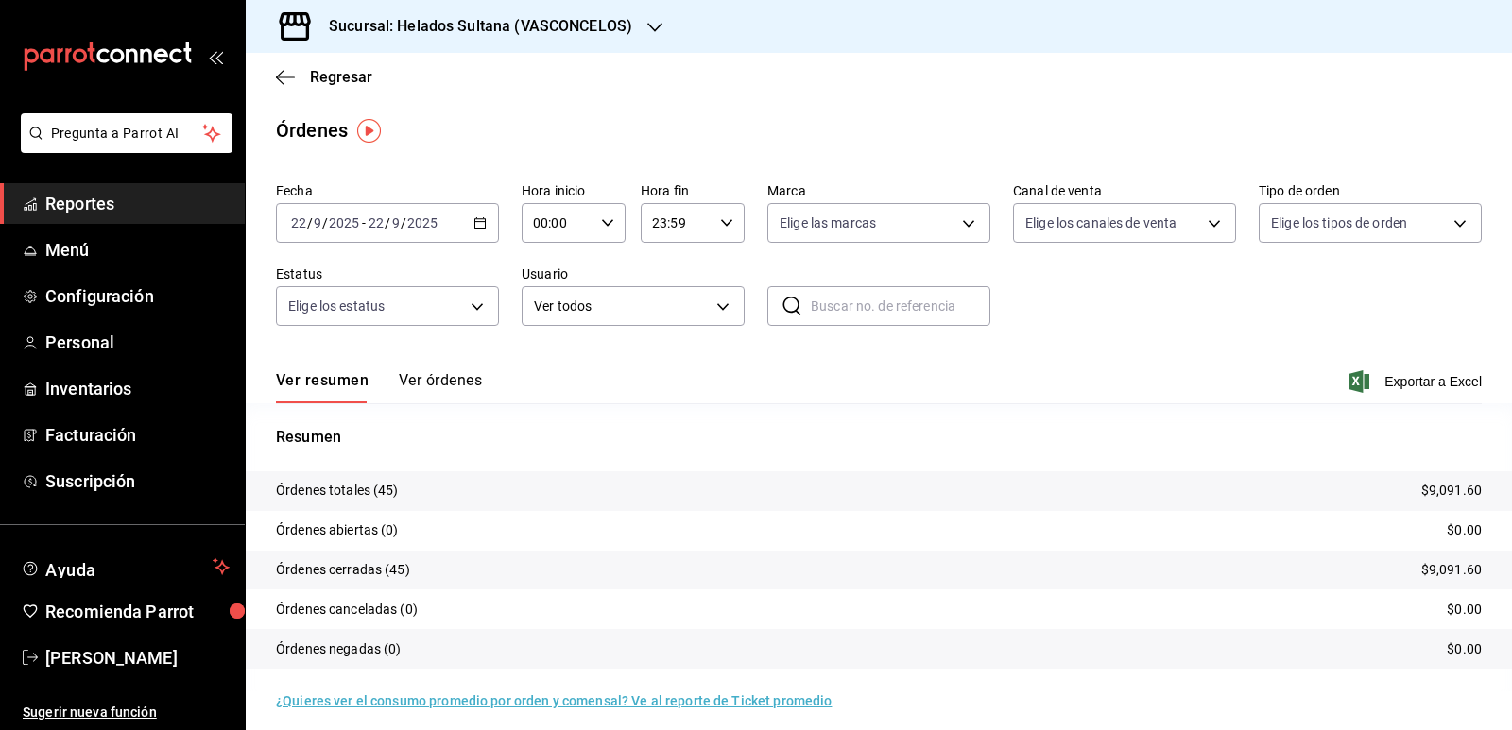
click at [460, 371] on button "Ver órdenes" at bounding box center [440, 387] width 83 height 32
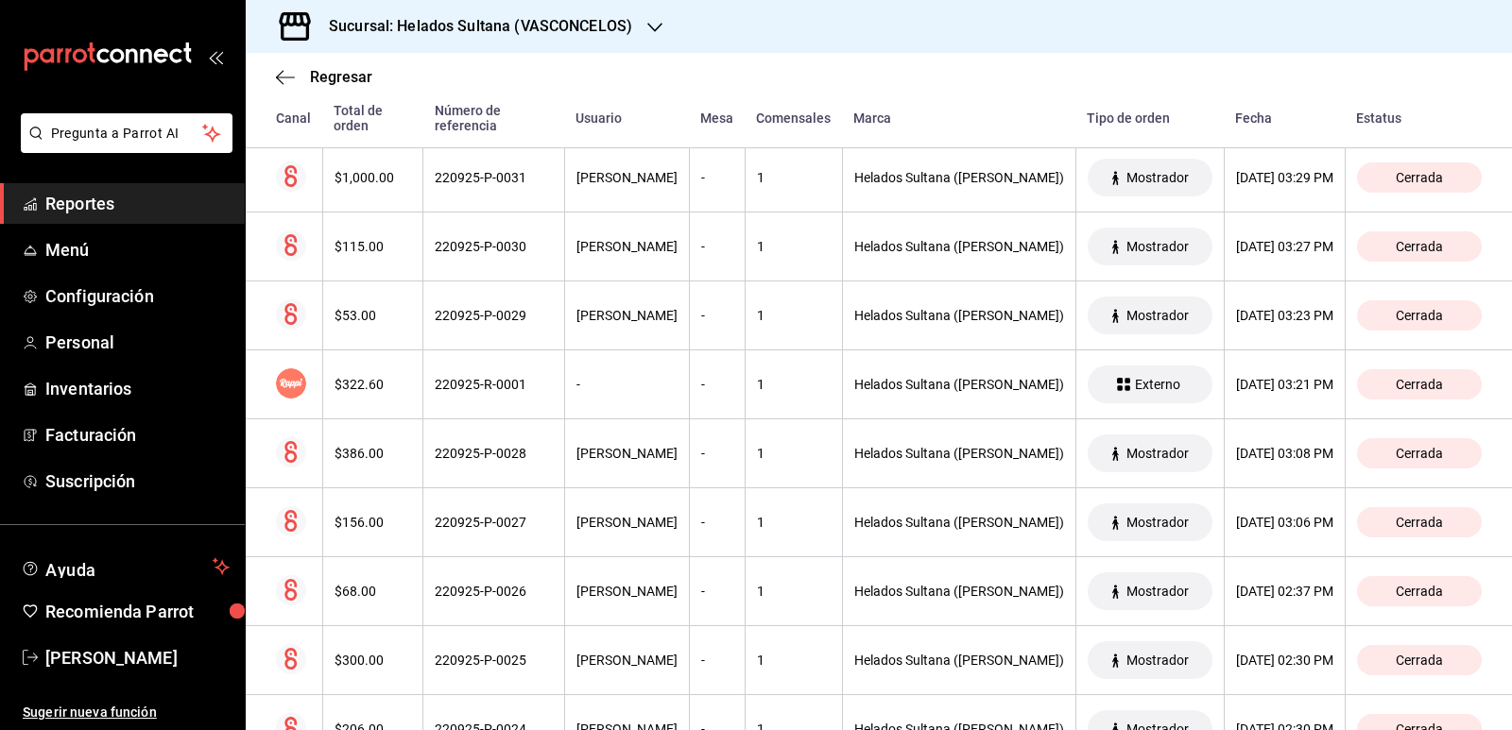
scroll to position [1263, 0]
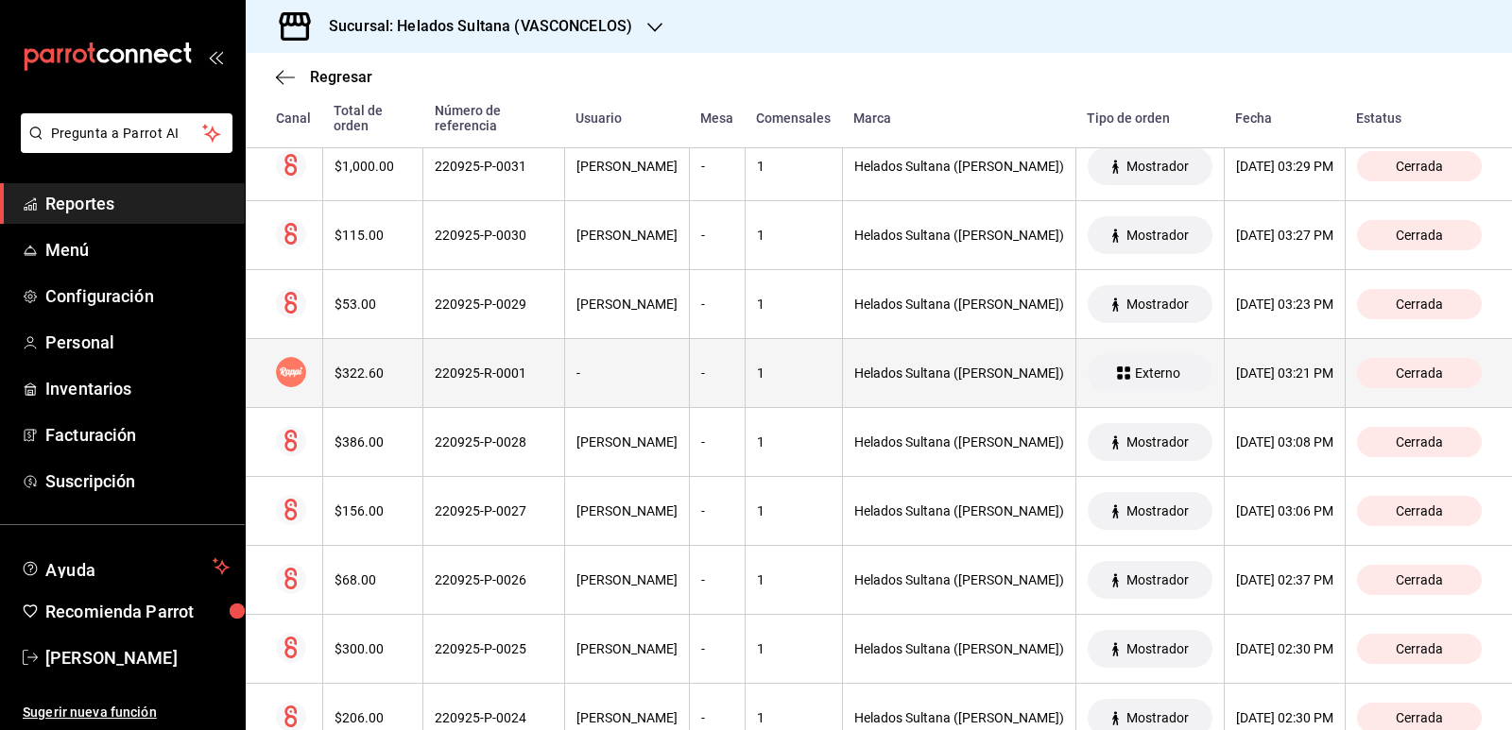
click at [387, 371] on div "$322.60" at bounding box center [372, 373] width 77 height 15
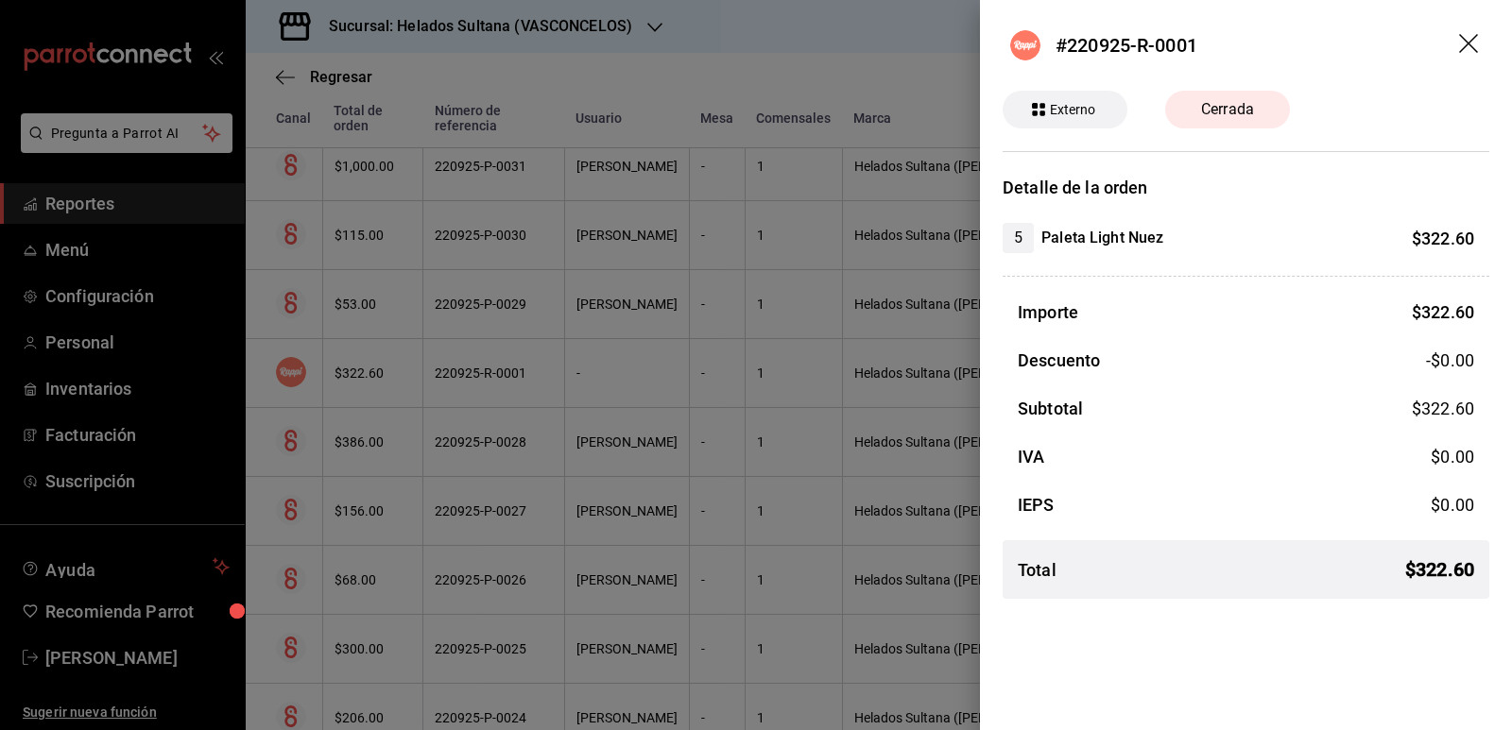
click at [553, 381] on div at bounding box center [756, 365] width 1512 height 730
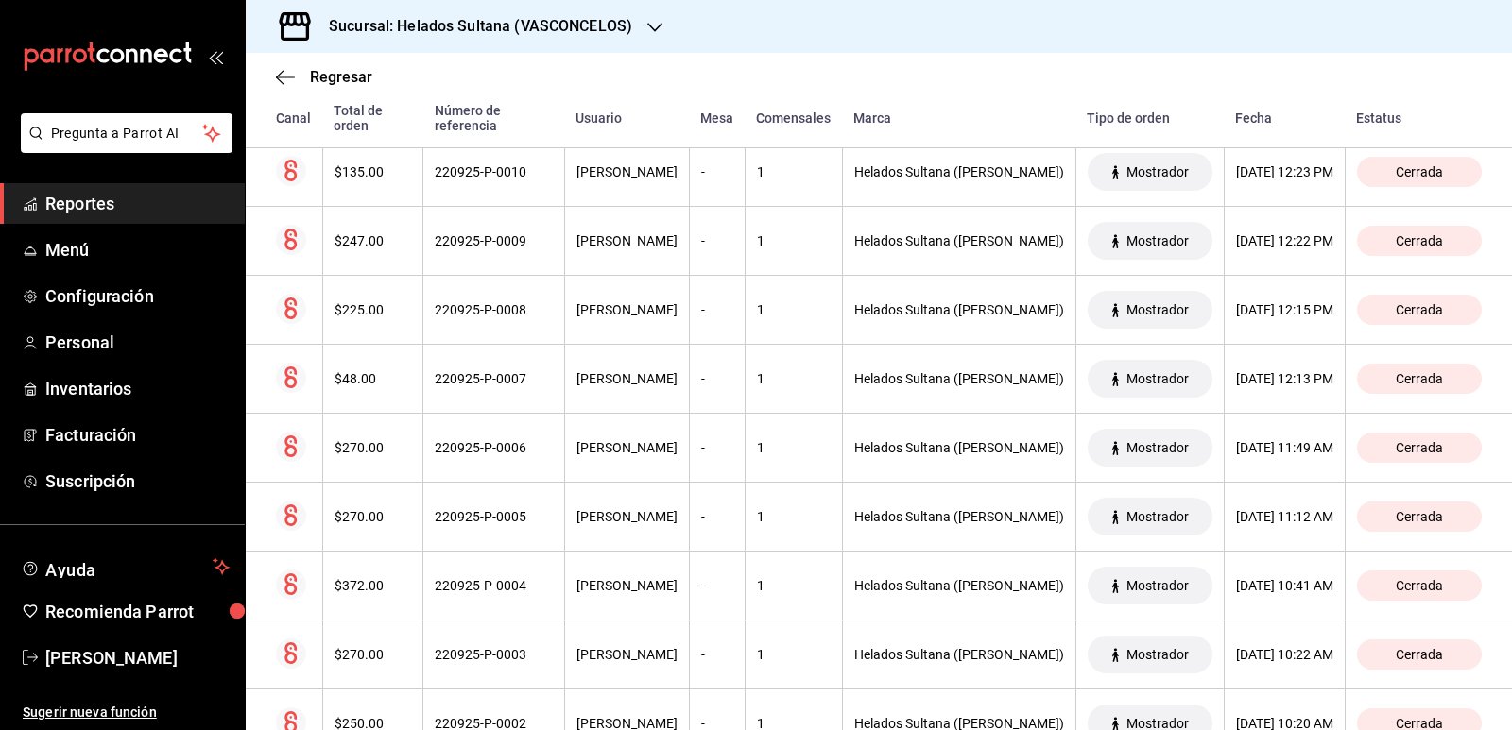
scroll to position [2912, 0]
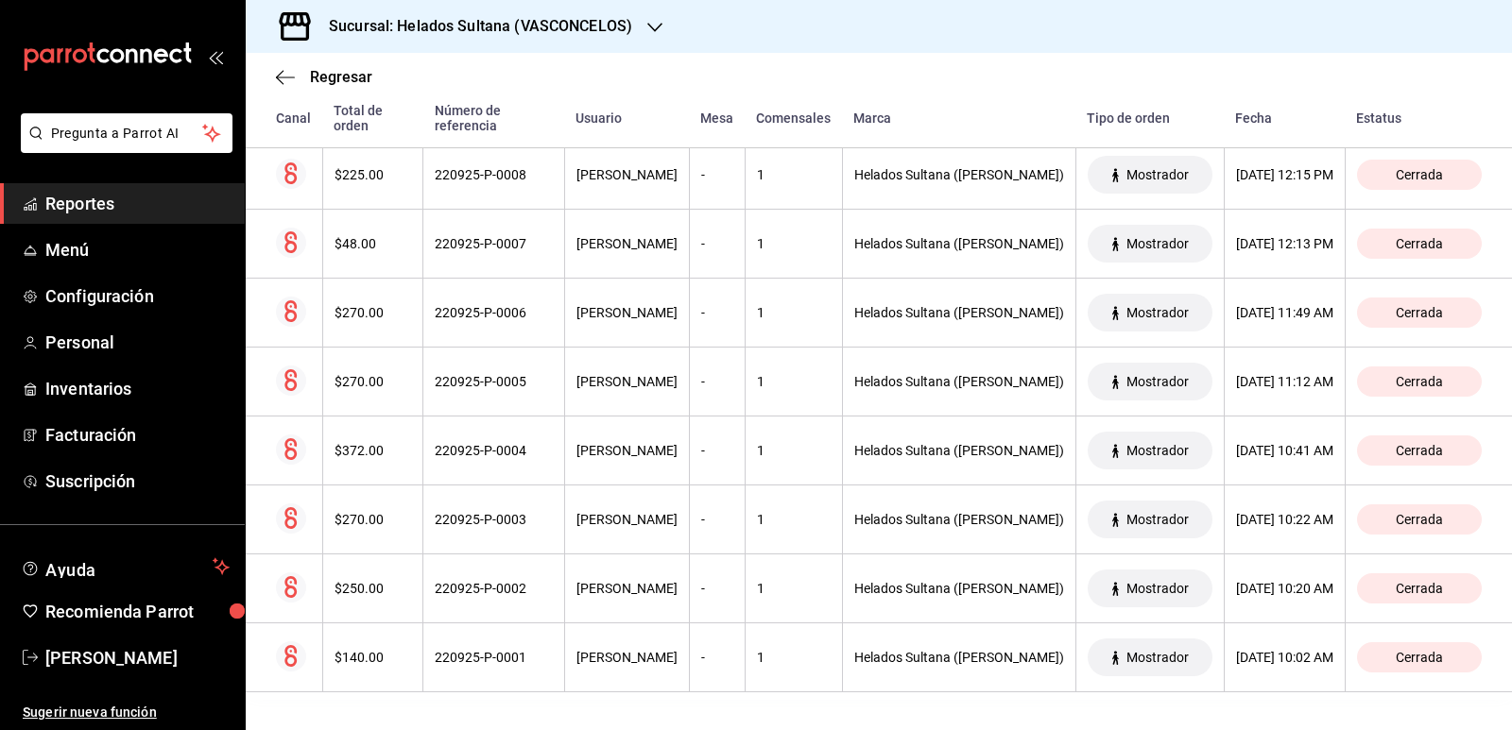
click at [107, 204] on span "Reportes" at bounding box center [137, 204] width 184 height 26
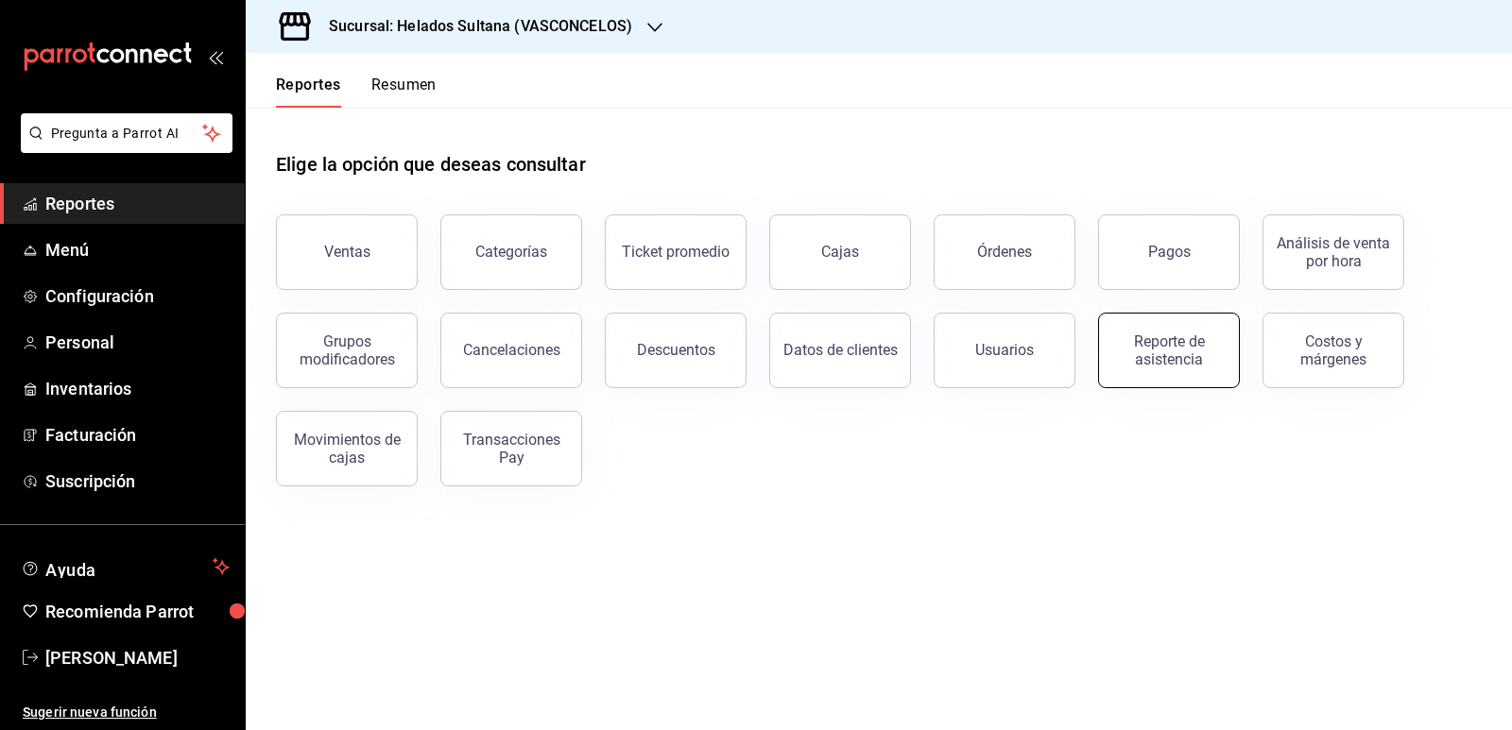
click at [1145, 352] on div "Reporte de asistencia" at bounding box center [1168, 351] width 117 height 36
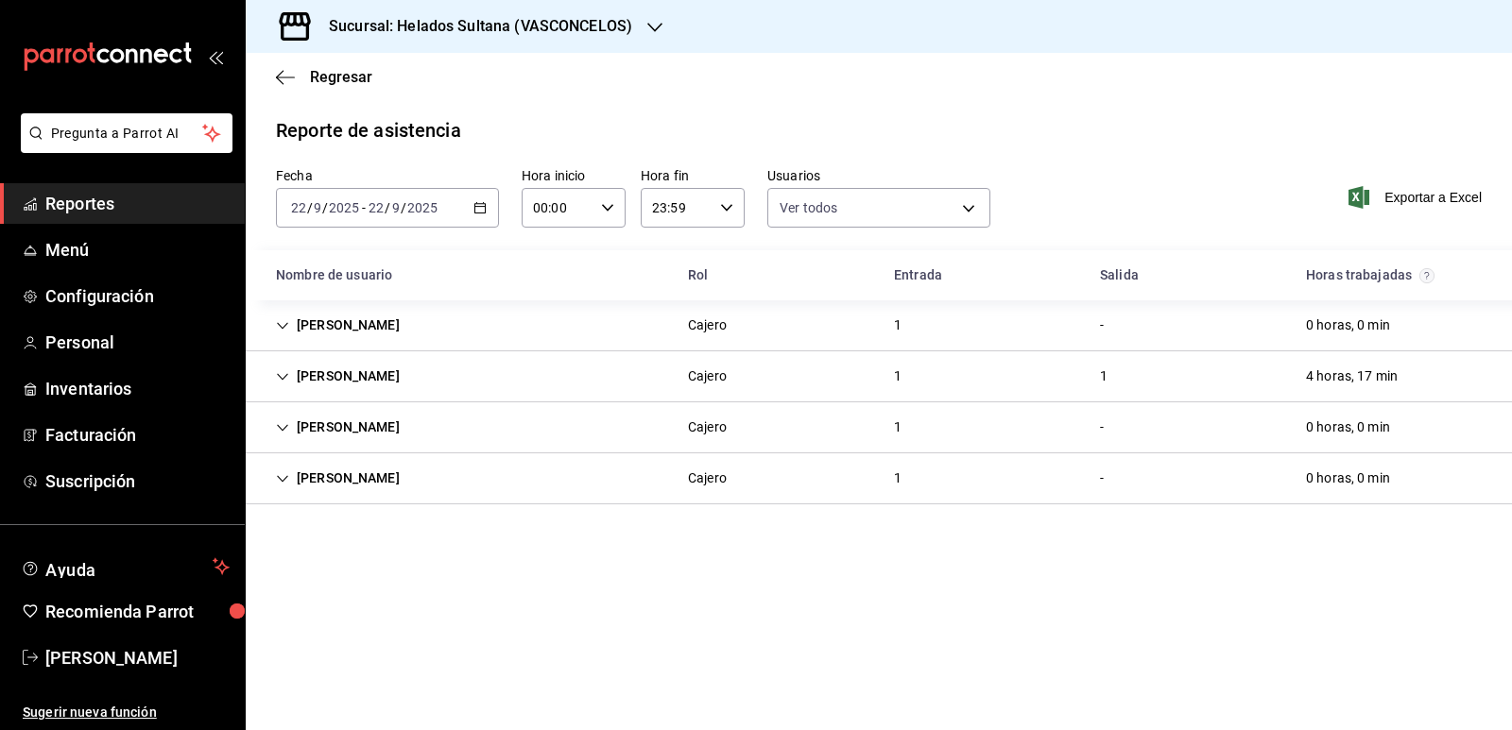
click at [280, 424] on icon "Cell" at bounding box center [282, 427] width 13 height 13
click at [282, 424] on icon "Cell" at bounding box center [282, 427] width 13 height 13
click at [97, 202] on span "Reportes" at bounding box center [137, 204] width 184 height 26
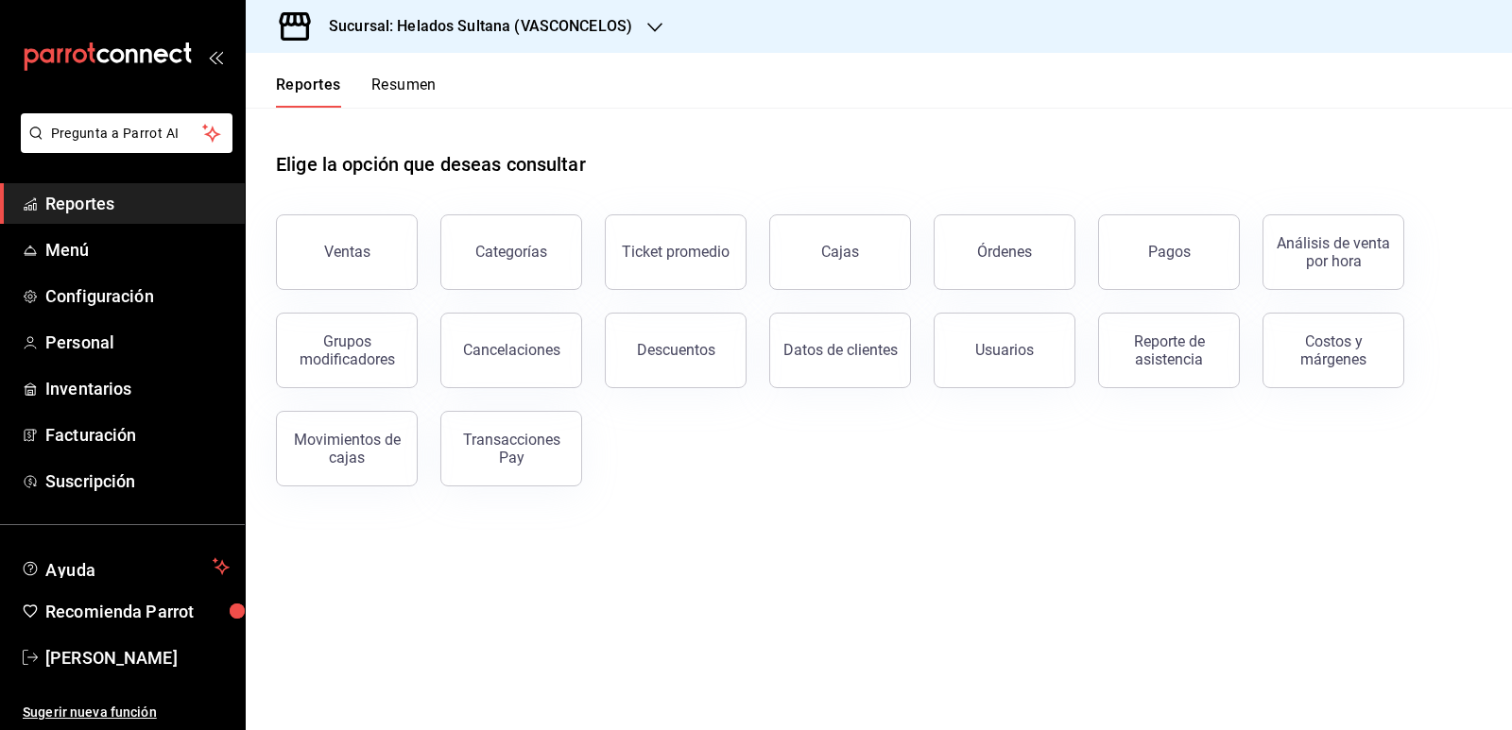
click at [402, 84] on button "Resumen" at bounding box center [403, 92] width 65 height 32
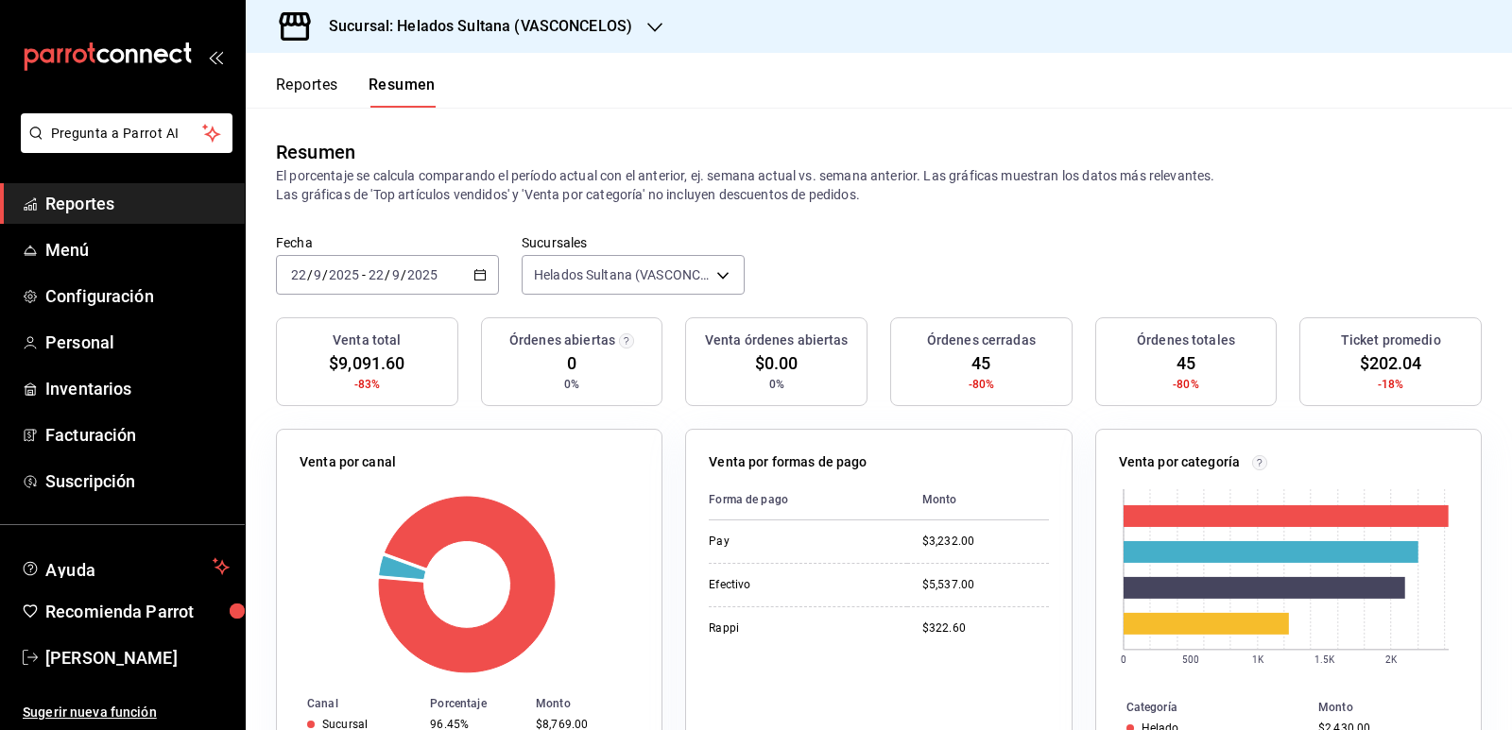
click at [315, 83] on button "Reportes" at bounding box center [307, 92] width 62 height 32
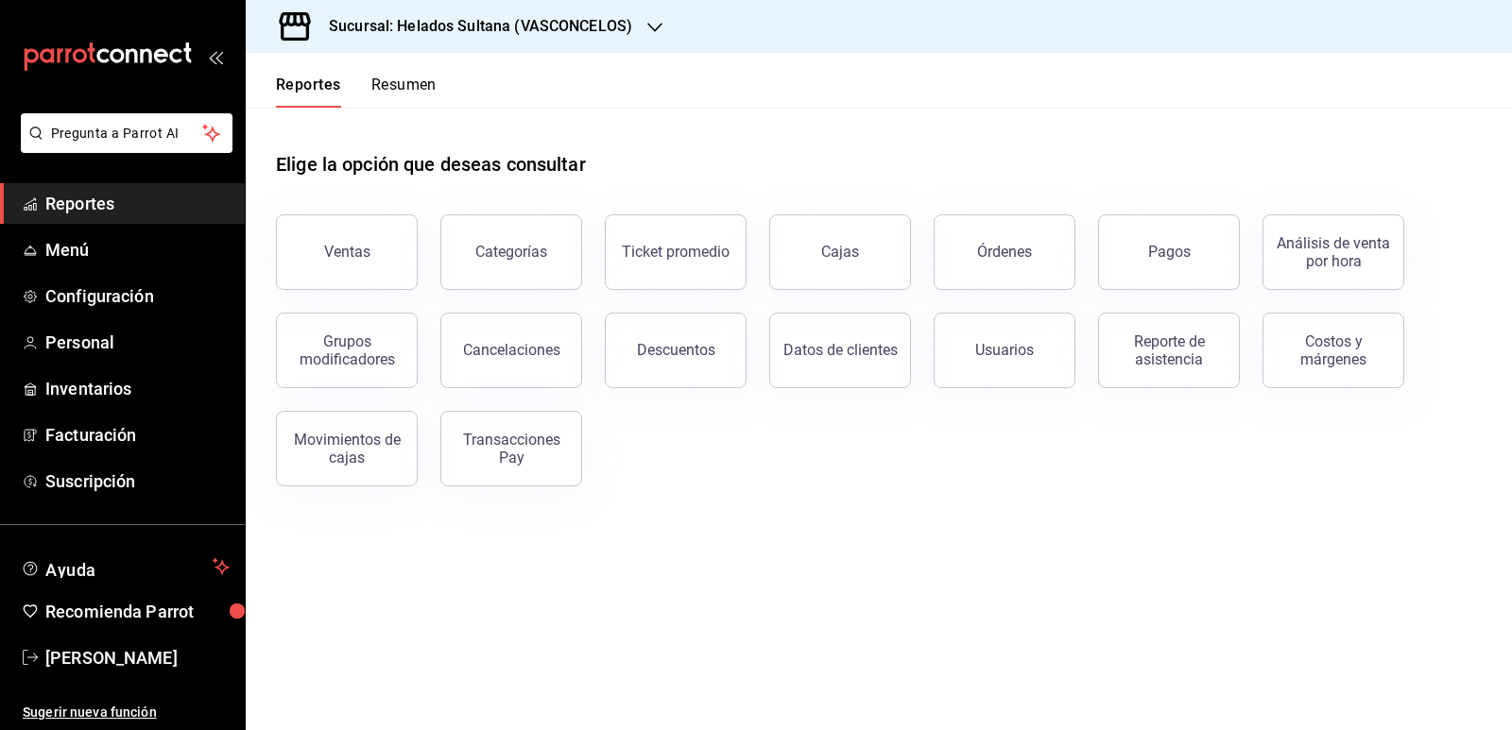
click at [384, 85] on button "Resumen" at bounding box center [403, 92] width 65 height 32
